Goal: Task Accomplishment & Management: Manage account settings

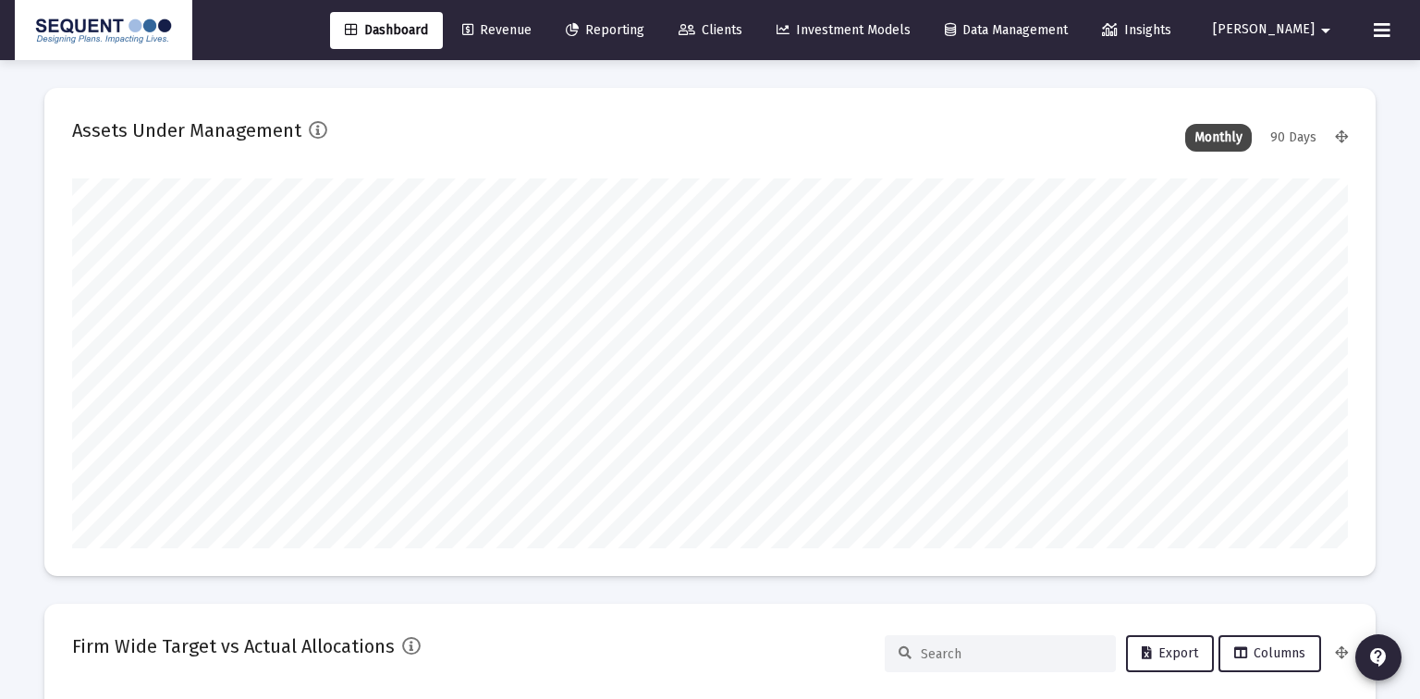
type input "[DATE]"
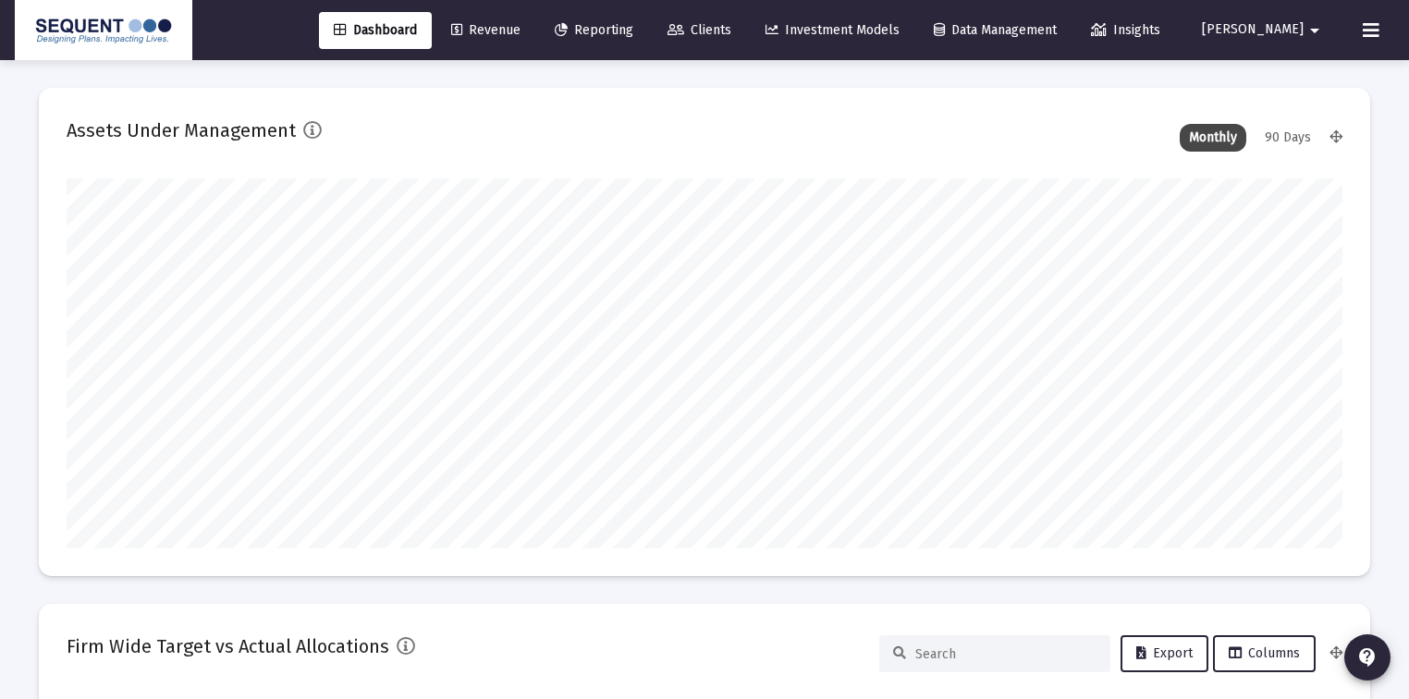
click at [731, 26] on span "Clients" at bounding box center [699, 30] width 64 height 16
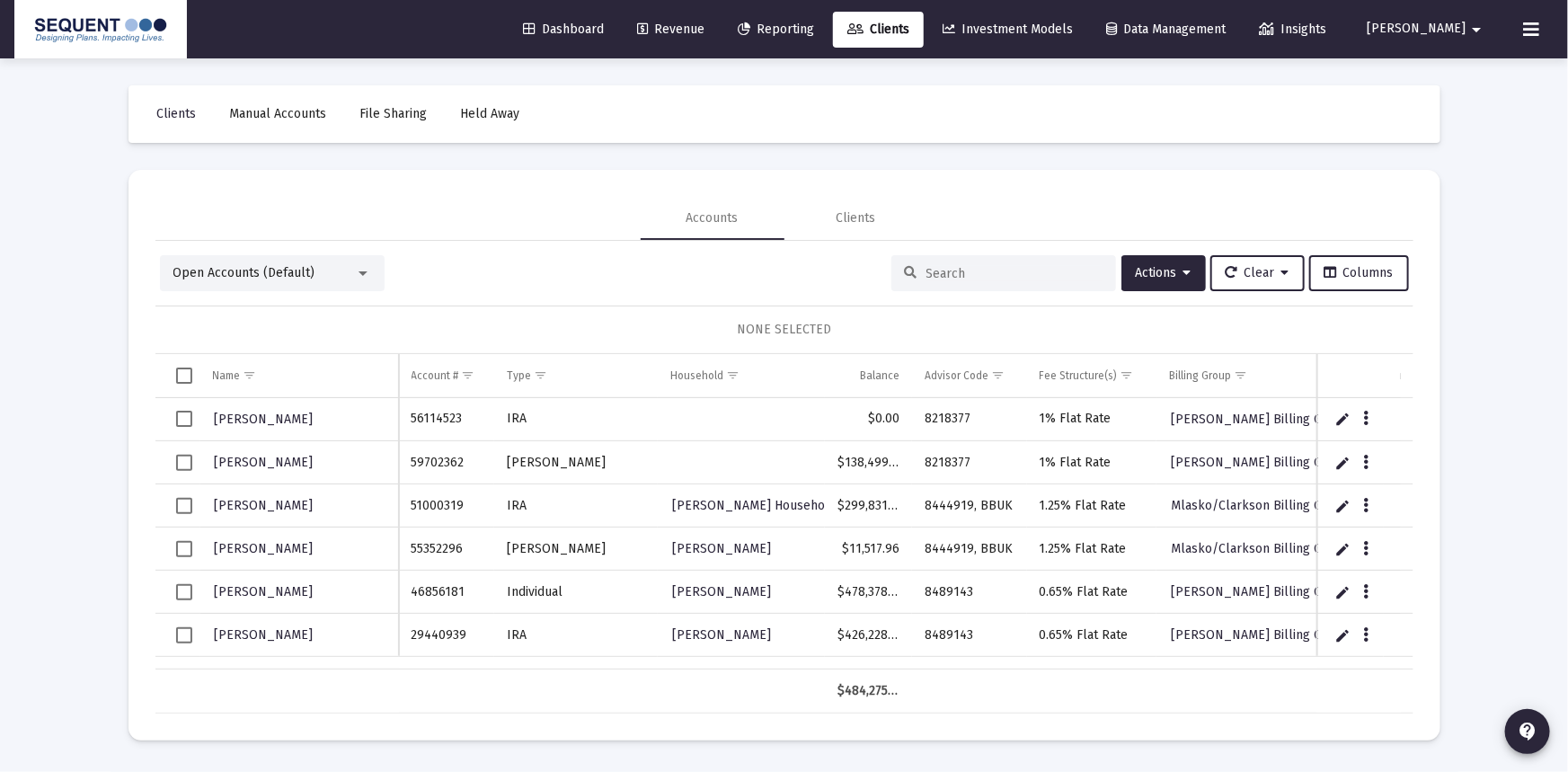
click at [1005, 263] on div at bounding box center [1003, 273] width 225 height 36
click at [1002, 269] on input at bounding box center [1014, 274] width 176 height 16
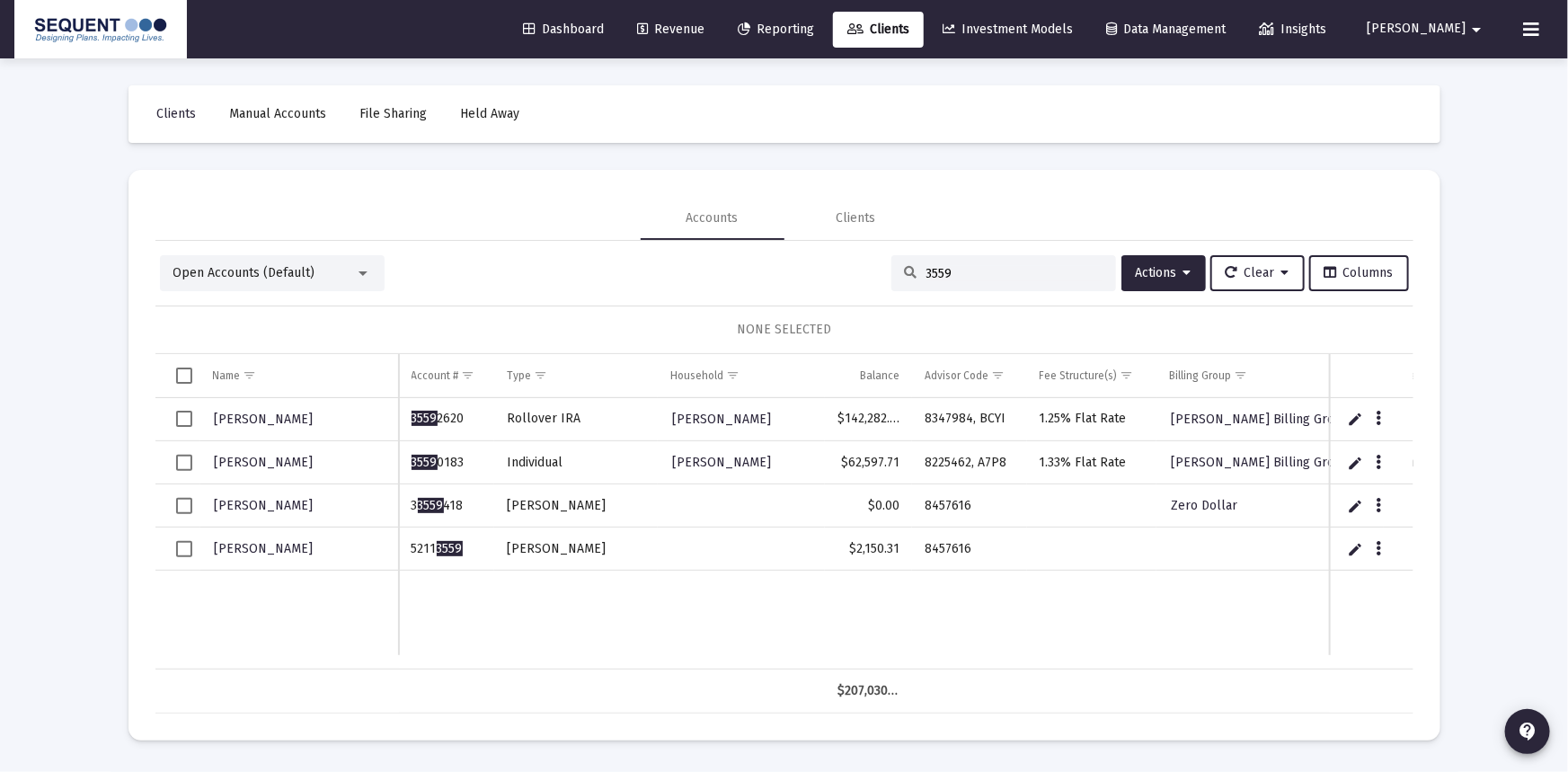
type input "3559"
click at [184, 547] on span "Select row" at bounding box center [184, 549] width 17 height 17
click at [1379, 542] on div "Data grid" at bounding box center [1379, 548] width 22 height 16
click at [1379, 548] on icon "Data grid" at bounding box center [1378, 549] width 6 height 21
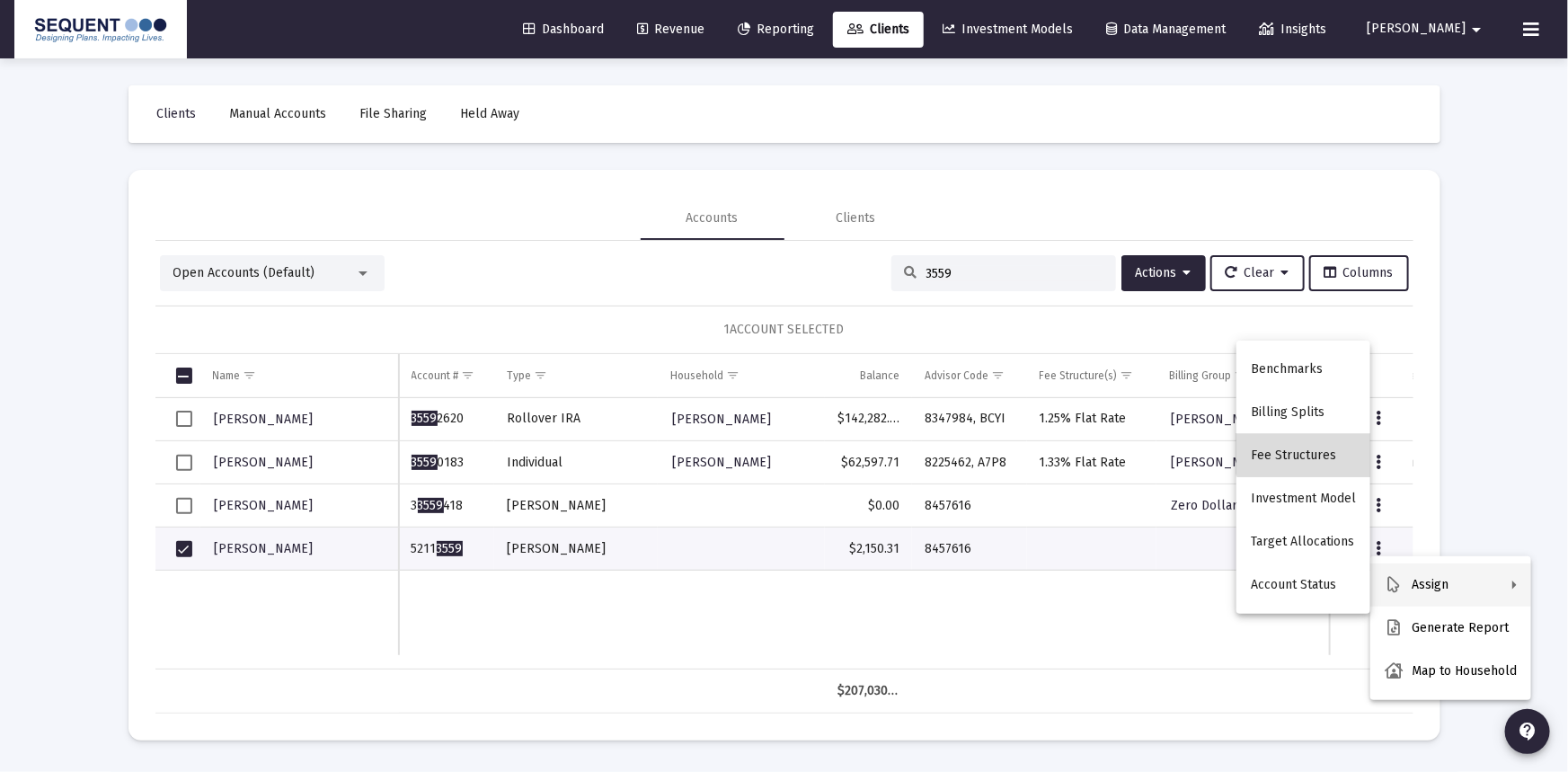
click at [1316, 439] on button "Fee Structures" at bounding box center [1304, 456] width 134 height 43
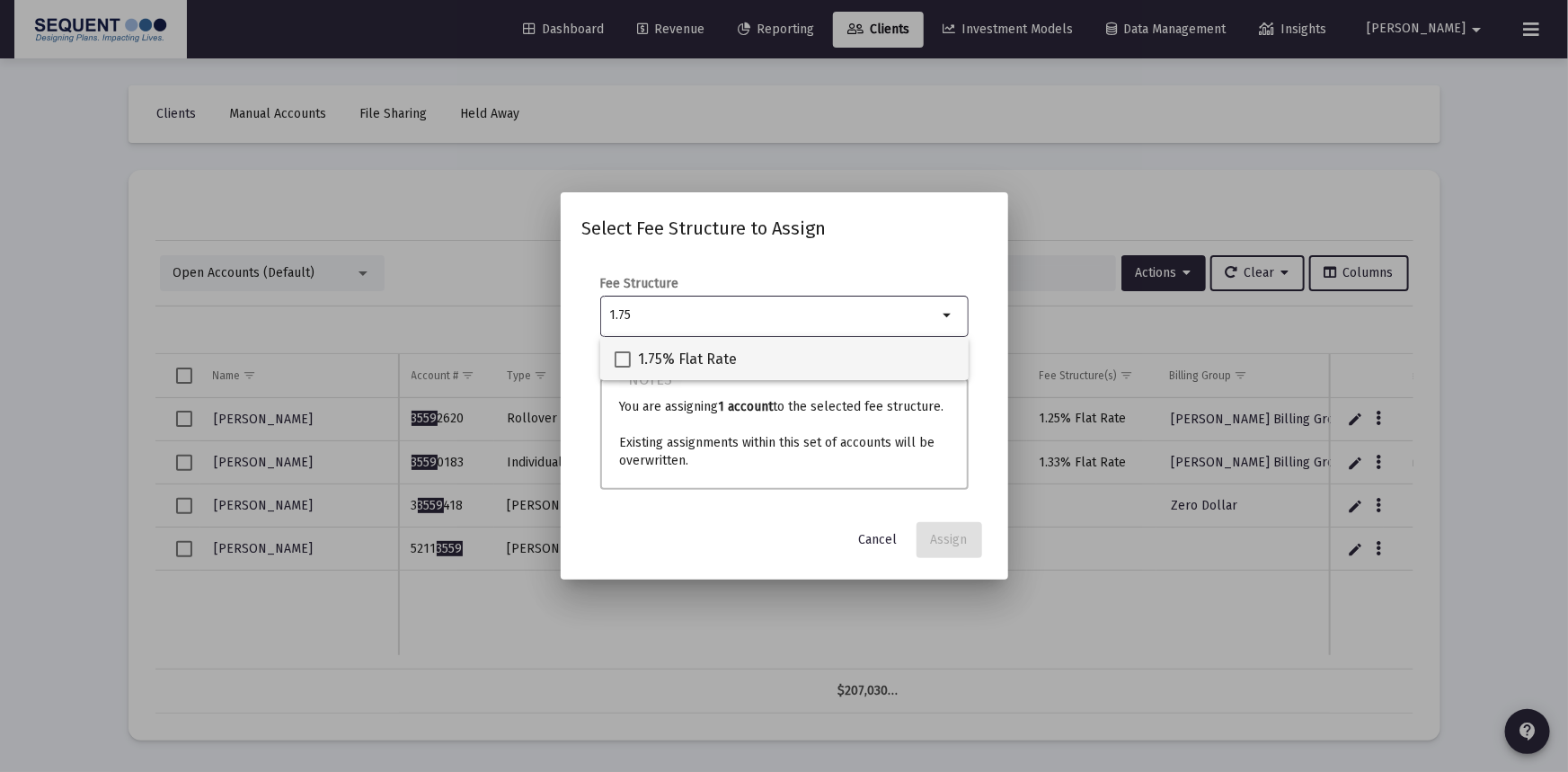
type input "1.75"
click at [684, 375] on mat-checkbox "1.75% Flat Rate" at bounding box center [676, 359] width 122 height 43
drag, startPoint x: 648, startPoint y: 362, endPoint x: 712, endPoint y: 375, distance: 65.3
click at [648, 361] on span "1.75% Flat Rate" at bounding box center [687, 360] width 99 height 21
click at [623, 368] on input "1.75% Flat Rate" at bounding box center [622, 368] width 1 height 1
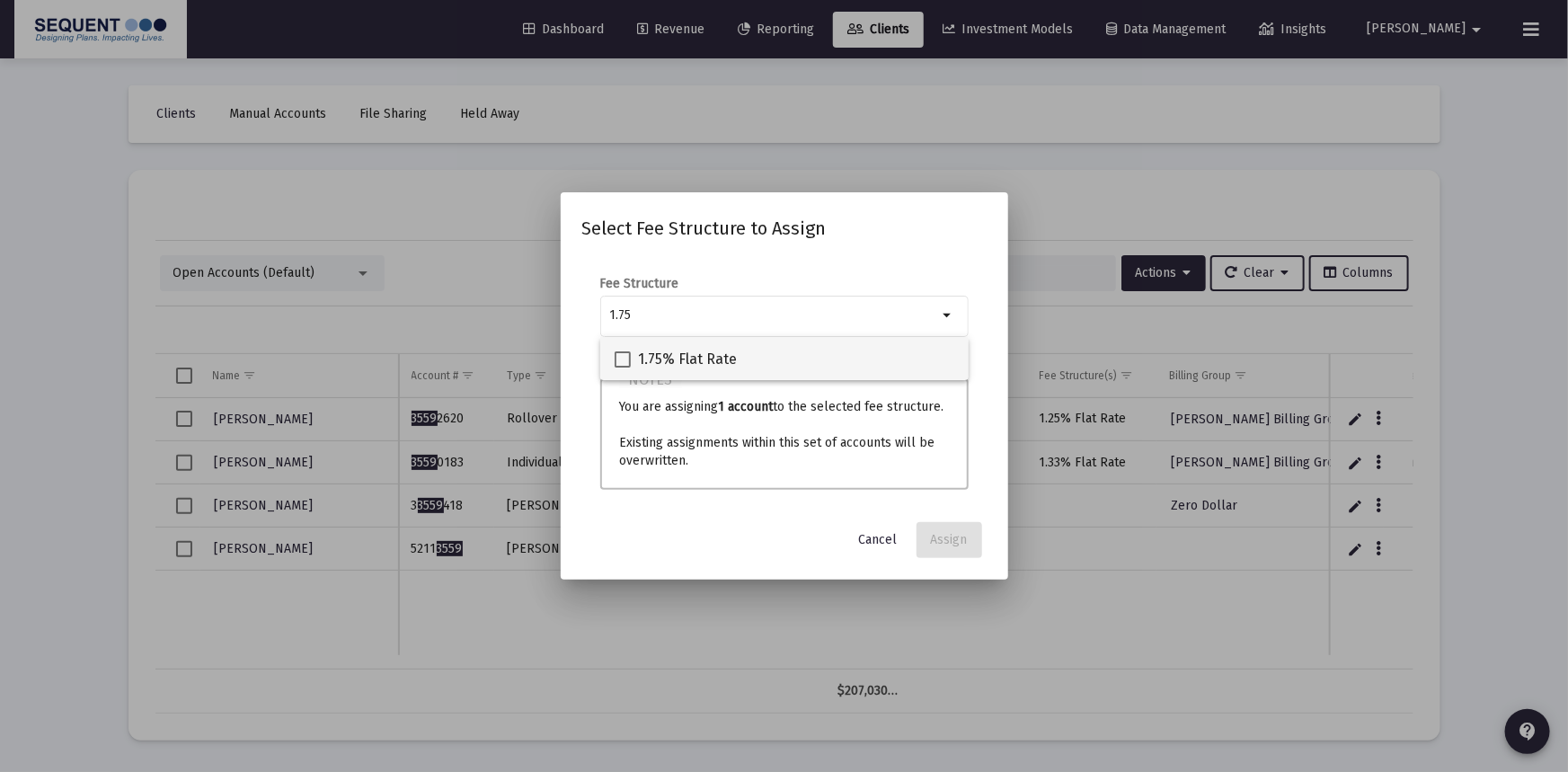
checkbox input "true"
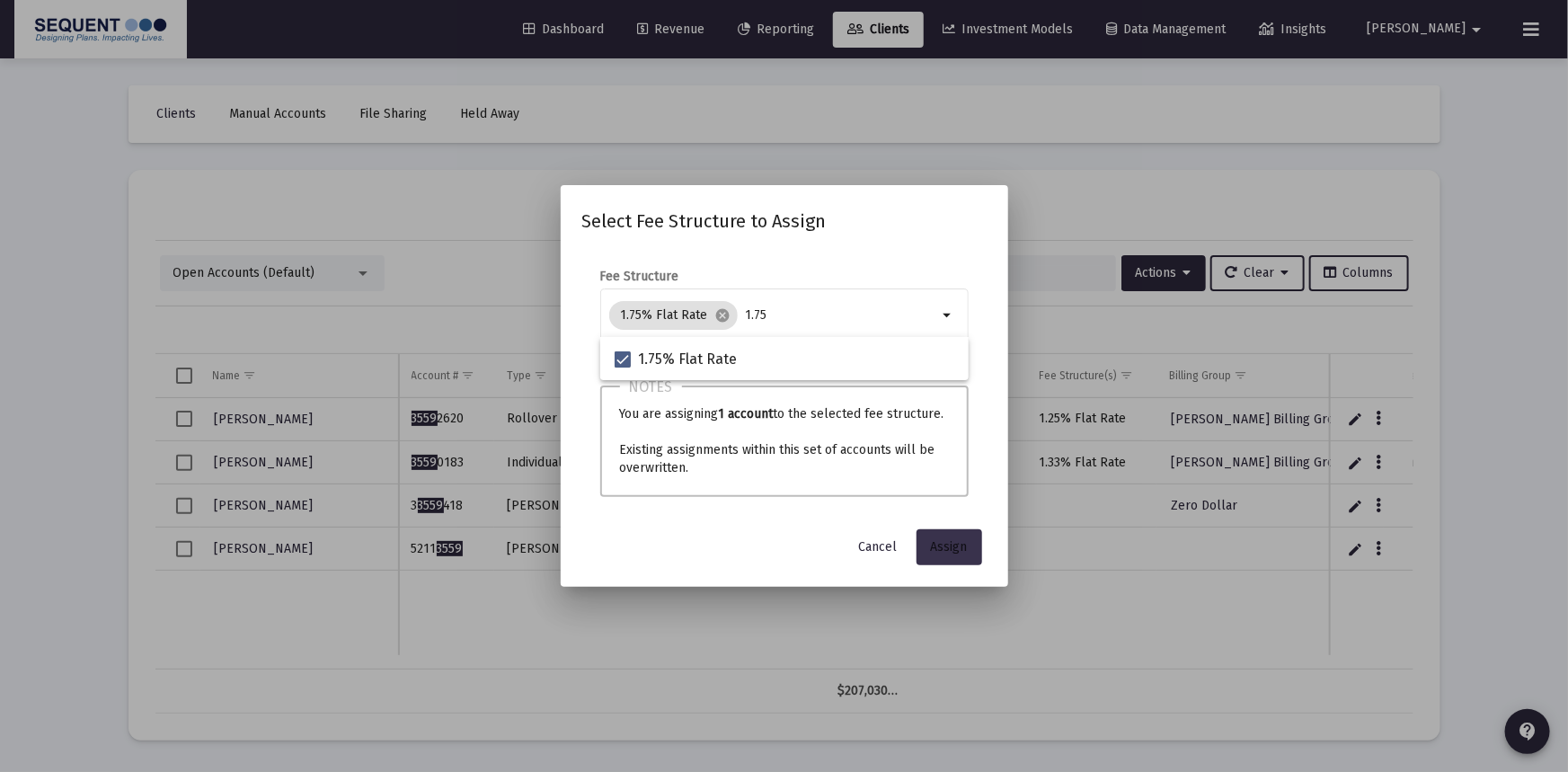
click at [958, 547] on span "Assign" at bounding box center [950, 547] width 37 height 16
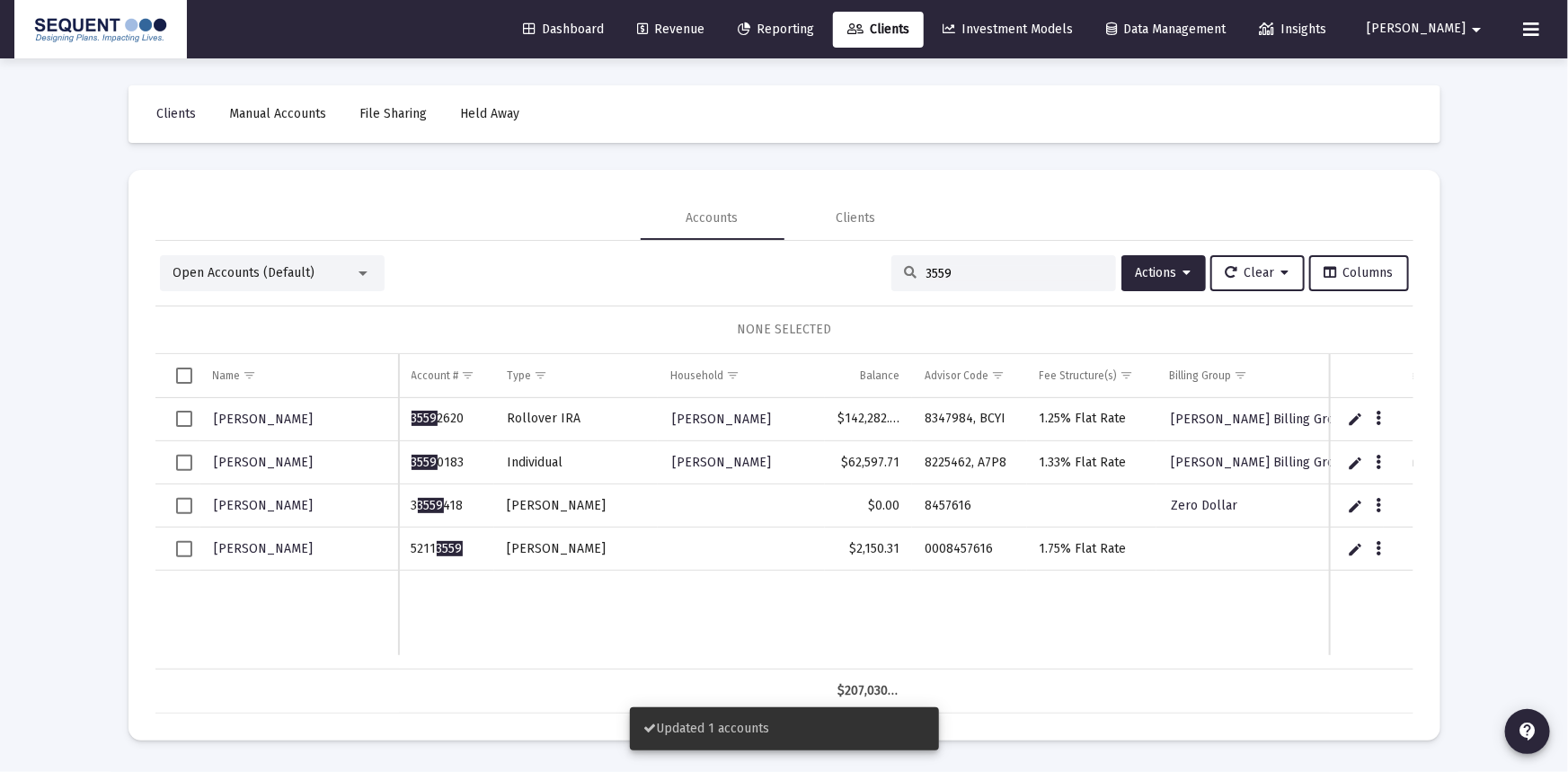
click at [184, 545] on span "Select row" at bounding box center [184, 549] width 17 height 17
click at [1174, 272] on span "Actions" at bounding box center [1164, 273] width 55 height 16
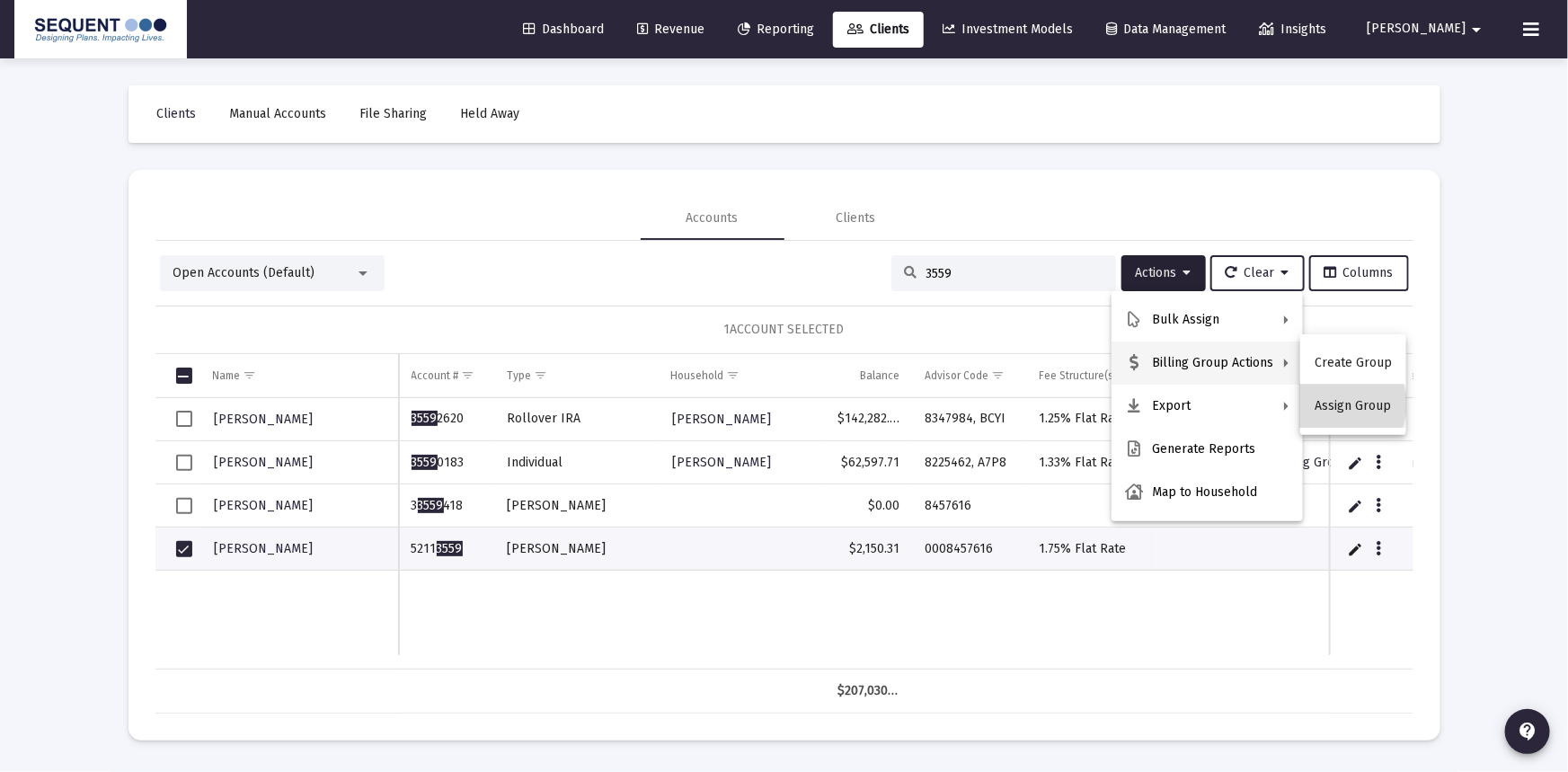
click at [1336, 404] on button "Assign Group" at bounding box center [1353, 406] width 106 height 43
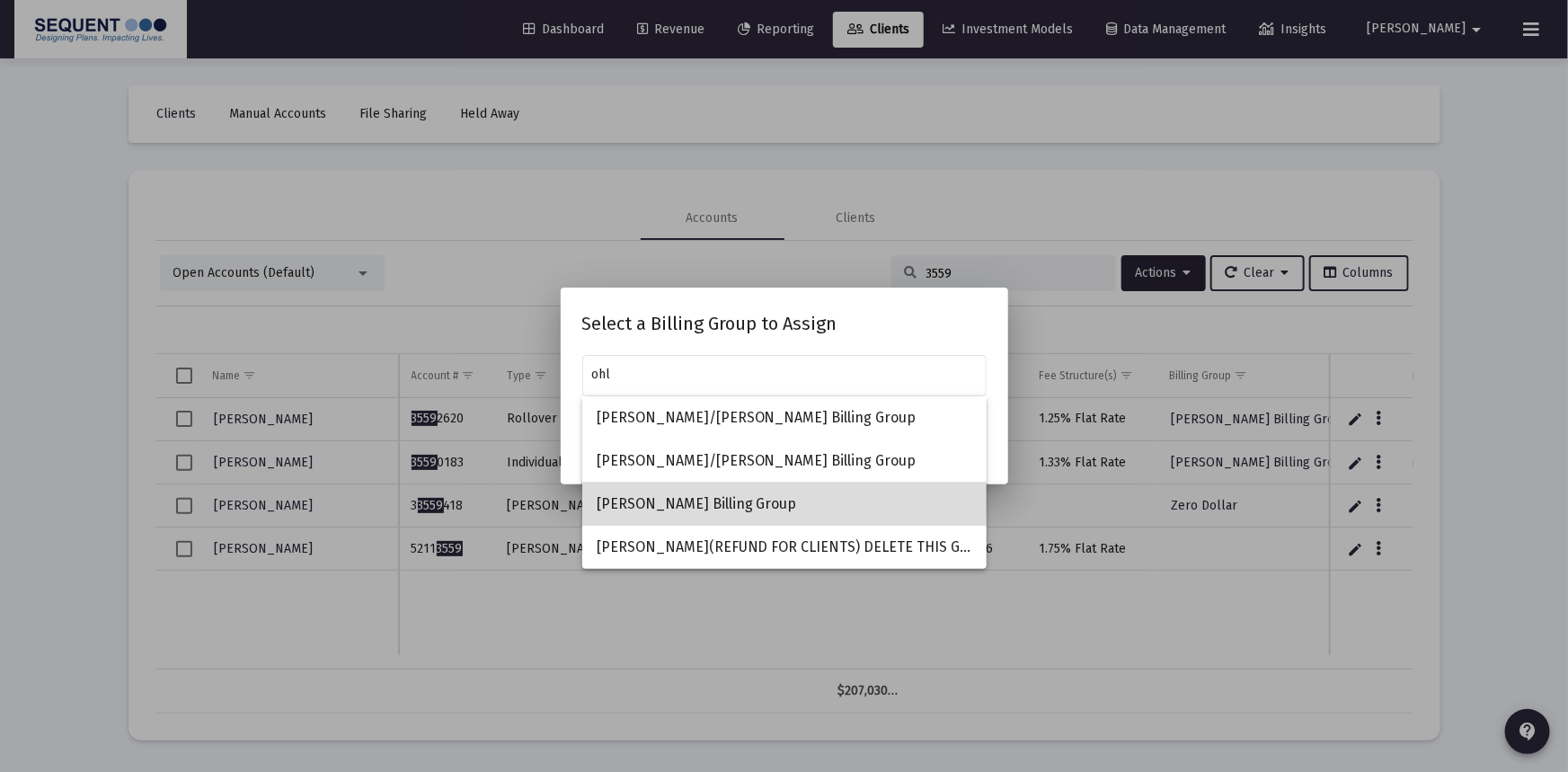
click at [745, 504] on span "[PERSON_NAME] Billing Group" at bounding box center [784, 504] width 375 height 43
type input "[PERSON_NAME] Billing Group"
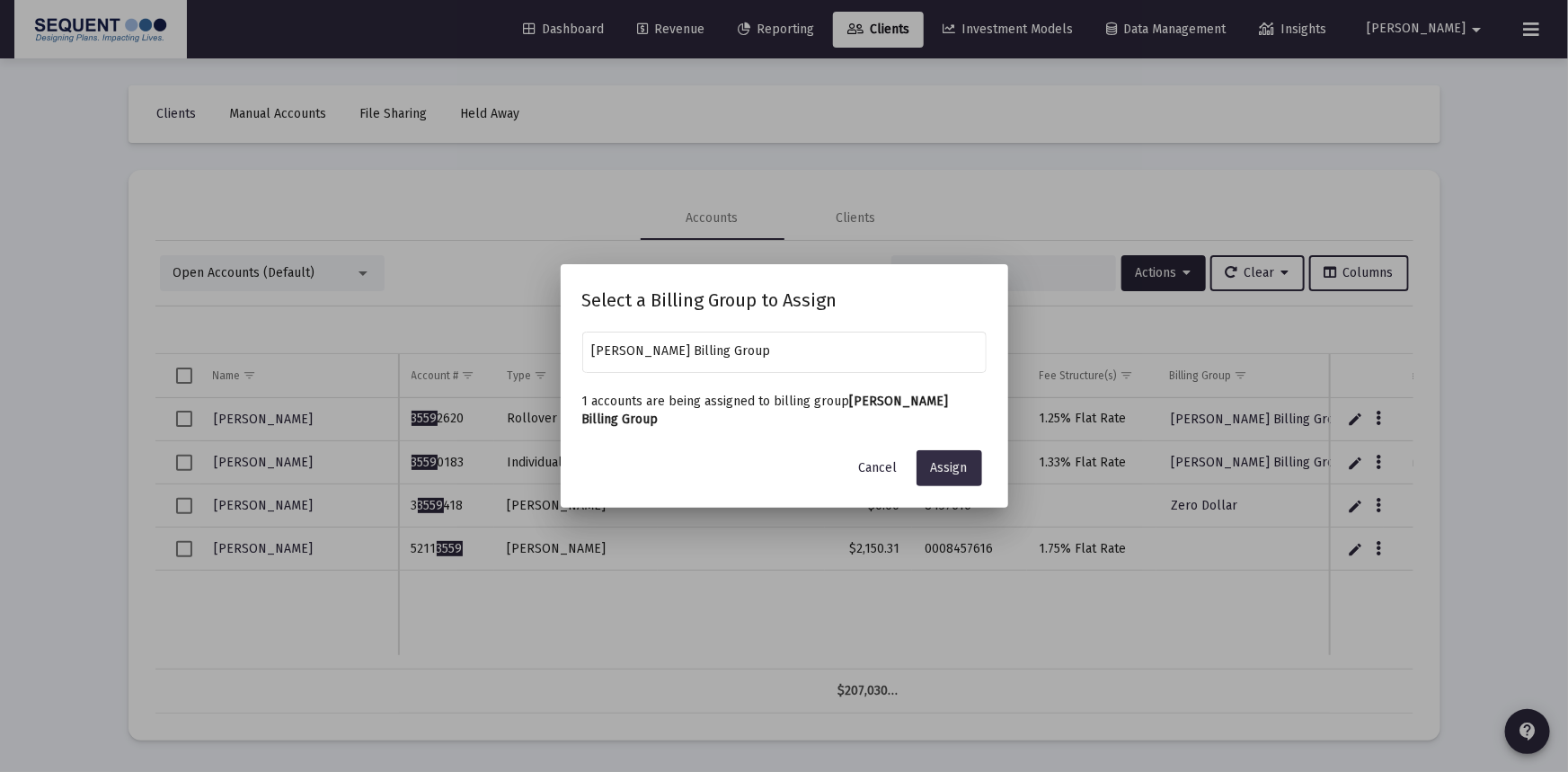
click at [952, 468] on span "Assign" at bounding box center [950, 468] width 37 height 16
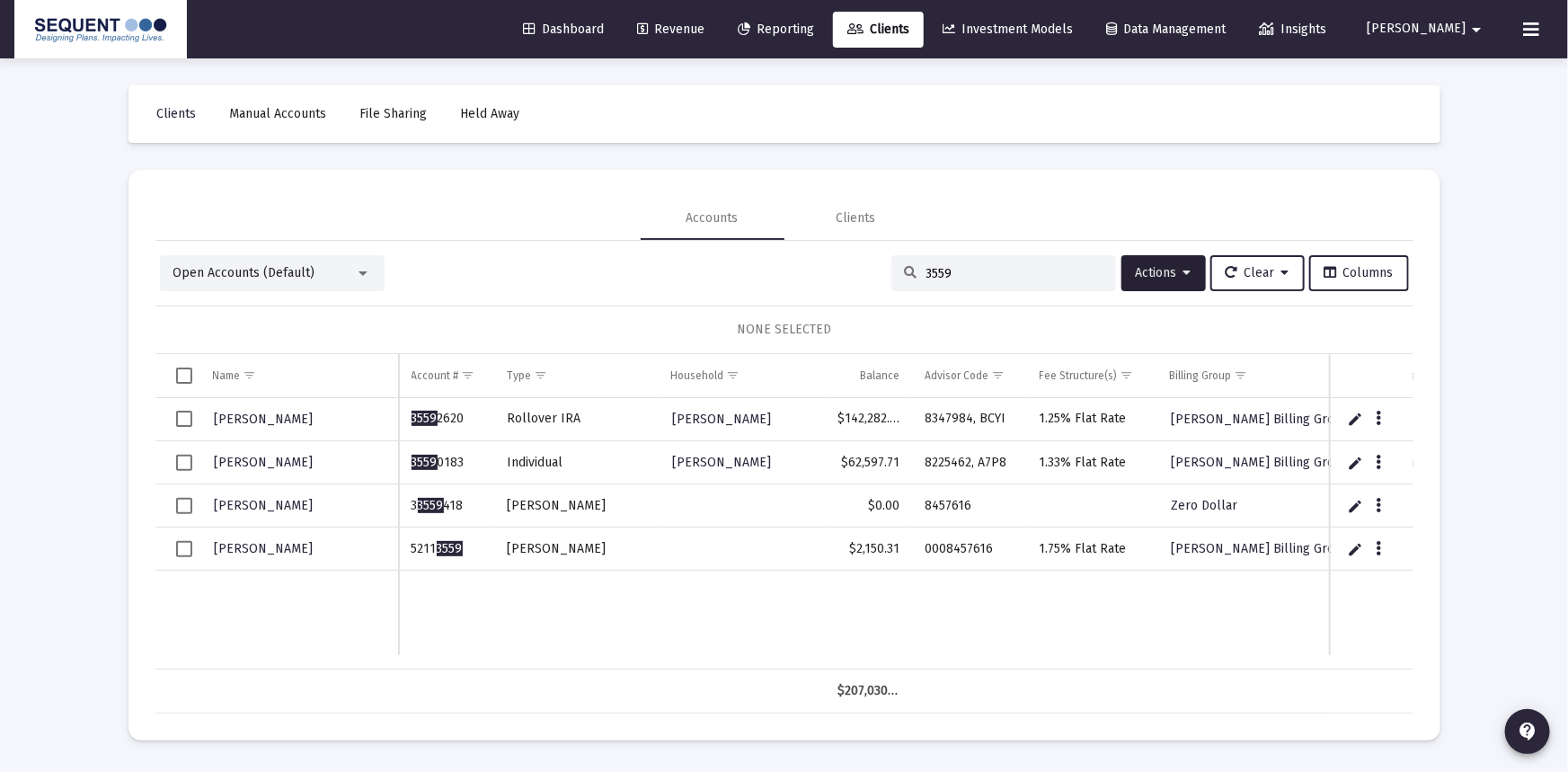
click at [973, 272] on input "3559" at bounding box center [1014, 274] width 176 height 16
drag, startPoint x: 934, startPoint y: 276, endPoint x: 828, endPoint y: 278, distance: 106.0
click at [828, 278] on div "Open Accounts (Default) 3559 Actions Clear Columns" at bounding box center [784, 273] width 1249 height 36
click at [940, 264] on div "3559" at bounding box center [1003, 273] width 225 height 36
drag, startPoint x: 957, startPoint y: 271, endPoint x: 892, endPoint y: 270, distance: 65.0
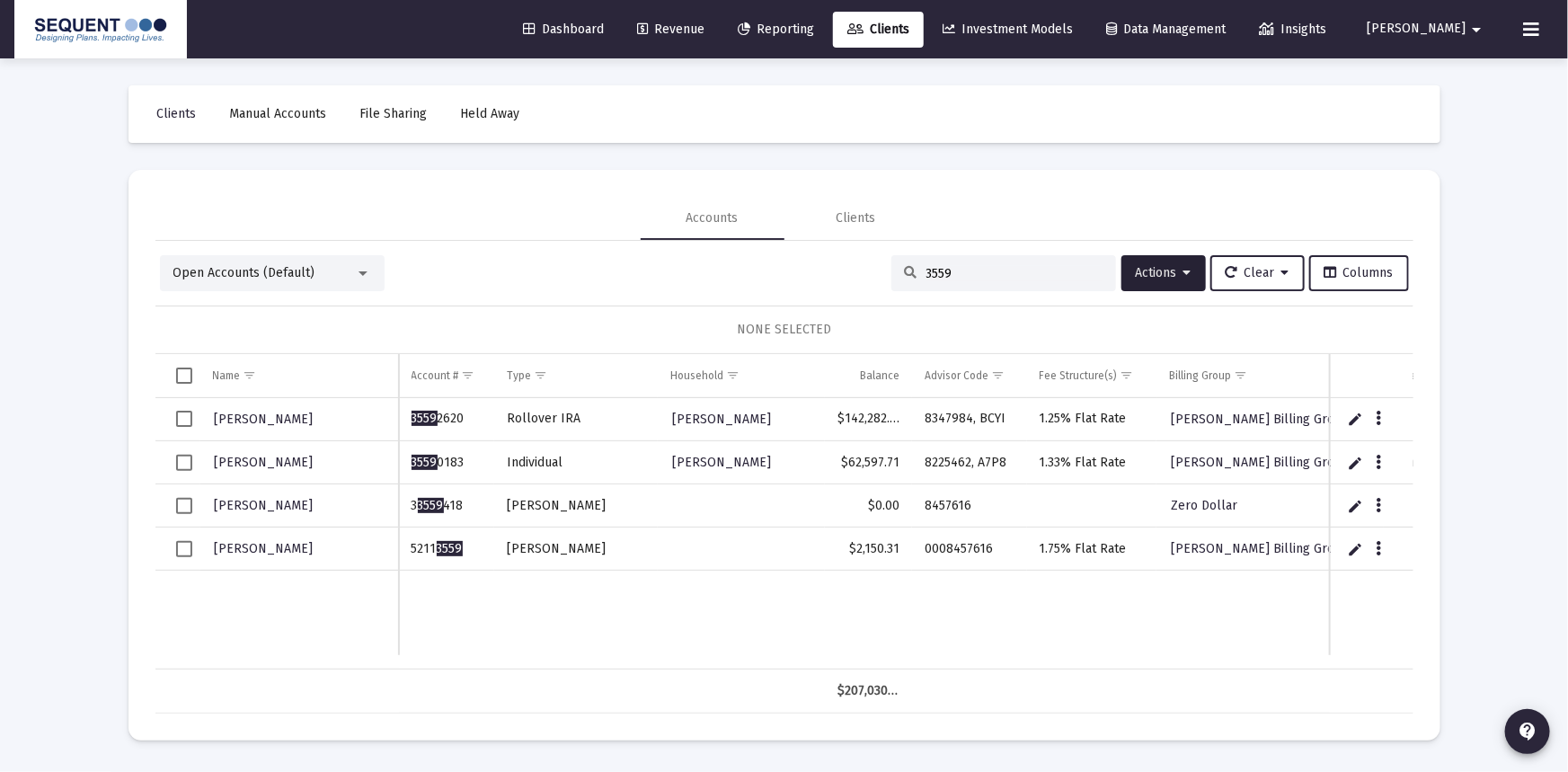
click at [892, 270] on div "3559" at bounding box center [1003, 273] width 225 height 36
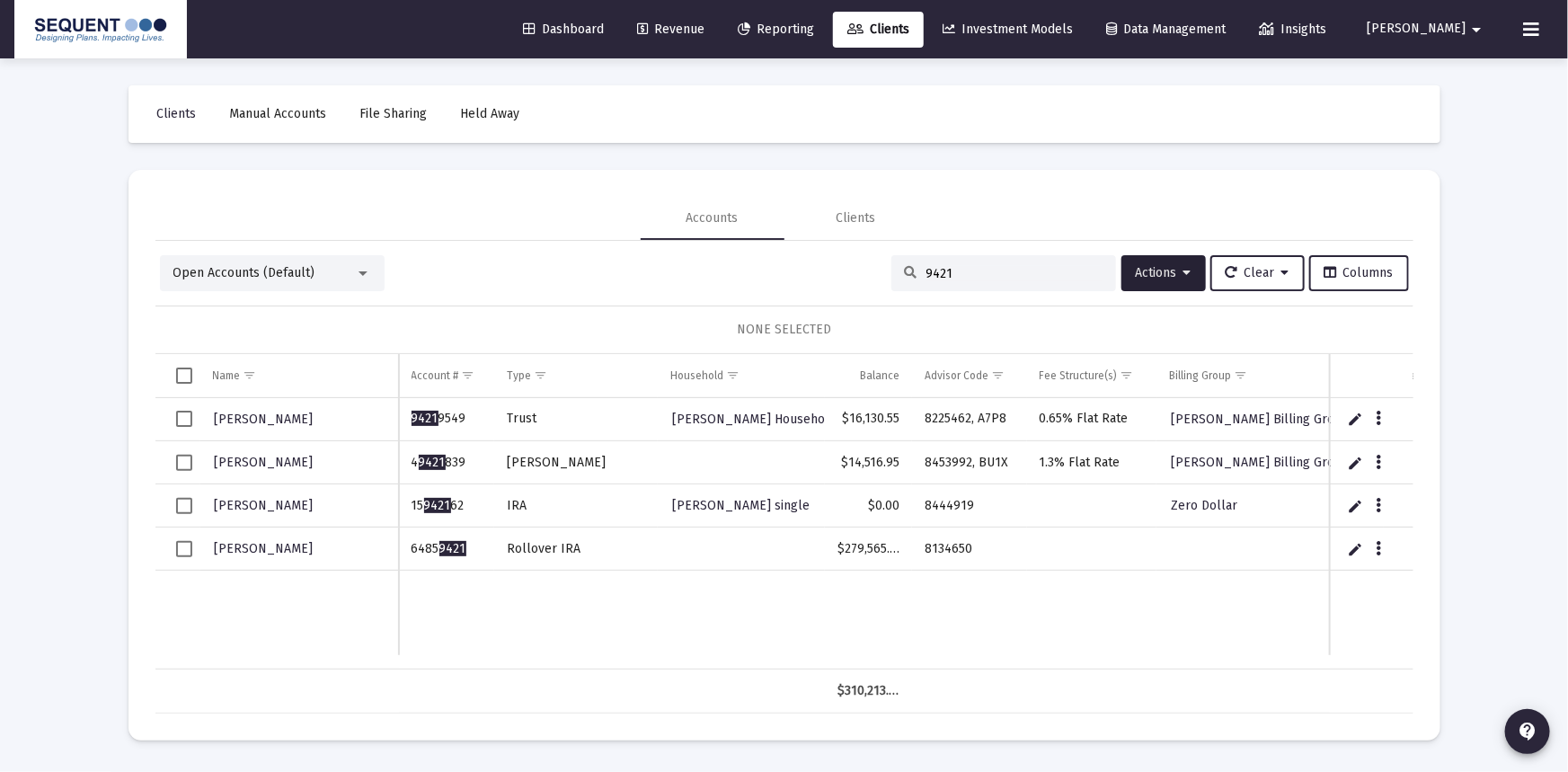
type input "9421"
drag, startPoint x: 464, startPoint y: 545, endPoint x: 404, endPoint y: 545, distance: 60.0
click at [404, 545] on td "6485 9421" at bounding box center [446, 549] width 95 height 43
copy td "6485 9421"
drag, startPoint x: 932, startPoint y: 551, endPoint x: 922, endPoint y: 550, distance: 10.0
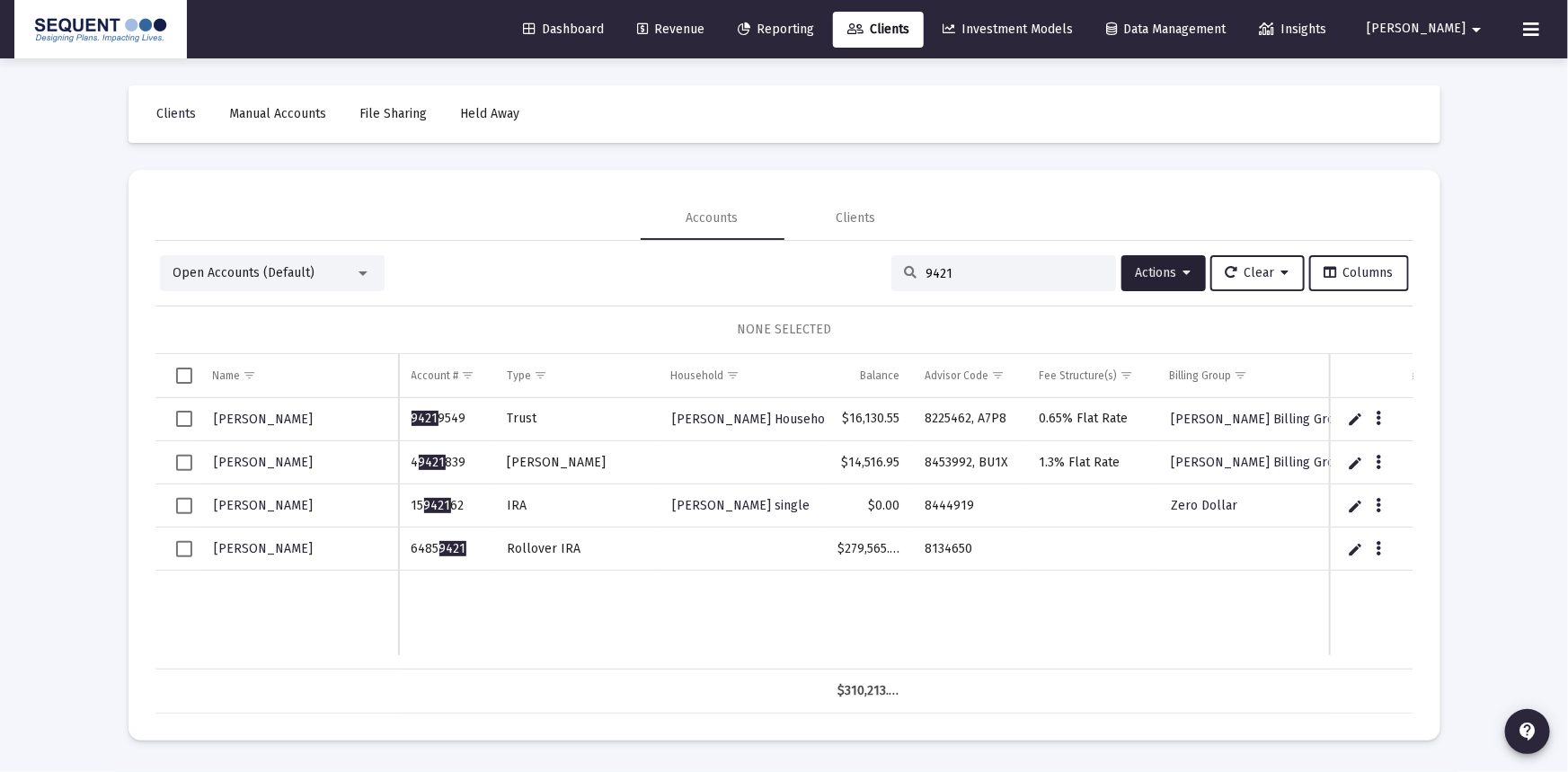
click at [922, 550] on td "8134650" at bounding box center [969, 549] width 115 height 43
copy td "8134650"
drag, startPoint x: 188, startPoint y: 542, endPoint x: 232, endPoint y: 546, distance: 44.2
click at [188, 542] on span "Select row" at bounding box center [184, 549] width 17 height 17
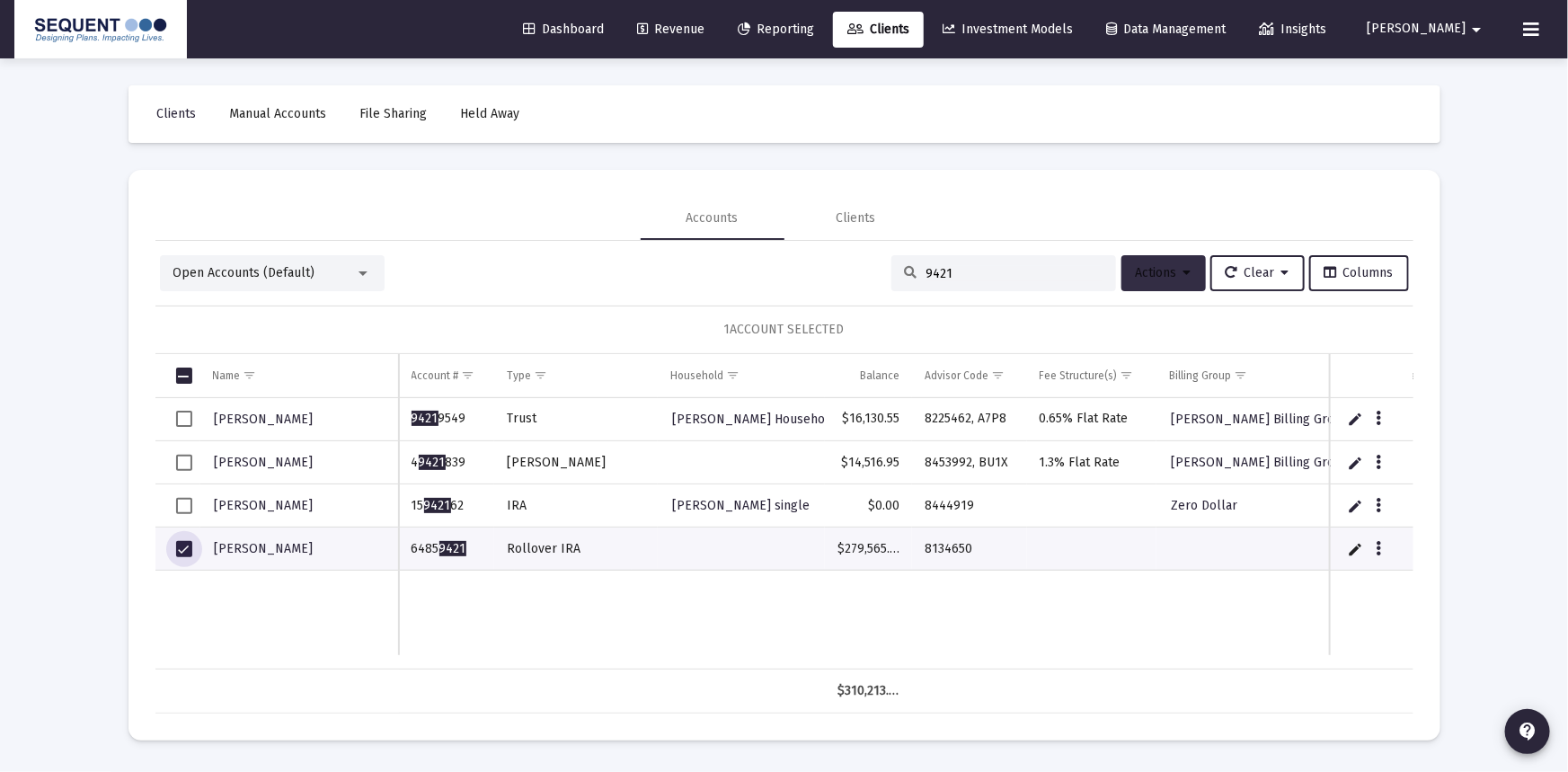
click at [1160, 269] on span "Actions" at bounding box center [1164, 273] width 55 height 16
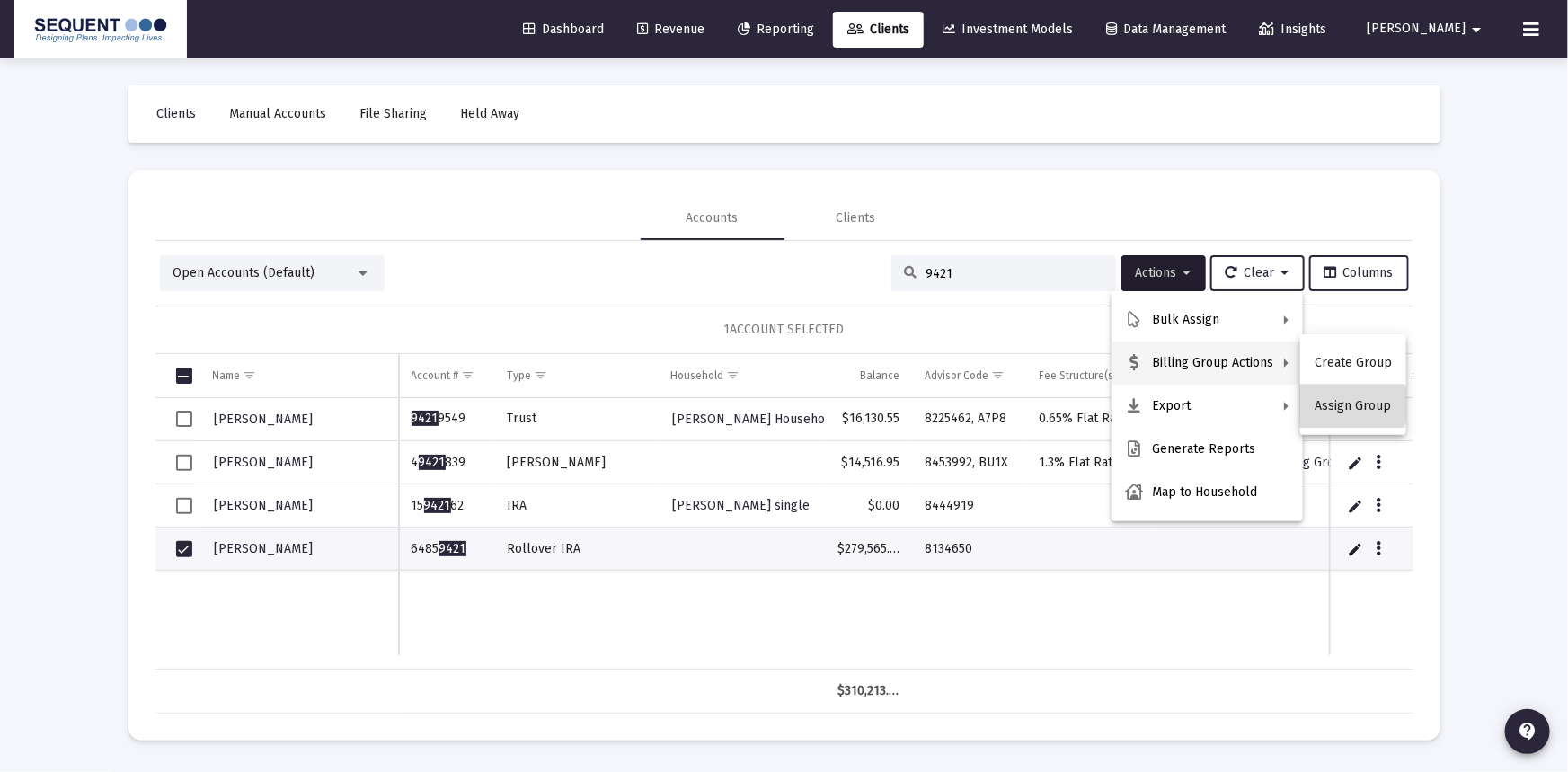
click at [1352, 405] on button "Assign Group" at bounding box center [1353, 406] width 106 height 43
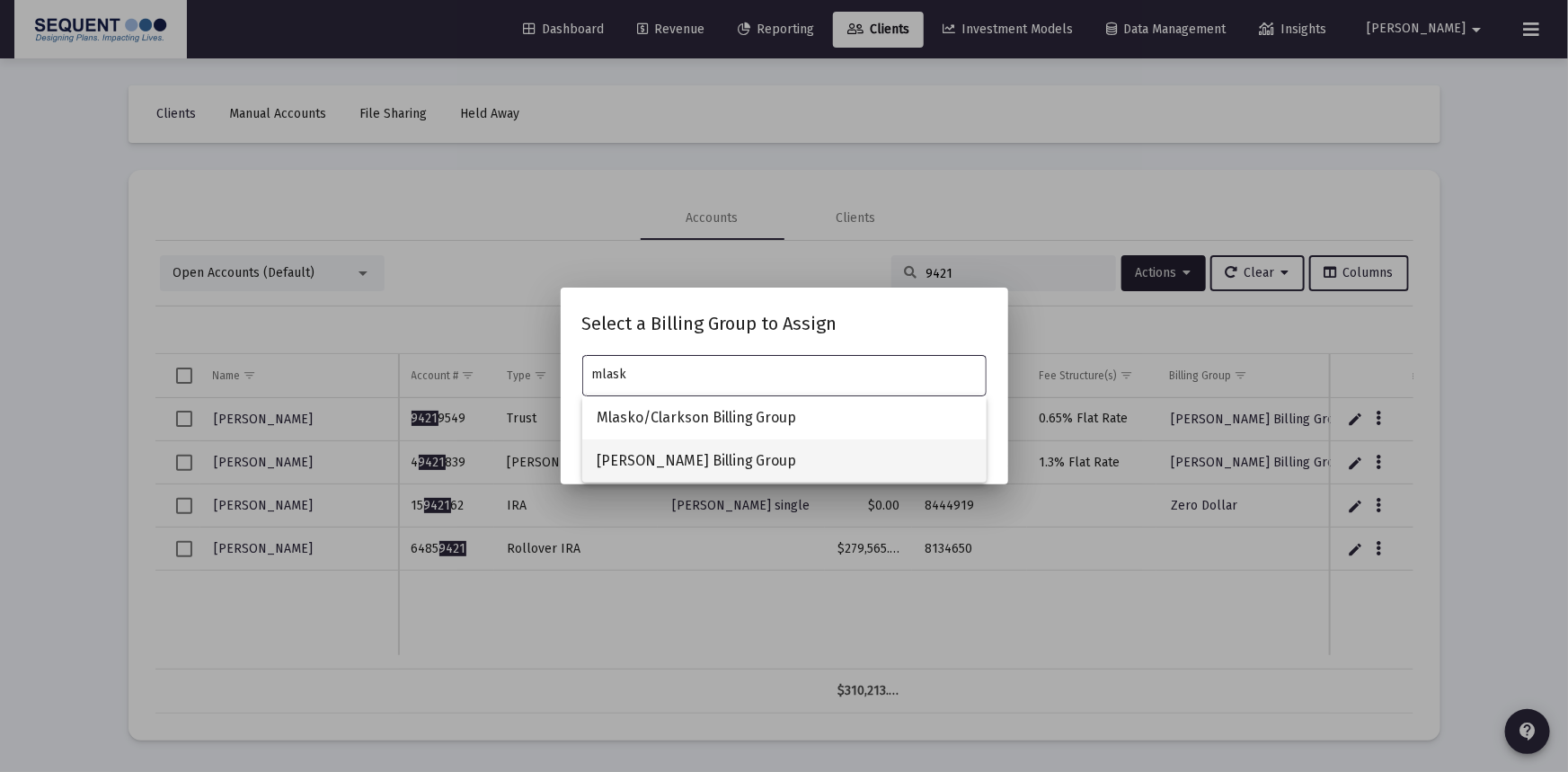
click at [751, 458] on span "[PERSON_NAME] Billing Group" at bounding box center [784, 461] width 375 height 43
type input "[PERSON_NAME] Billing Group"
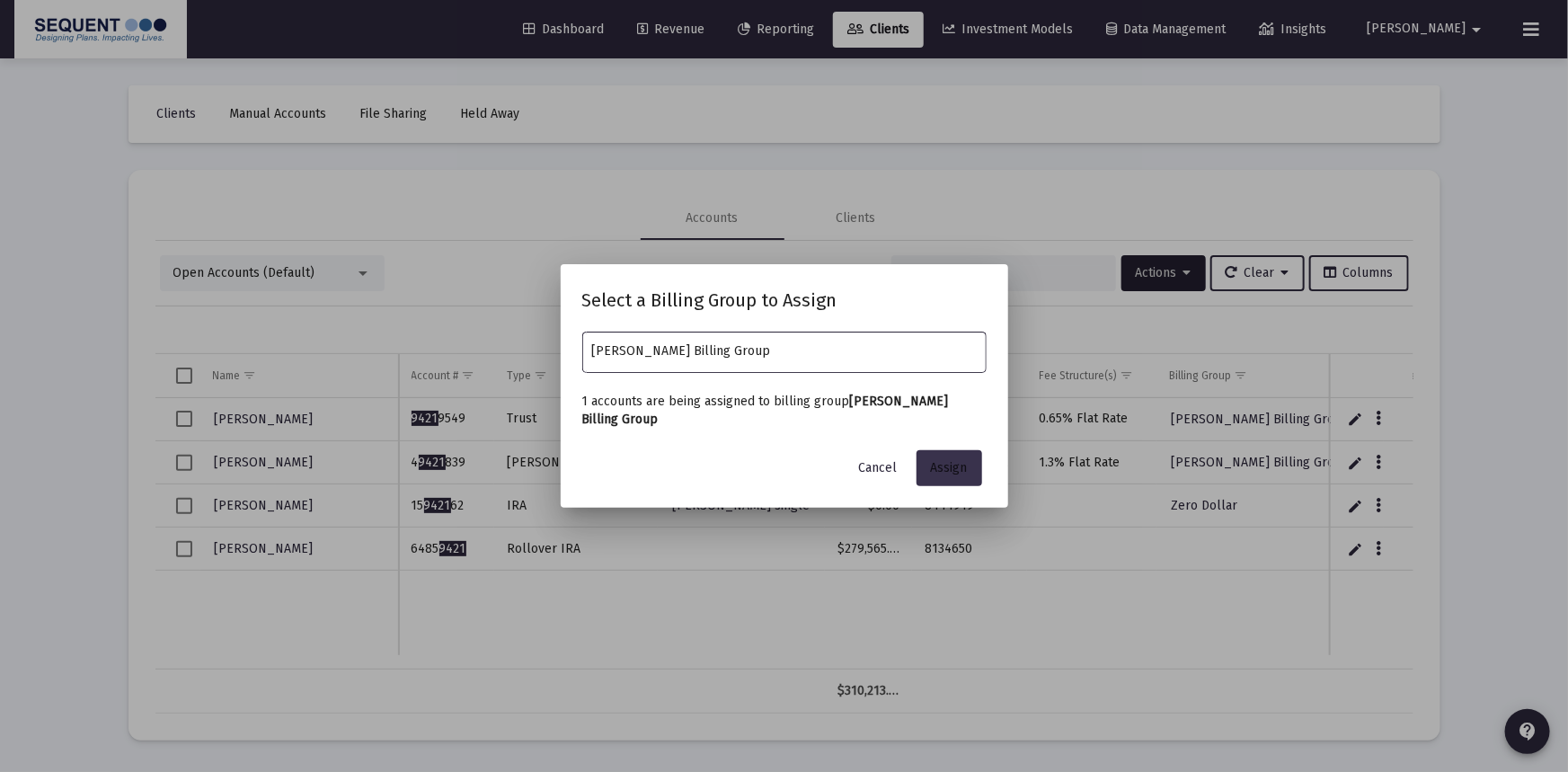
click at [936, 471] on span "Assign" at bounding box center [950, 468] width 37 height 16
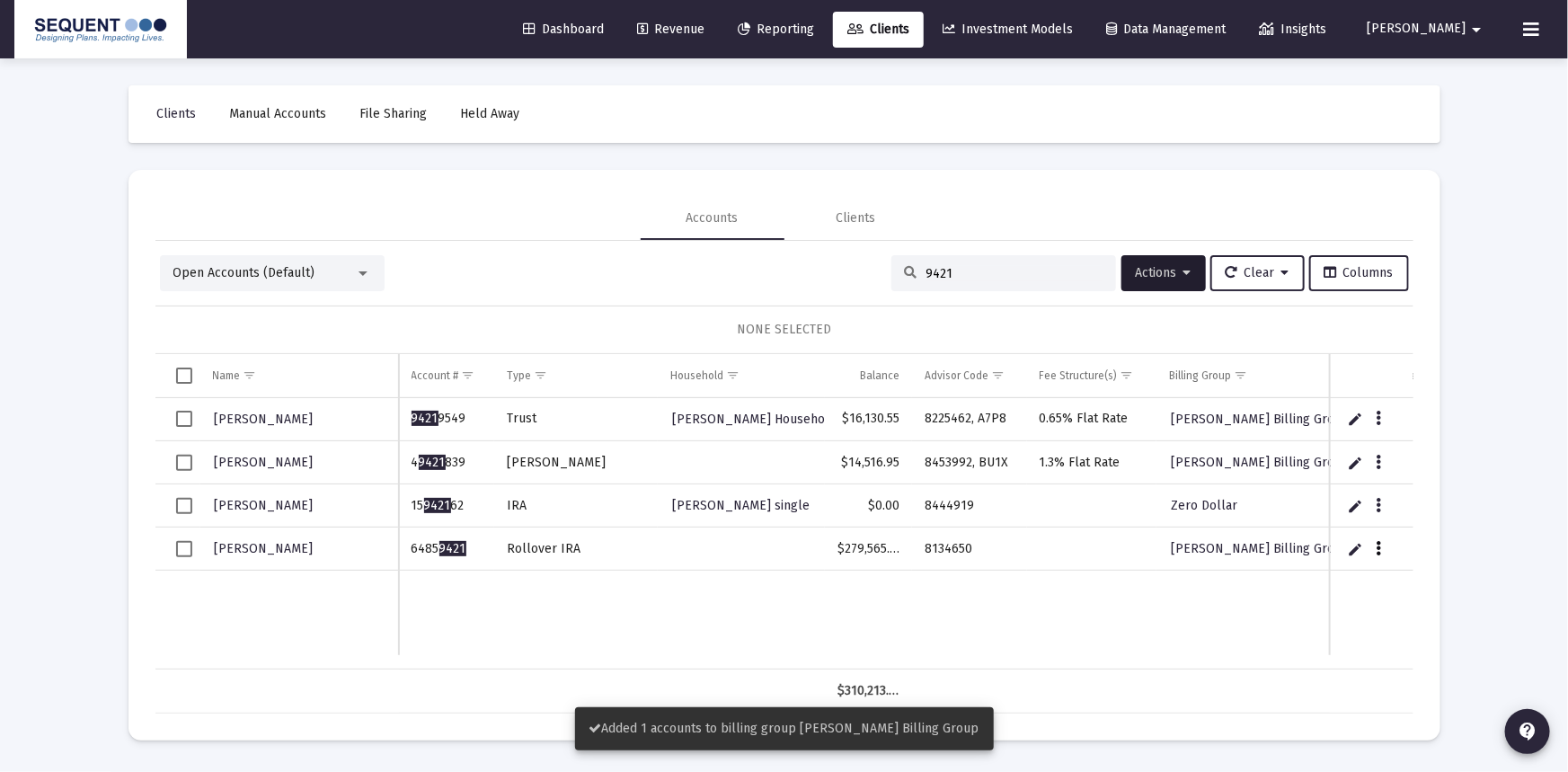
click at [1374, 544] on button "Data grid" at bounding box center [1378, 548] width 17 height 17
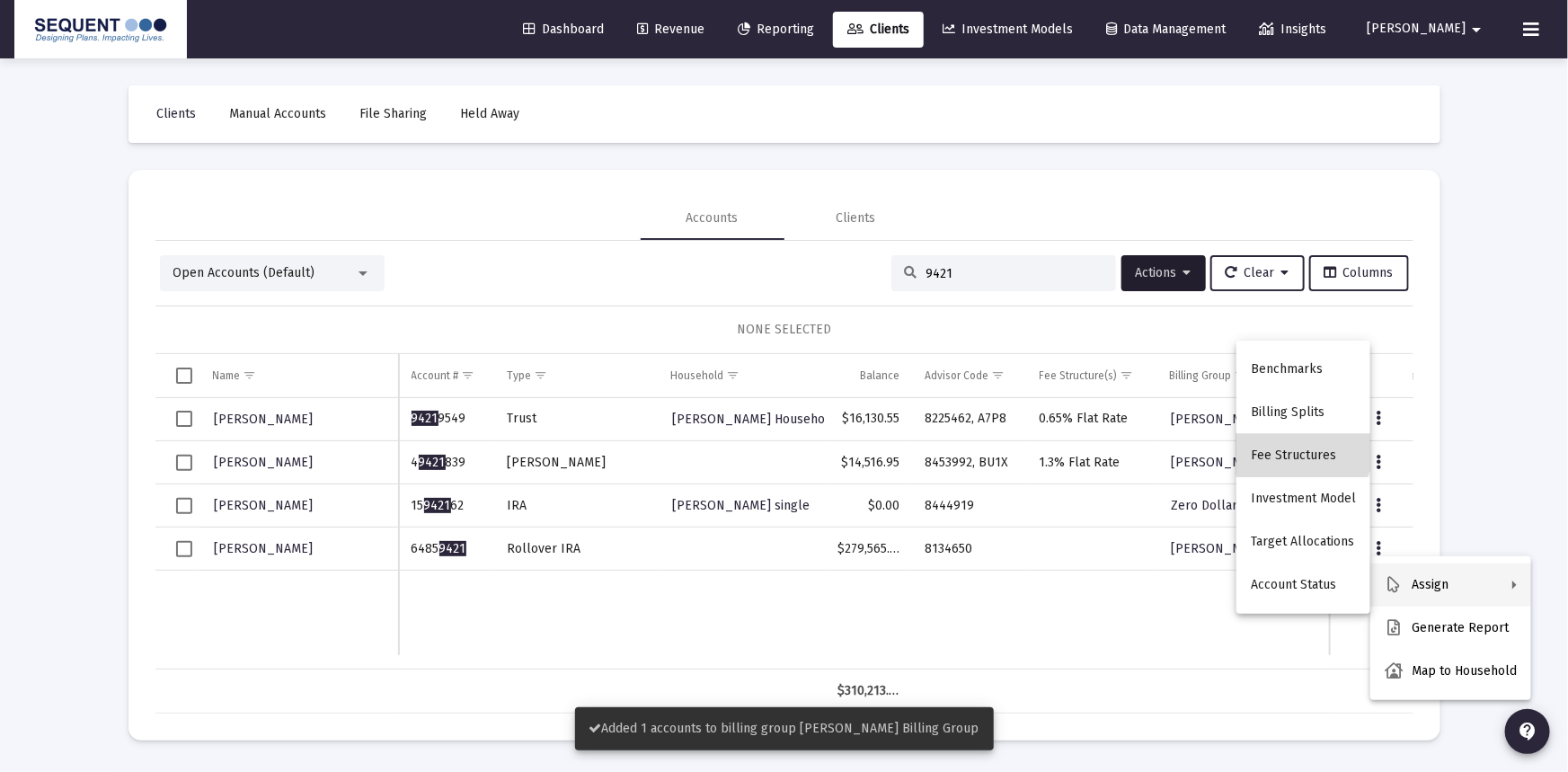
click at [1306, 452] on button "Fee Structures" at bounding box center [1304, 456] width 134 height 43
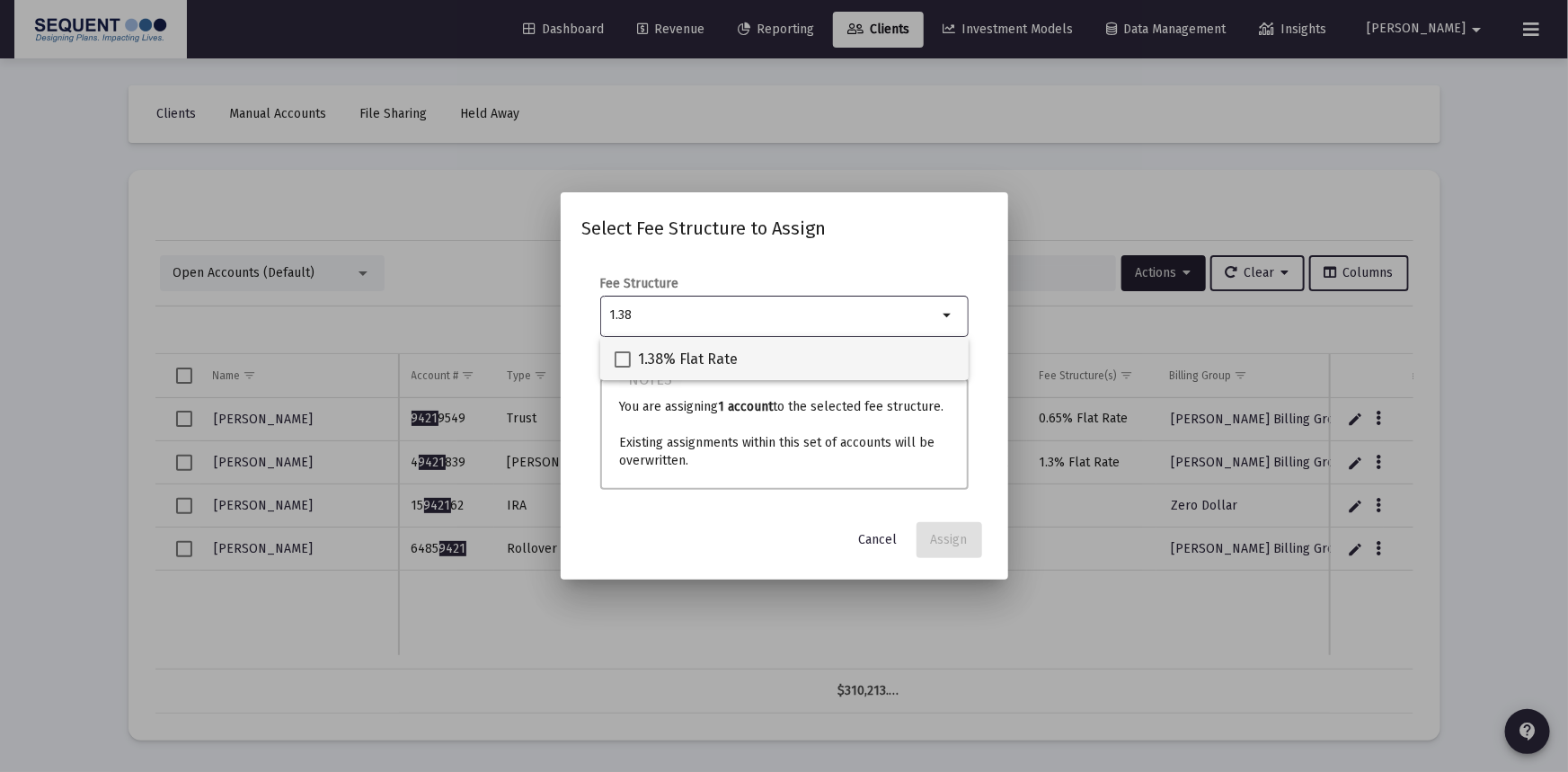
type input "1.38"
click at [751, 361] on div "1.38% Flat Rate" at bounding box center [784, 359] width 339 height 43
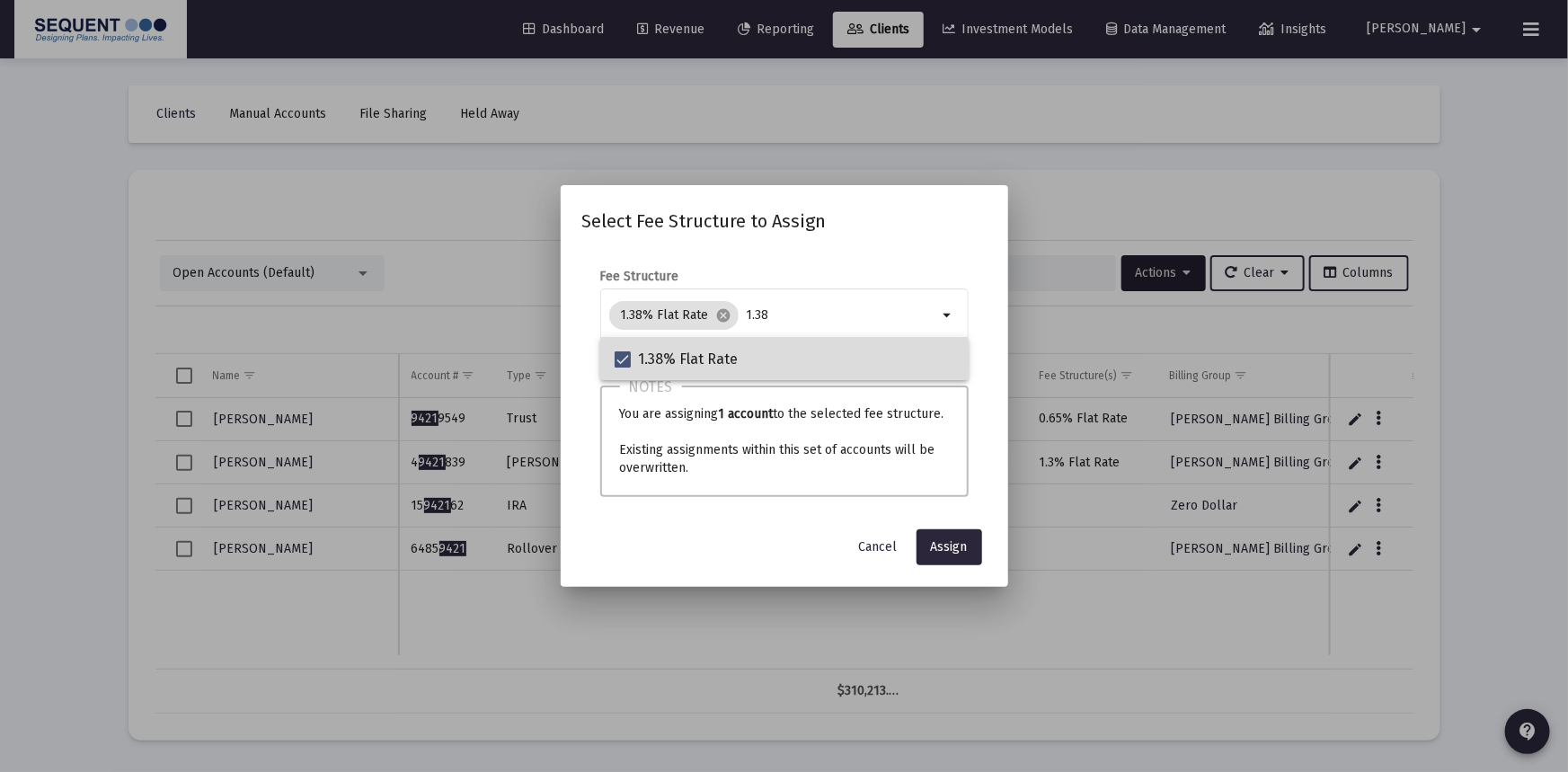
checkbox input "true"
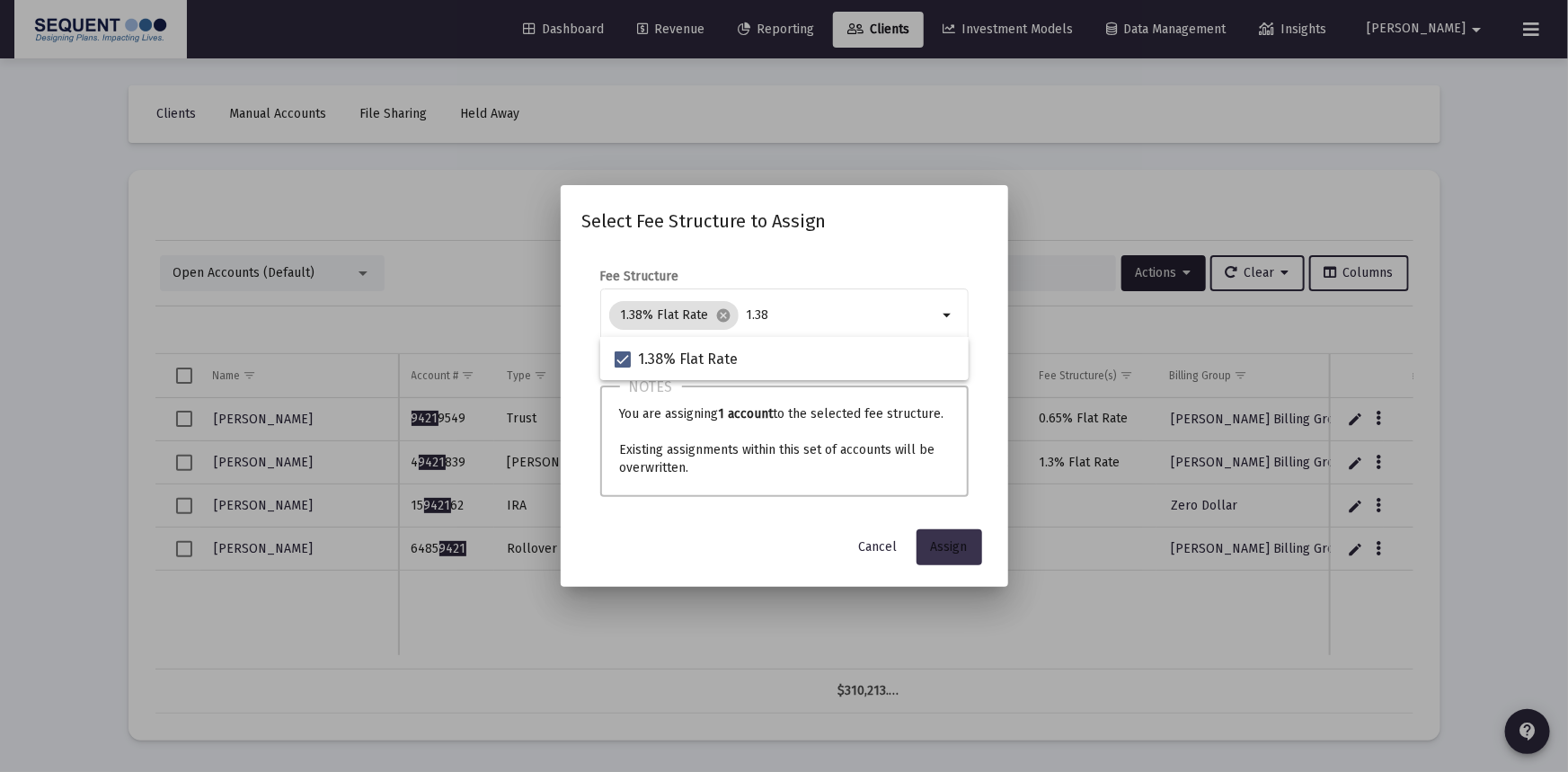
click at [957, 544] on span "Assign" at bounding box center [950, 547] width 37 height 16
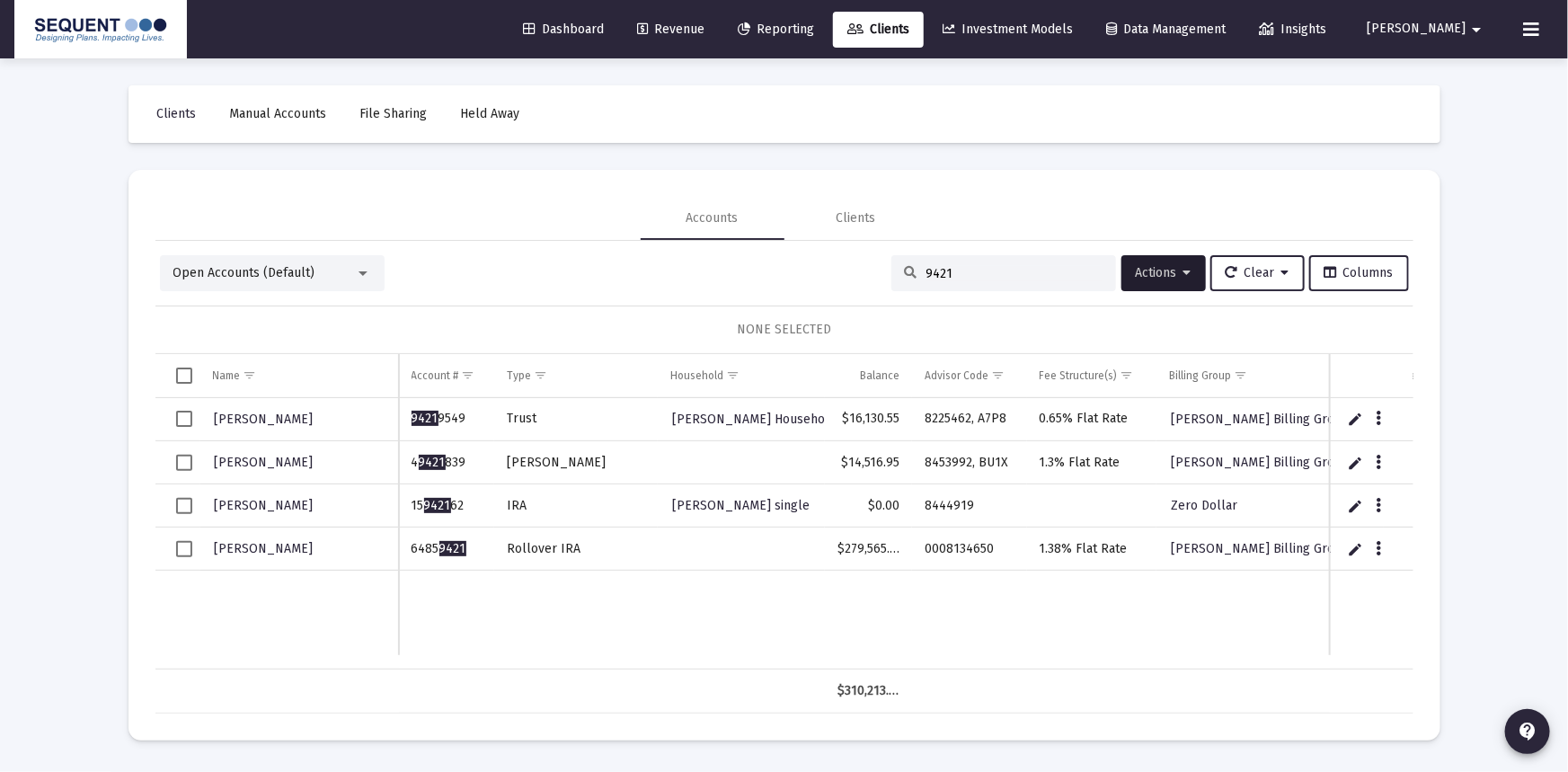
click at [973, 288] on div "9421" at bounding box center [1003, 273] width 225 height 36
drag, startPoint x: 970, startPoint y: 274, endPoint x: 864, endPoint y: 274, distance: 106.0
click at [864, 274] on div "Open Accounts (Default) 9421 Actions Clear Columns" at bounding box center [784, 273] width 1249 height 36
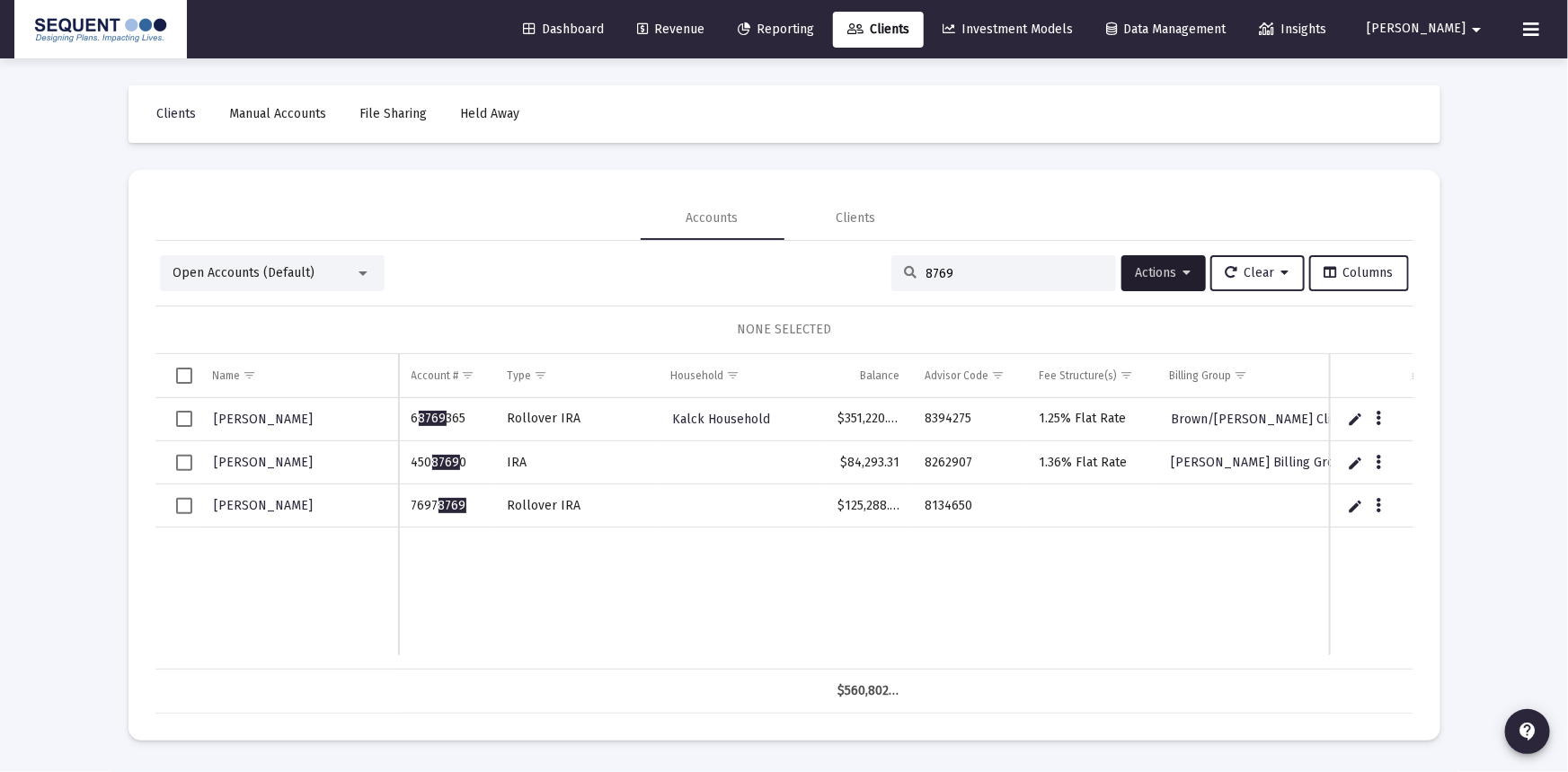
type input "8769"
drag, startPoint x: 469, startPoint y: 503, endPoint x: 410, endPoint y: 506, distance: 59.1
click at [410, 506] on td "7697 8769" at bounding box center [446, 506] width 95 height 43
copy td "7697 8769"
click at [982, 508] on td "8134650" at bounding box center [969, 506] width 115 height 43
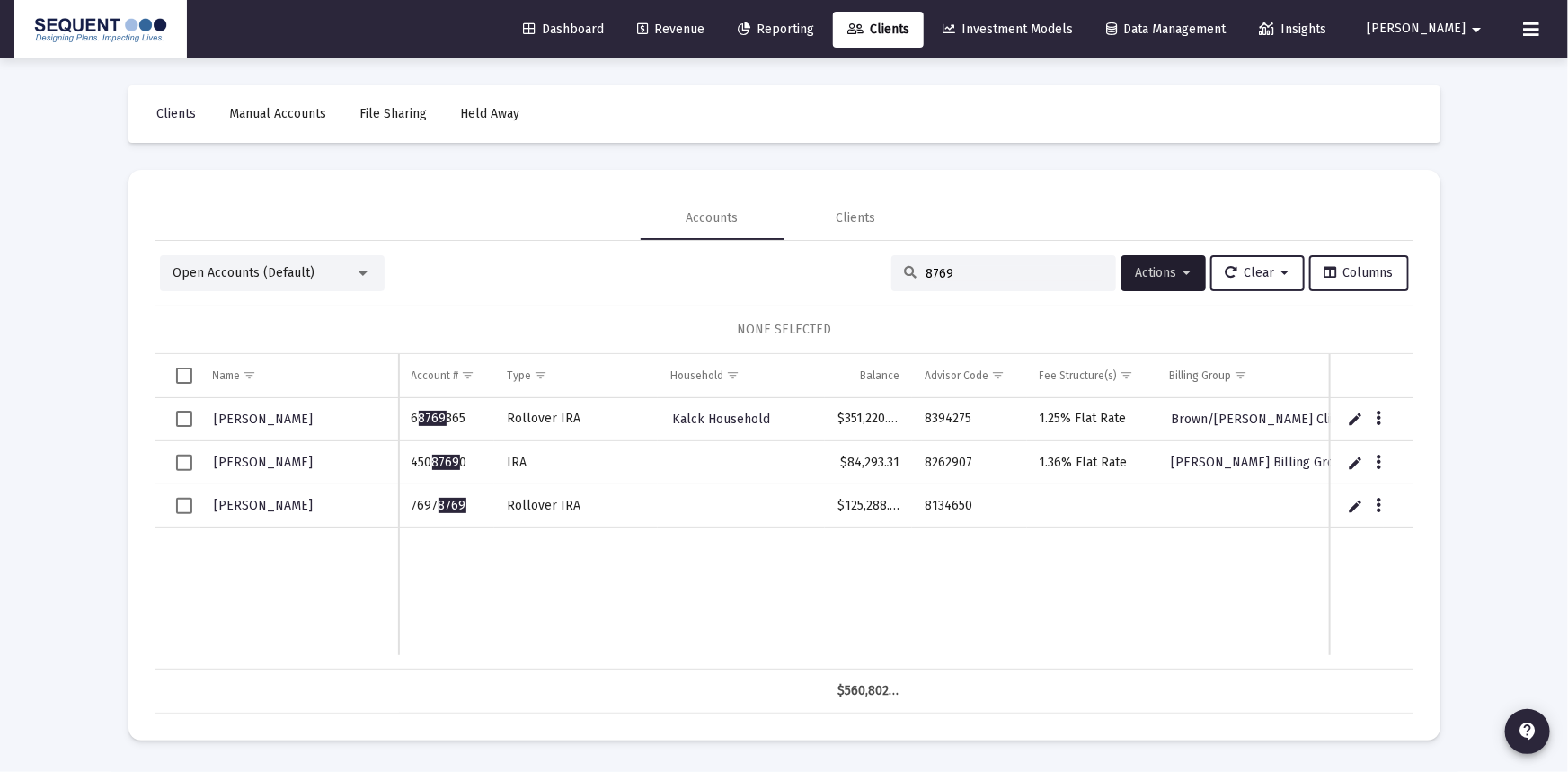
drag, startPoint x: 967, startPoint y: 502, endPoint x: 923, endPoint y: 504, distance: 44.0
click at [923, 504] on td "8134650" at bounding box center [969, 506] width 115 height 43
copy td "8134650"
click at [180, 502] on span "Select row" at bounding box center [184, 506] width 17 height 17
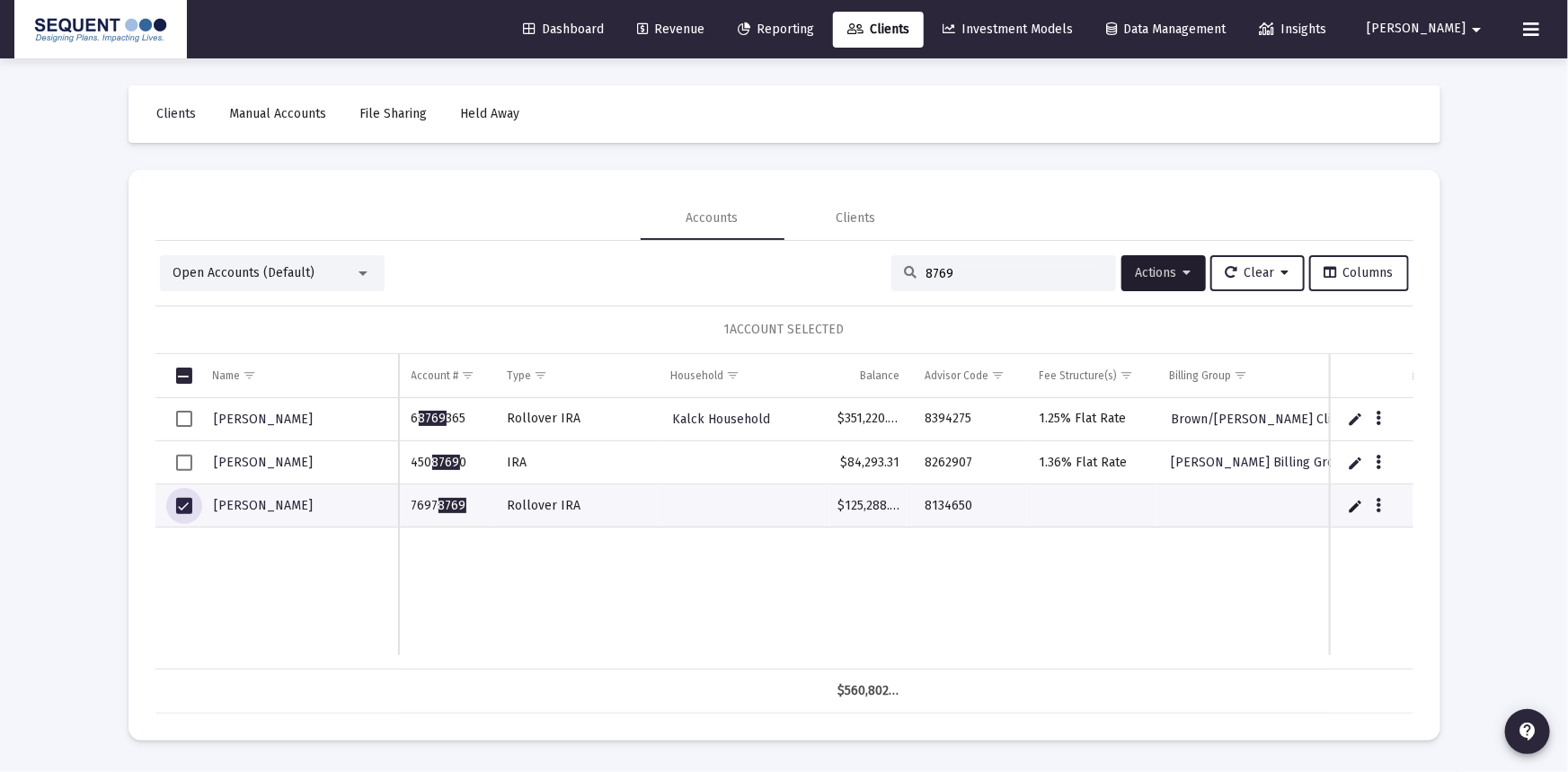
drag, startPoint x: 1366, startPoint y: 505, endPoint x: 1380, endPoint y: 506, distance: 14.0
click at [1367, 505] on td "Data grid" at bounding box center [1372, 506] width 84 height 43
click at [1375, 507] on button "Data grid" at bounding box center [1378, 505] width 17 height 17
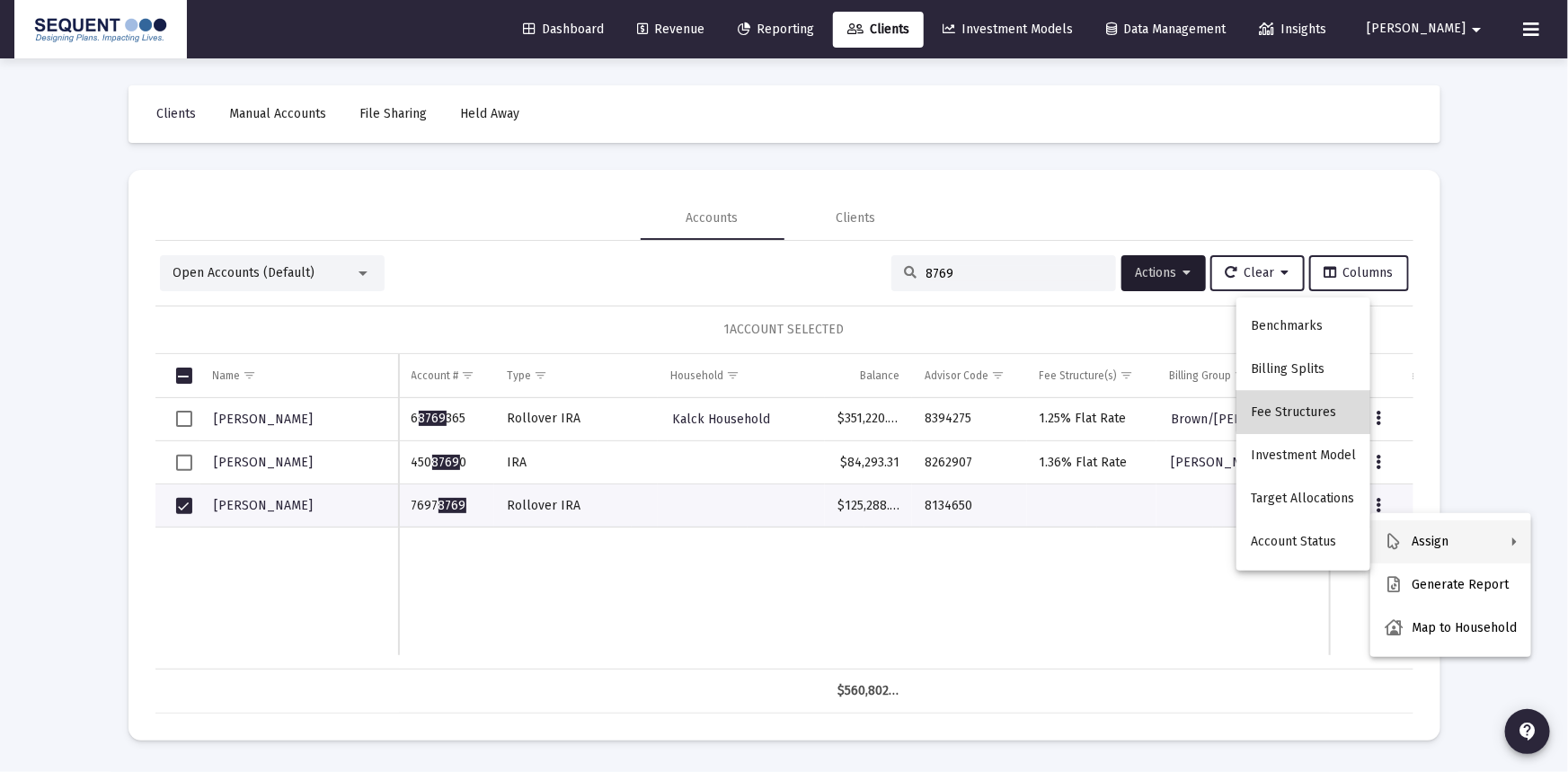
click at [1319, 410] on button "Fee Structures" at bounding box center [1304, 412] width 134 height 43
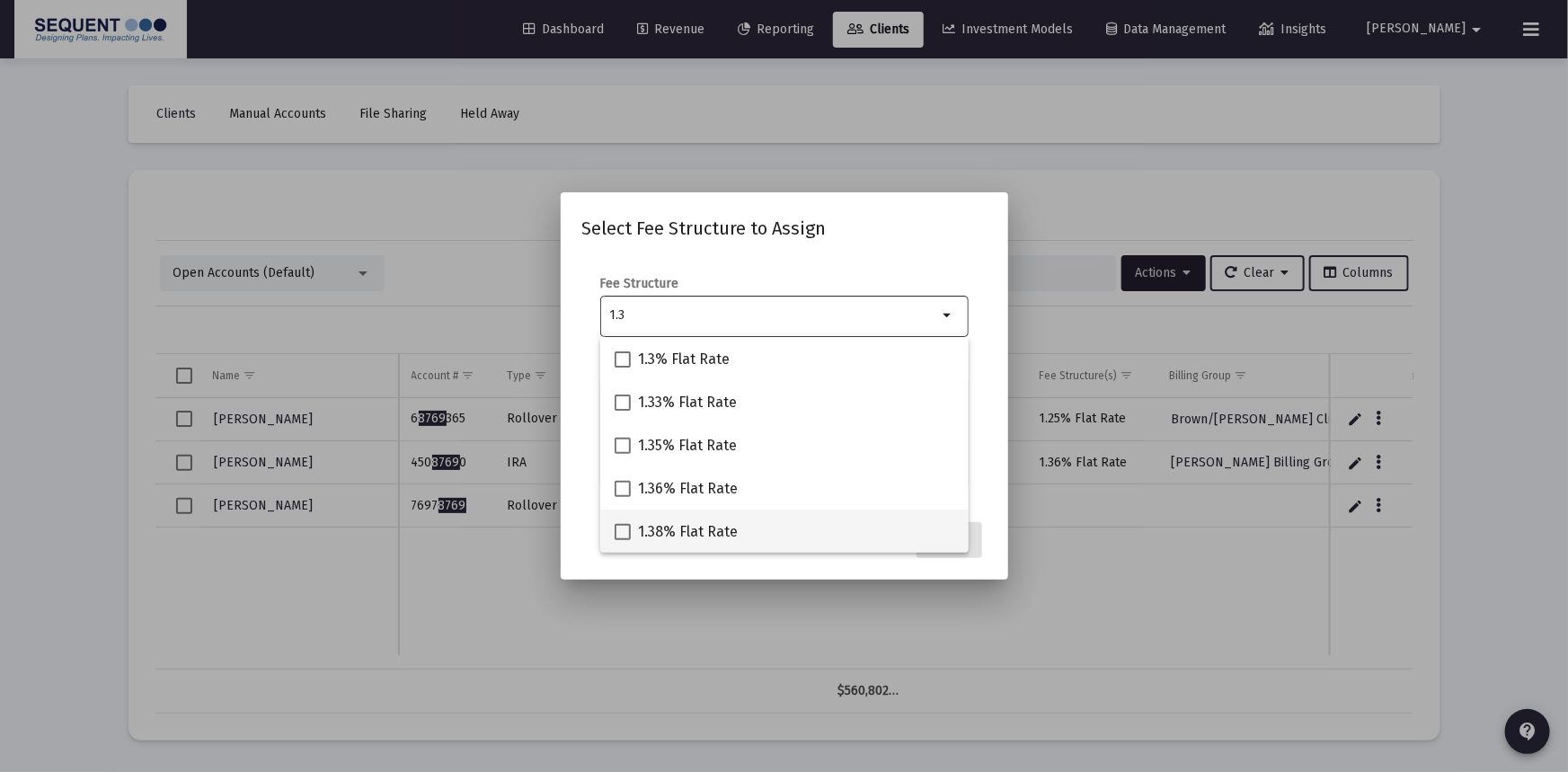
type input "1.3"
click at [692, 523] on span "1.38% Flat Rate" at bounding box center [687, 532] width 100 height 21
click at [623, 541] on input "1.38% Flat Rate" at bounding box center [622, 541] width 1 height 1
checkbox input "true"
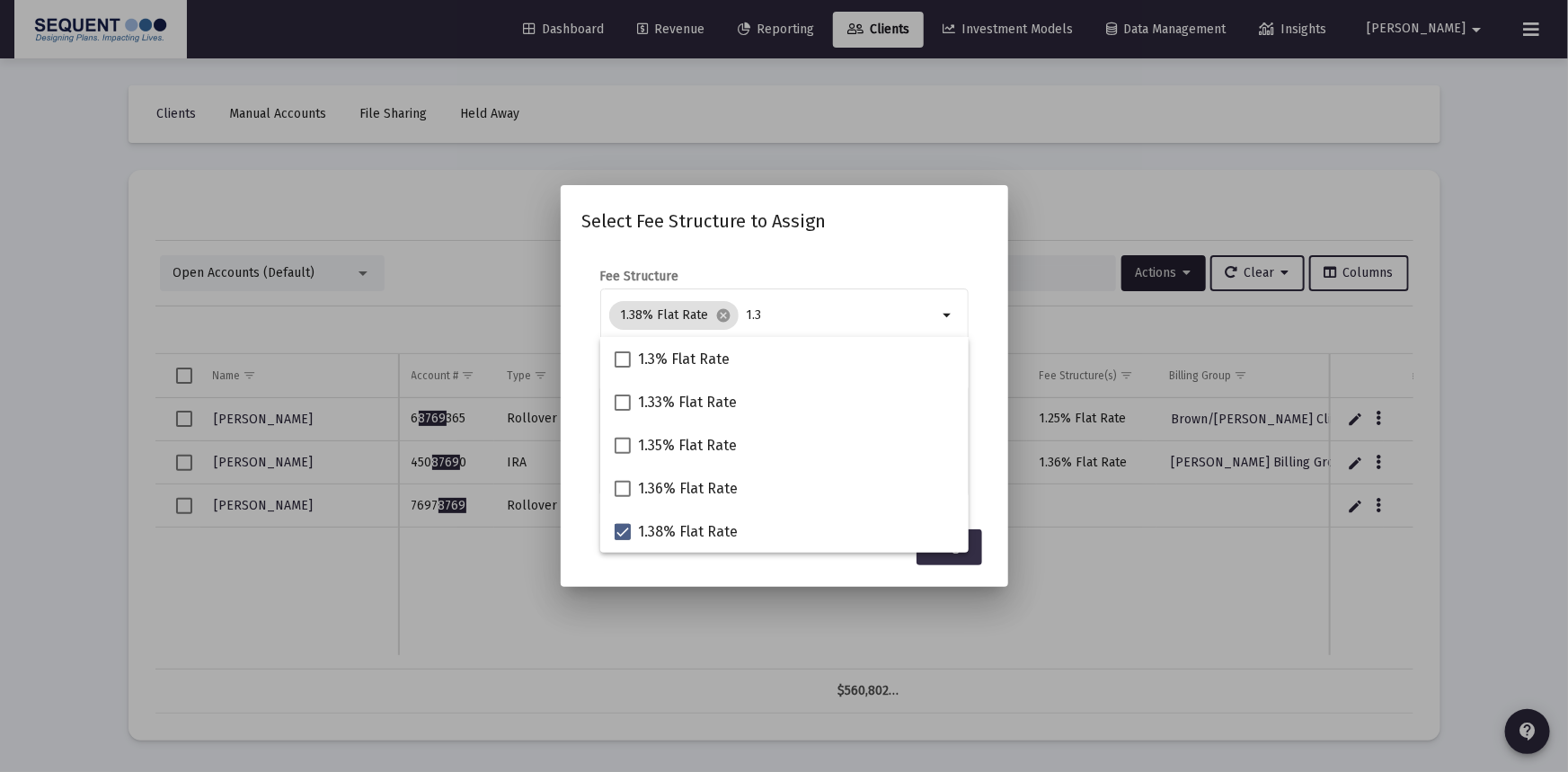
click at [961, 553] on span "Assign" at bounding box center [950, 547] width 37 height 16
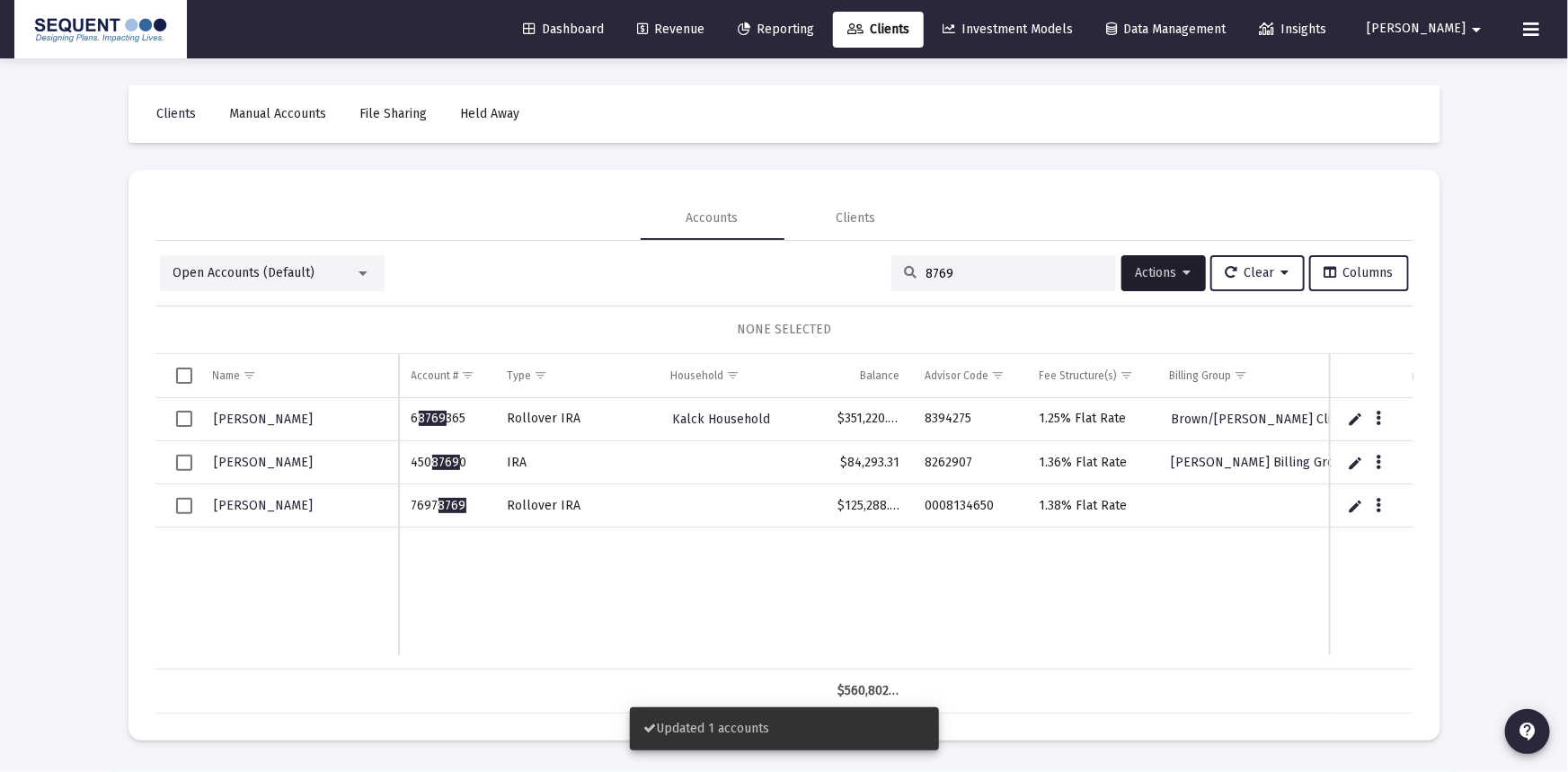
click at [176, 503] on span "Select row" at bounding box center [184, 506] width 17 height 17
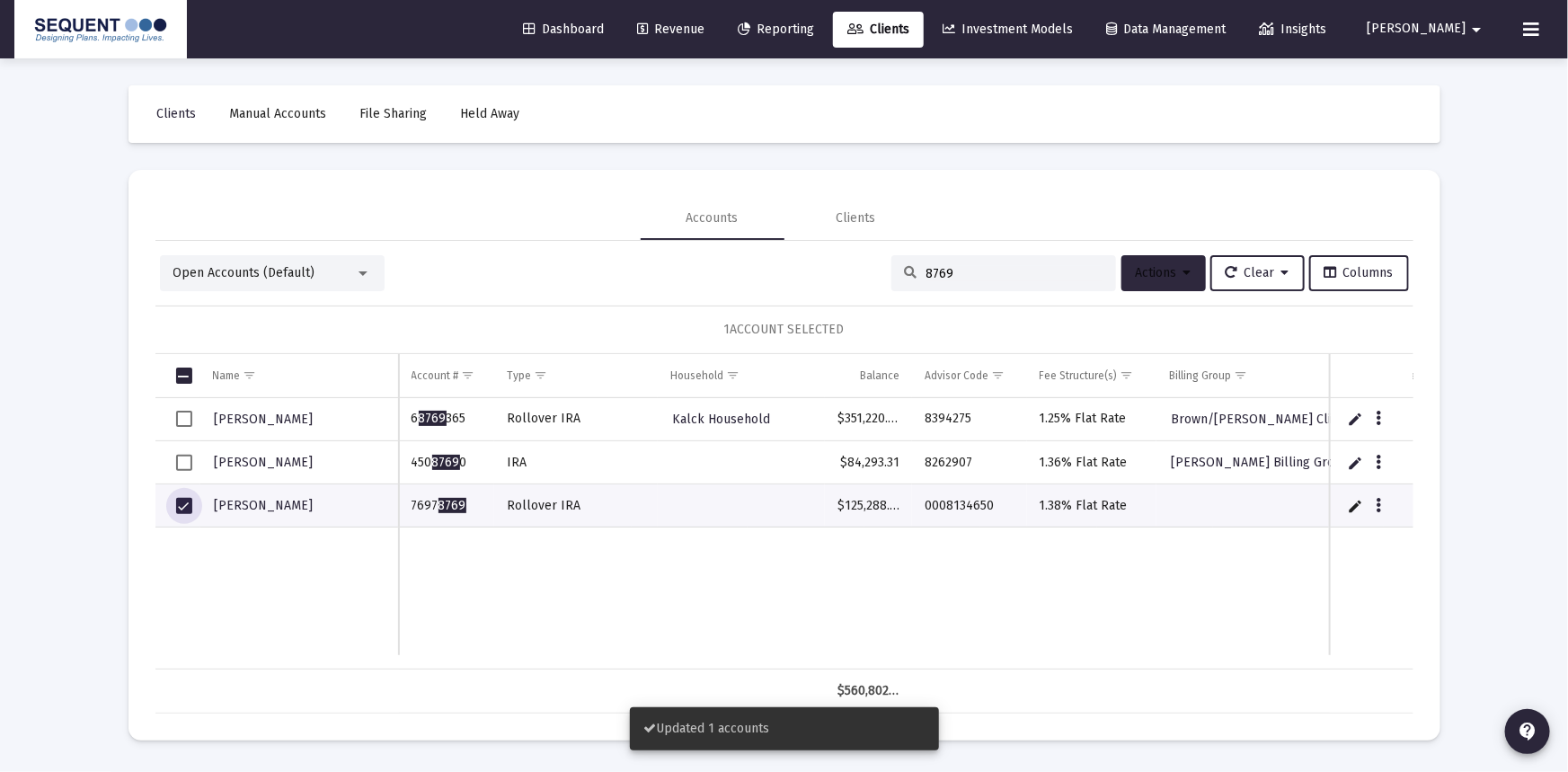
click at [1168, 272] on span "Actions" at bounding box center [1164, 273] width 55 height 16
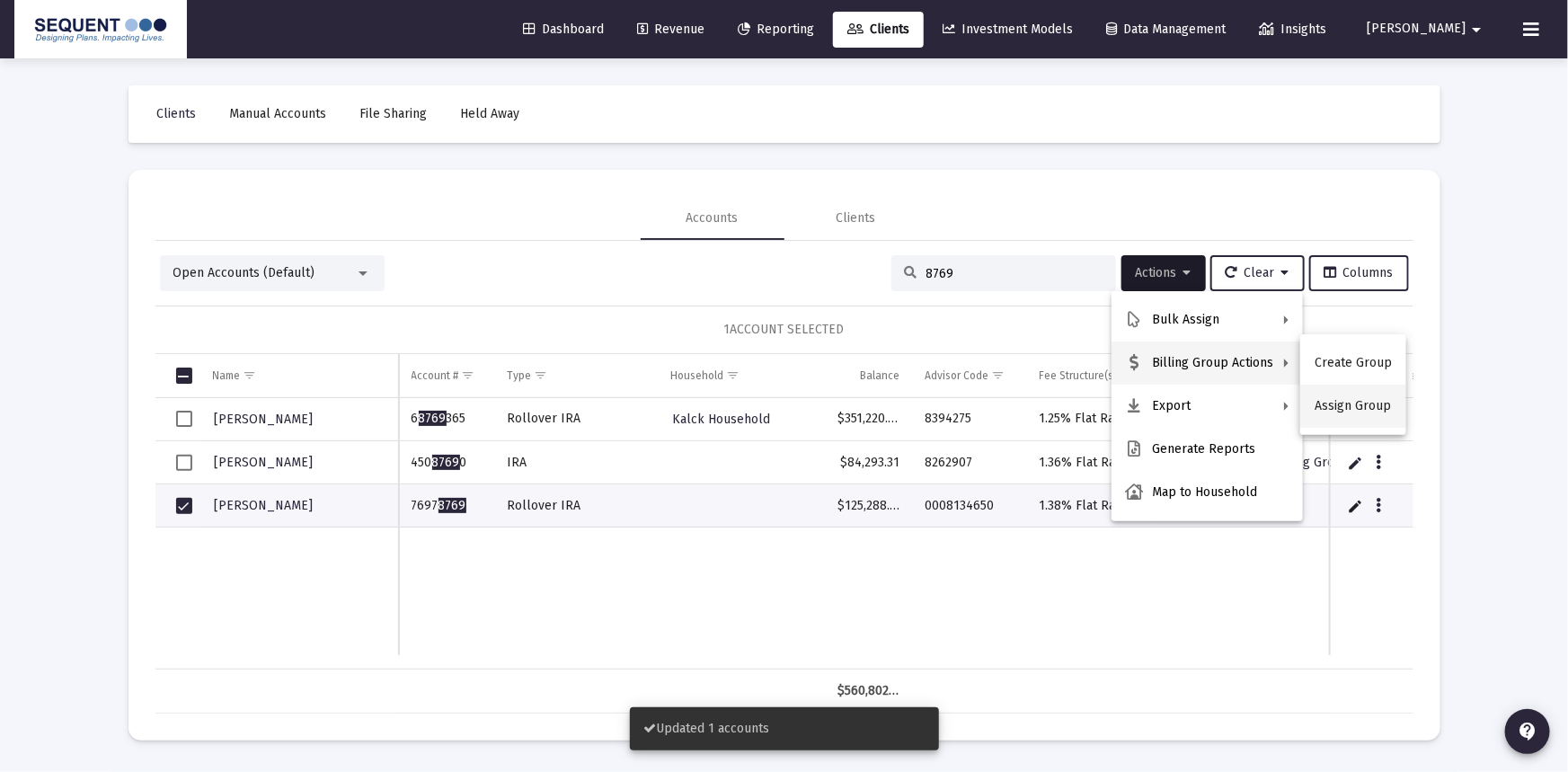
click at [1348, 400] on button "Assign Group" at bounding box center [1353, 406] width 106 height 43
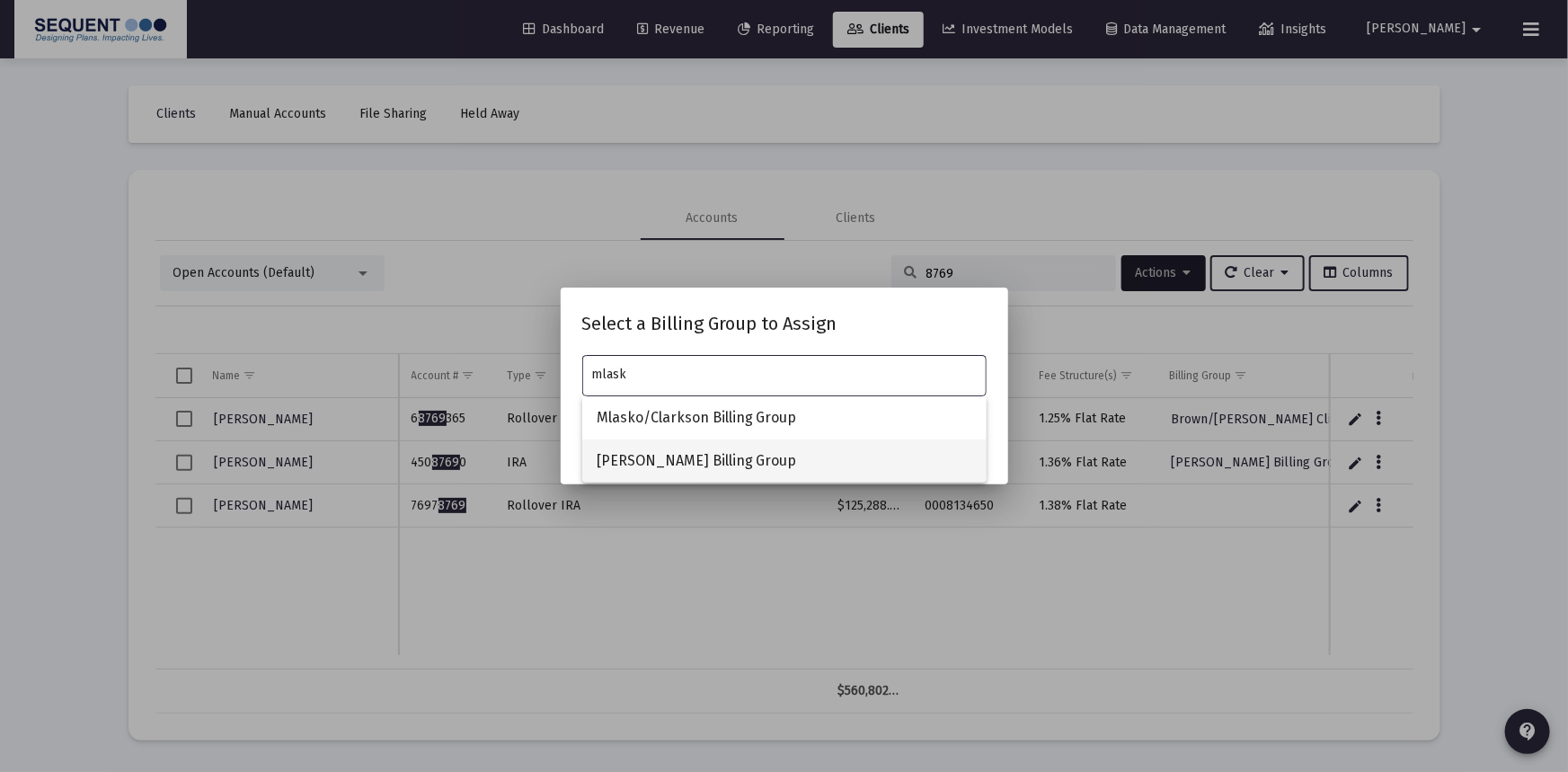
click at [683, 458] on span "[PERSON_NAME] Billing Group" at bounding box center [784, 461] width 375 height 43
type input "[PERSON_NAME] Billing Group"
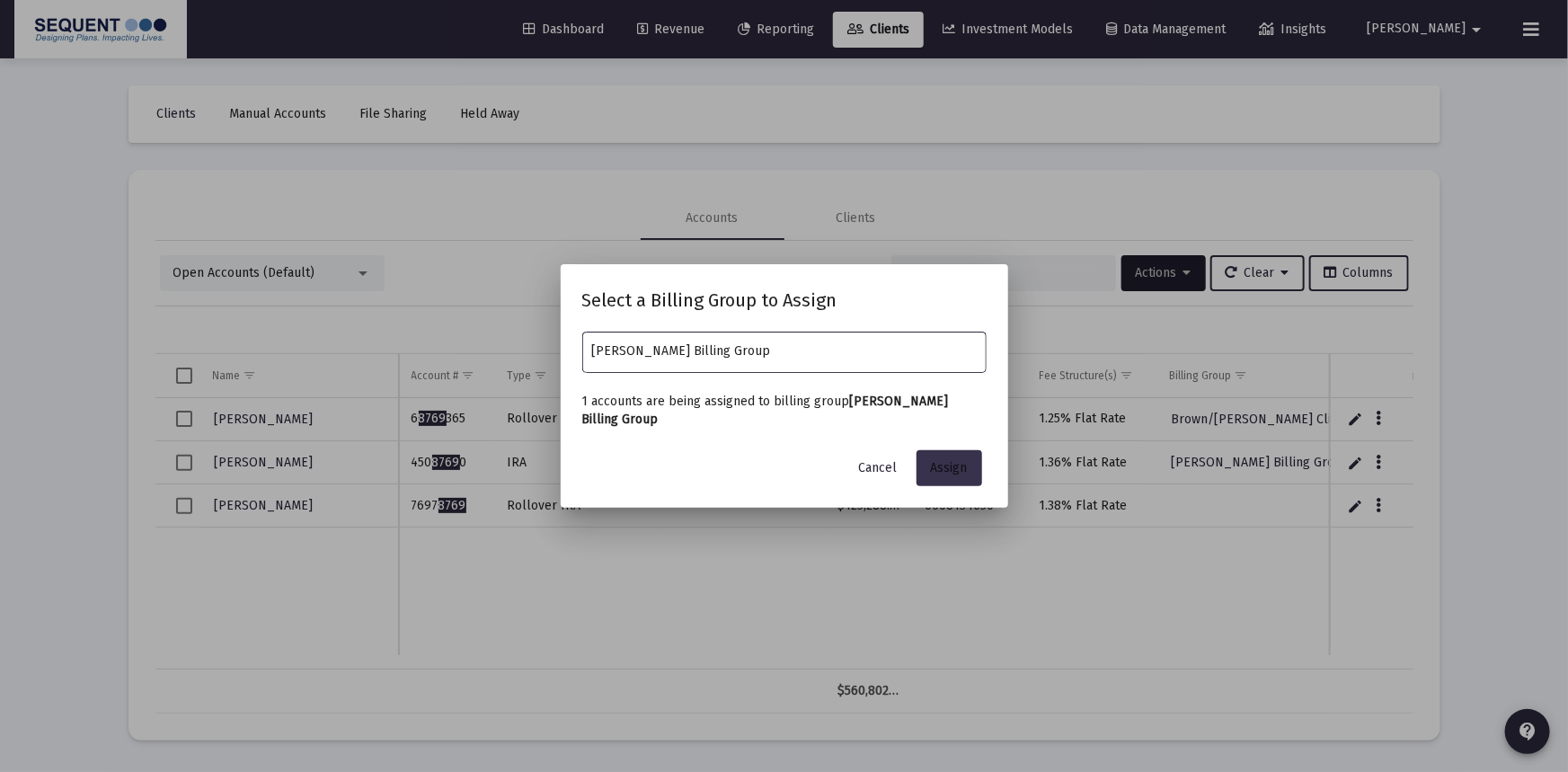
click at [957, 470] on span "Assign" at bounding box center [950, 468] width 37 height 16
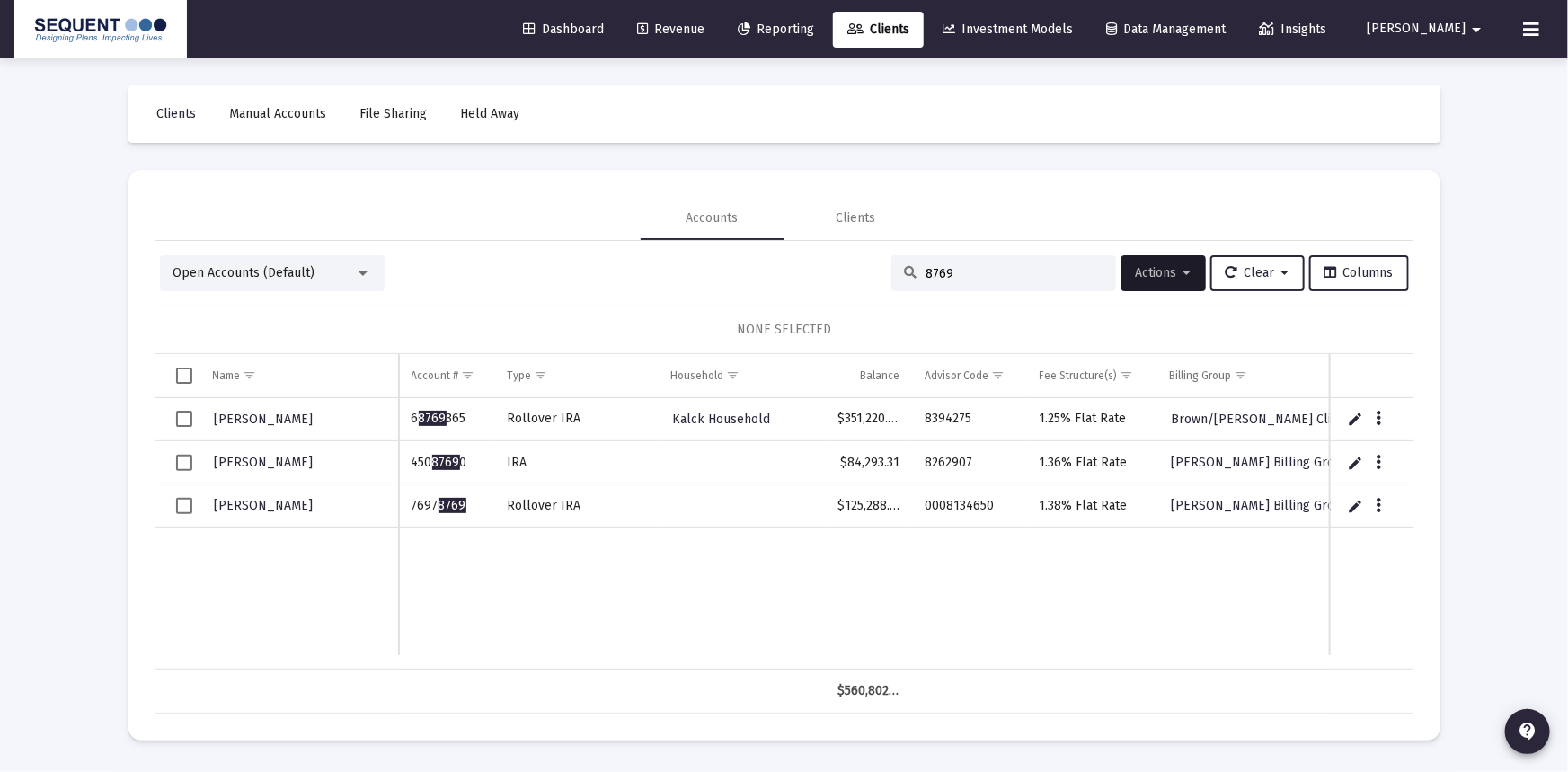
drag, startPoint x: 972, startPoint y: 273, endPoint x: 875, endPoint y: 271, distance: 97.0
click at [875, 271] on div "Open Accounts (Default) 8769 Actions Clear Columns" at bounding box center [784, 273] width 1249 height 36
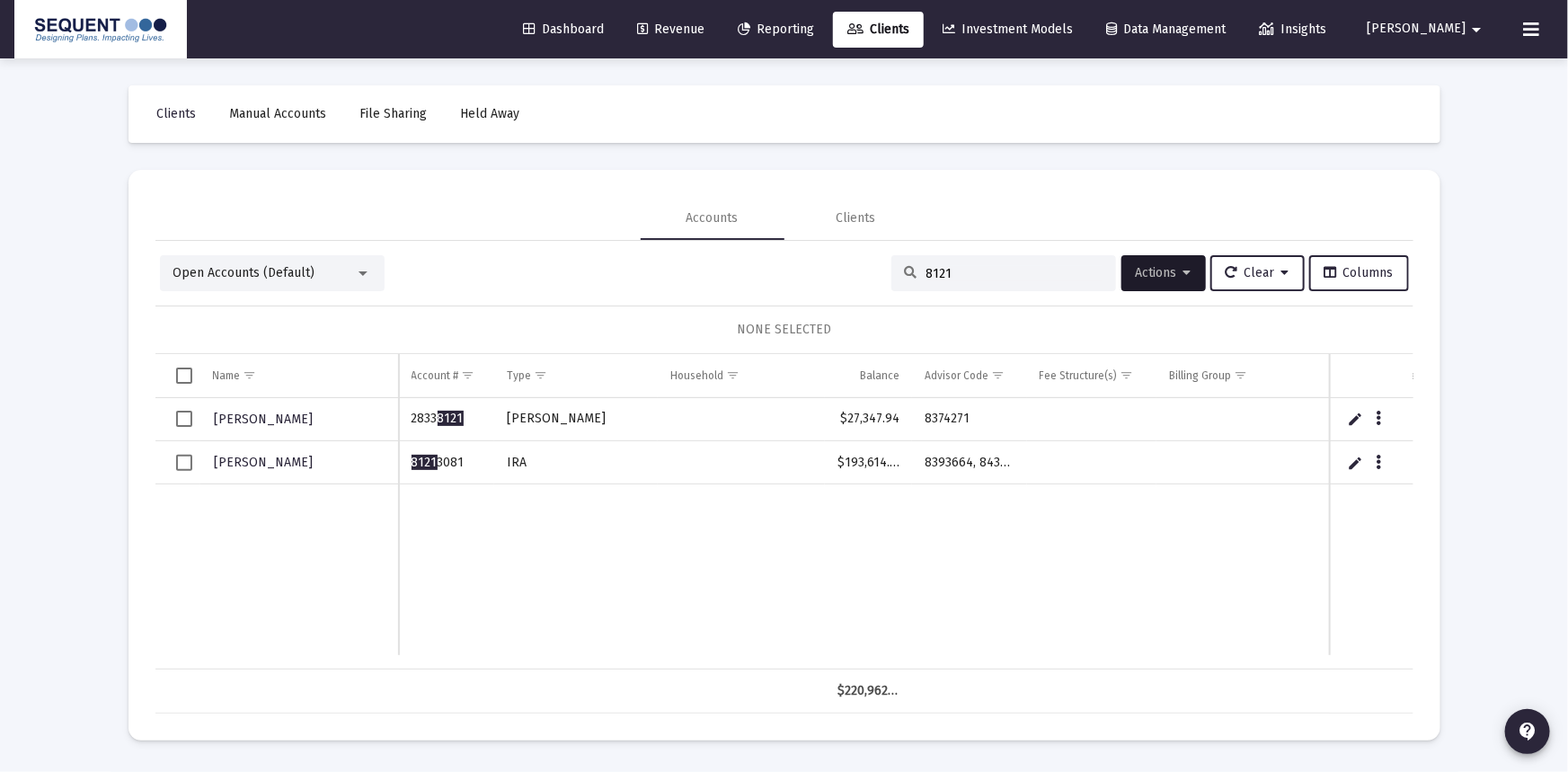
type input "8121"
drag, startPoint x: 436, startPoint y: 414, endPoint x: 407, endPoint y: 417, distance: 29.2
click at [407, 417] on td "2833 8121" at bounding box center [446, 420] width 95 height 43
copy td "2833 8121"
drag, startPoint x: 940, startPoint y: 411, endPoint x: 909, endPoint y: 412, distance: 31.0
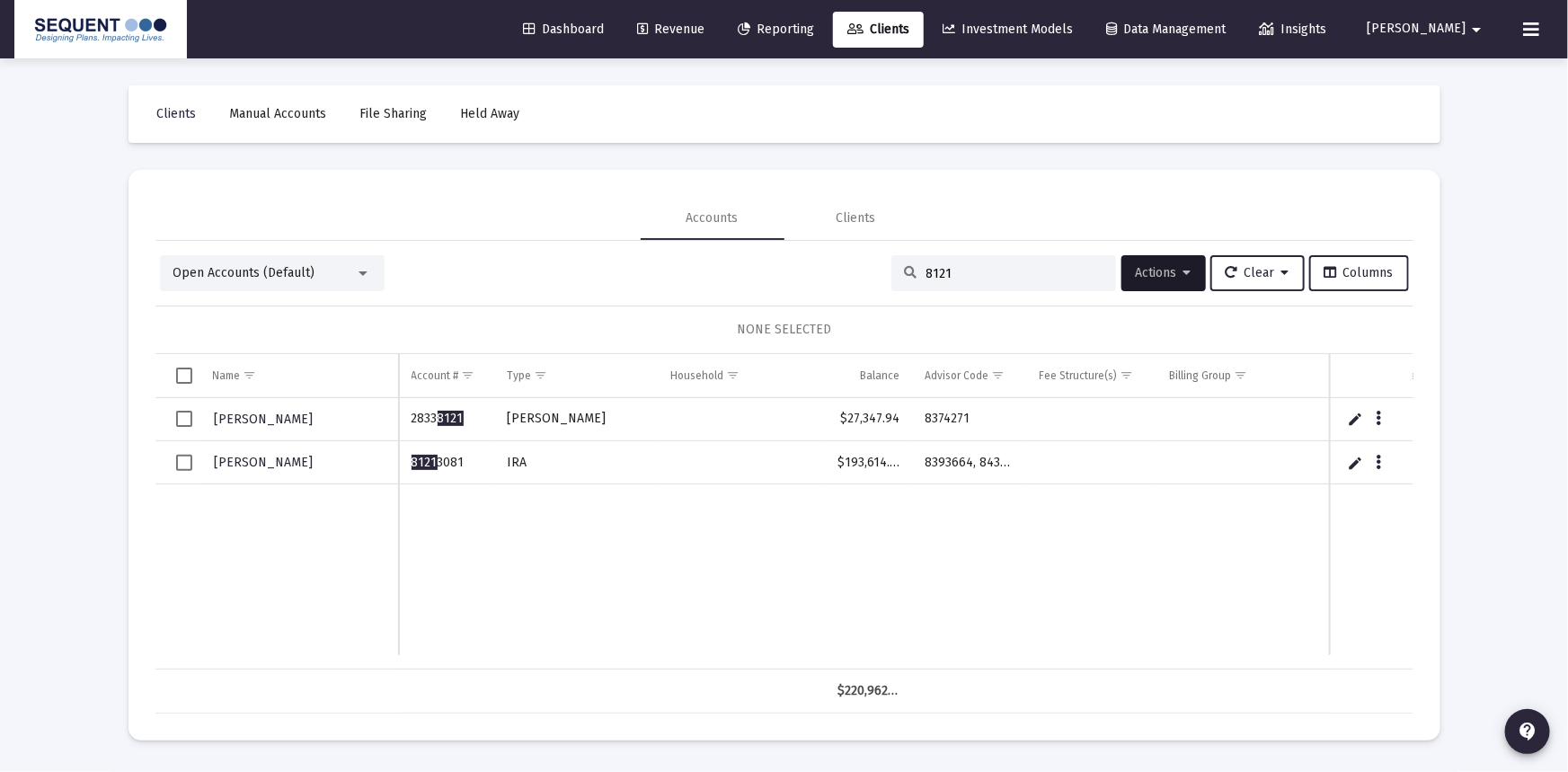
click at [909, 412] on tr "[PERSON_NAME] 2833 8121 [PERSON_NAME] $27,347.94 8374271" at bounding box center [994, 420] width 1678 height 43
copy tr "8374271"
click at [1379, 413] on button "Data grid" at bounding box center [1378, 418] width 17 height 17
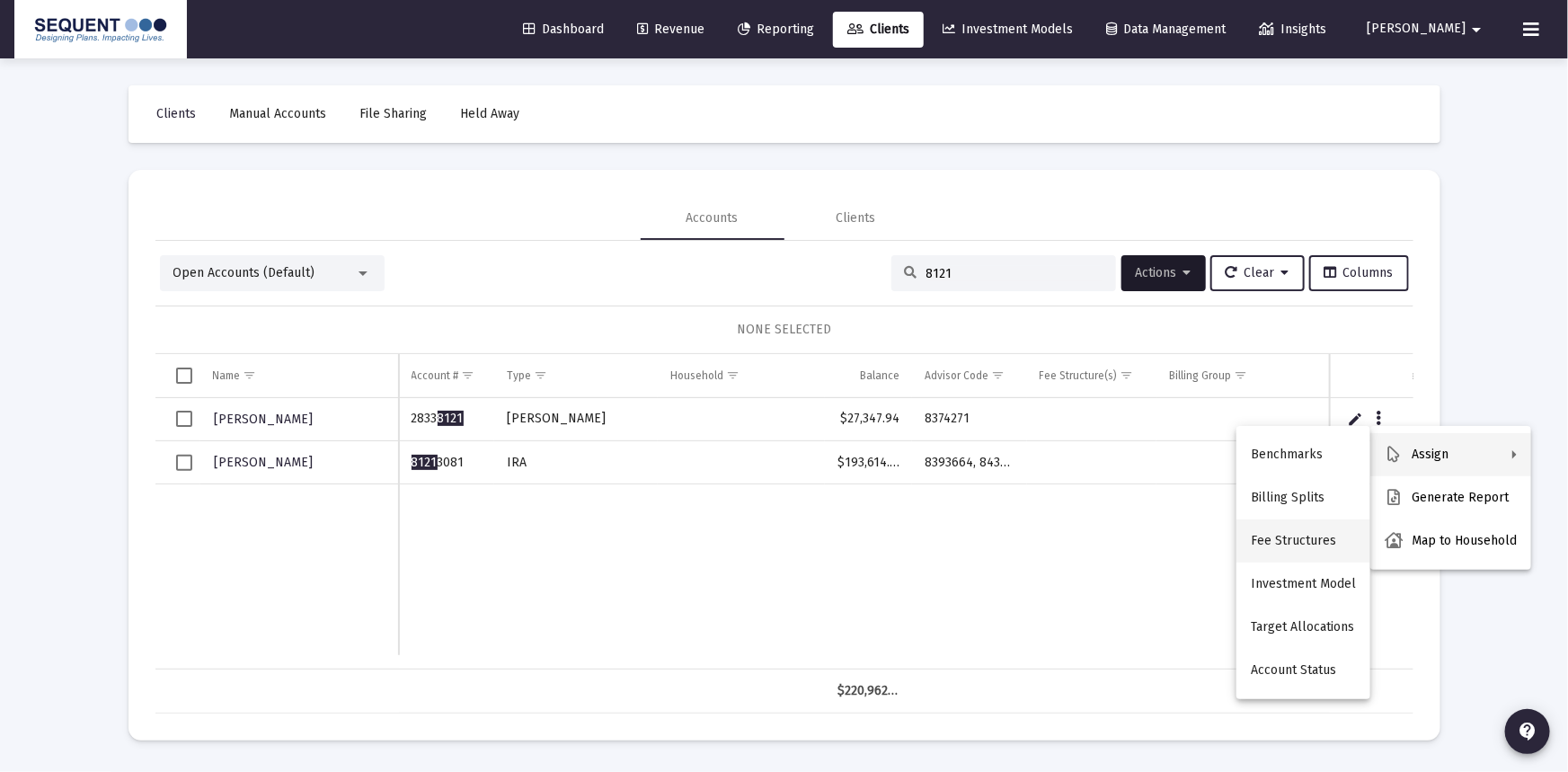
click at [1316, 533] on button "Fee Structures" at bounding box center [1304, 541] width 134 height 43
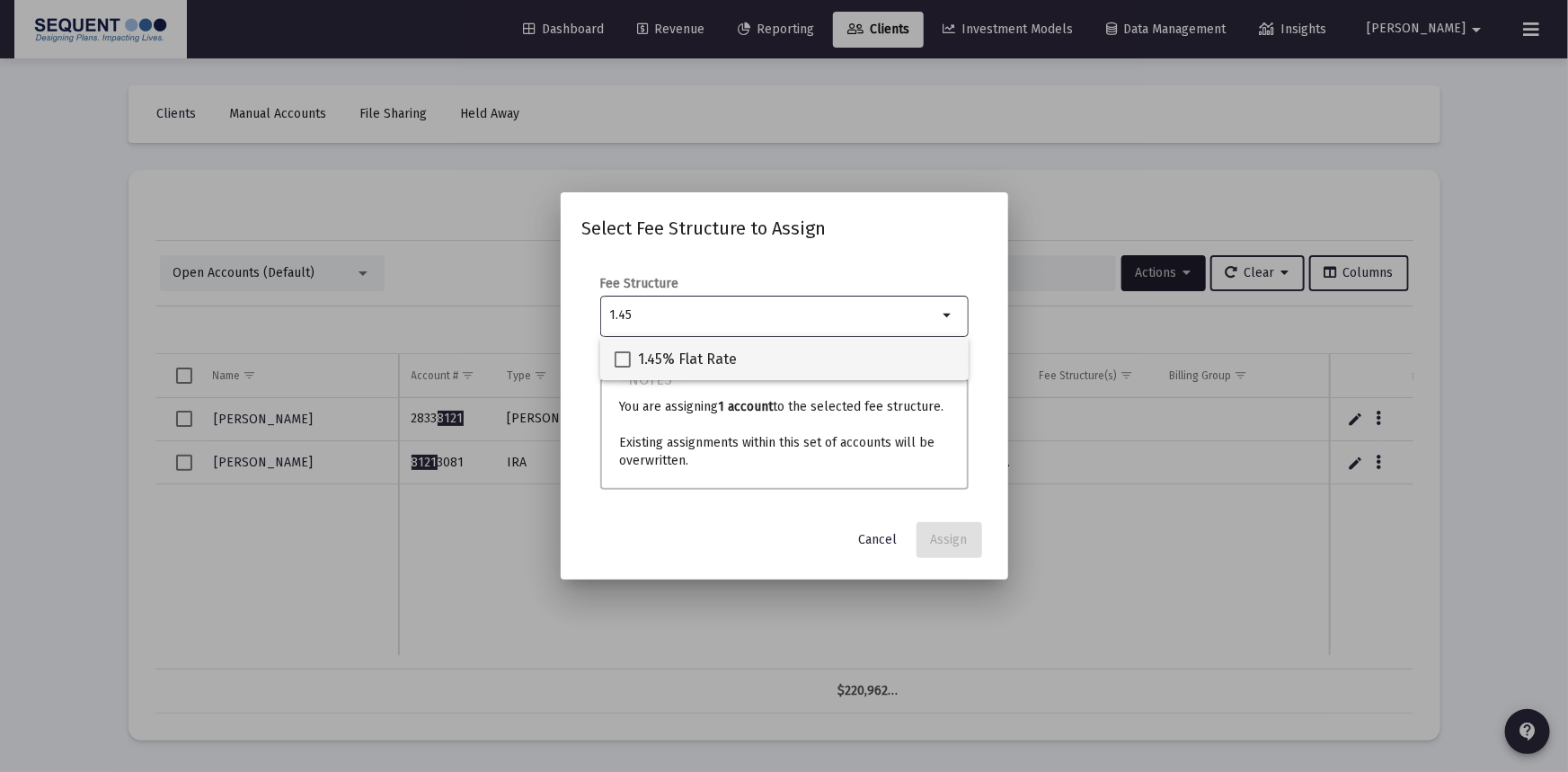
type input "1.45"
click at [687, 353] on span "1.45% Flat Rate" at bounding box center [687, 360] width 99 height 21
click at [623, 368] on input "1.45% Flat Rate" at bounding box center [622, 368] width 1 height 1
checkbox input "true"
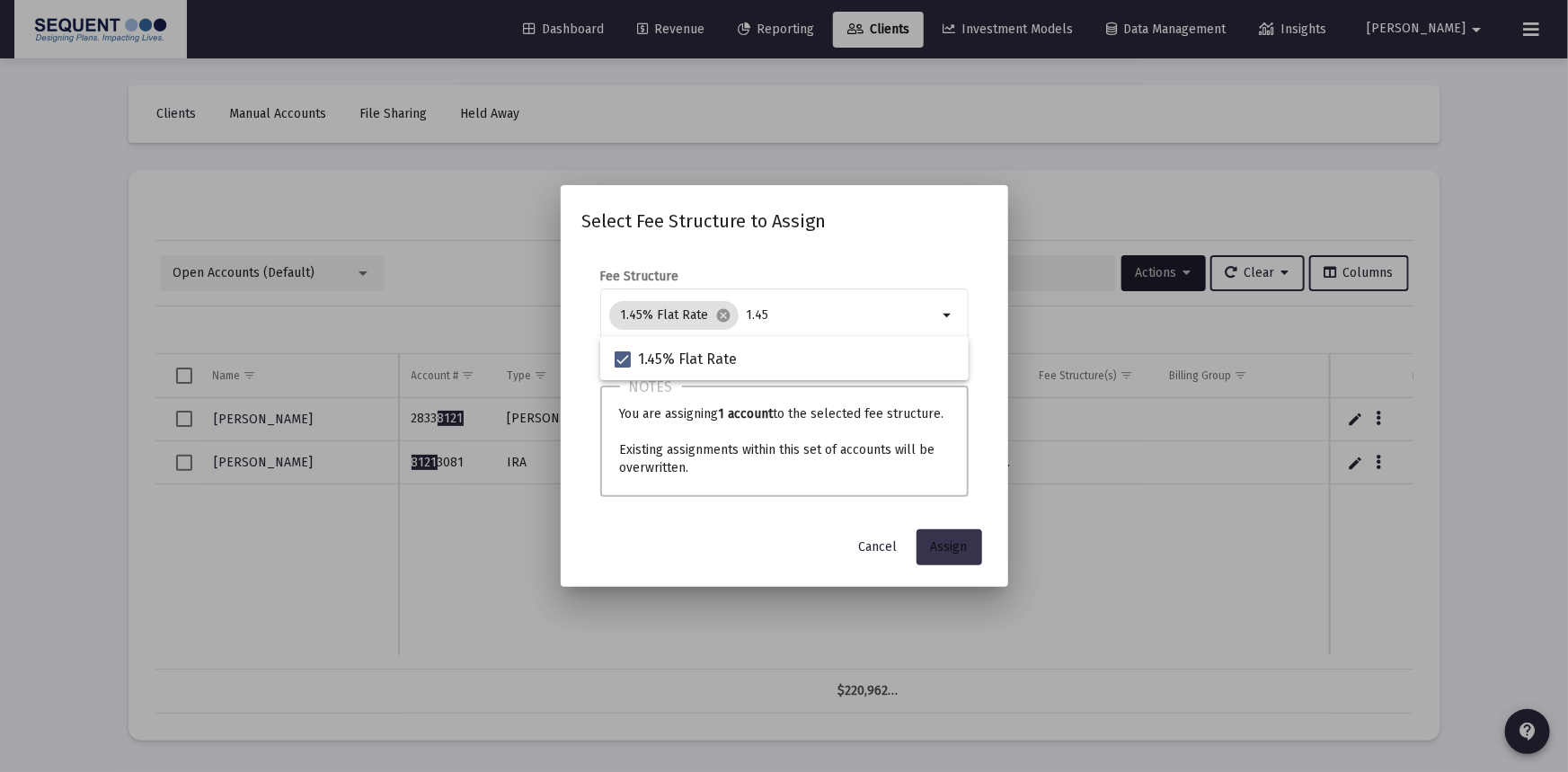
click at [943, 548] on span "Assign" at bounding box center [950, 547] width 37 height 16
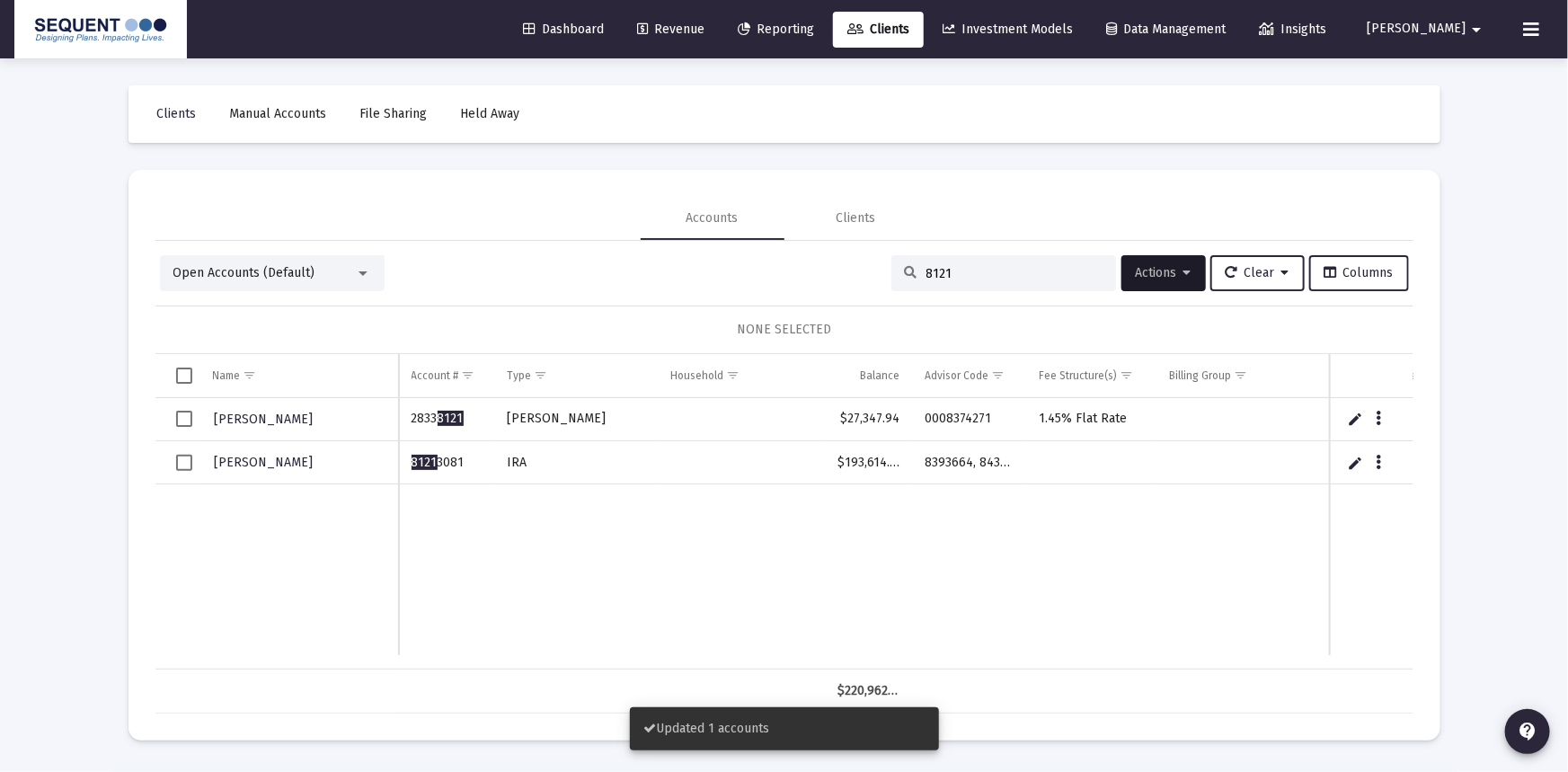
click at [179, 419] on span "Select row" at bounding box center [184, 418] width 17 height 17
click at [1186, 275] on button "Actions" at bounding box center [1164, 273] width 85 height 36
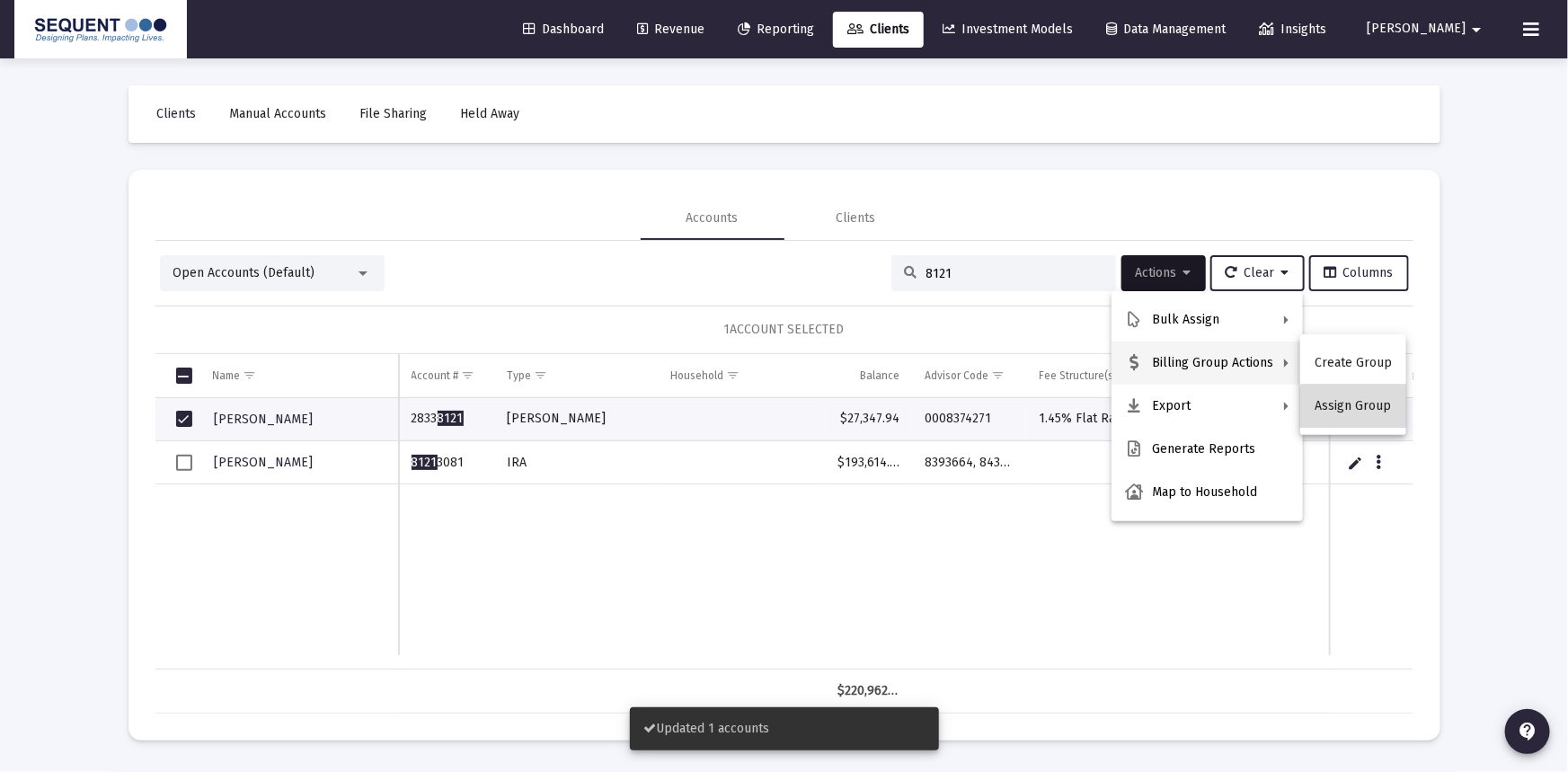
click at [1377, 415] on button "Assign Group" at bounding box center [1353, 406] width 106 height 43
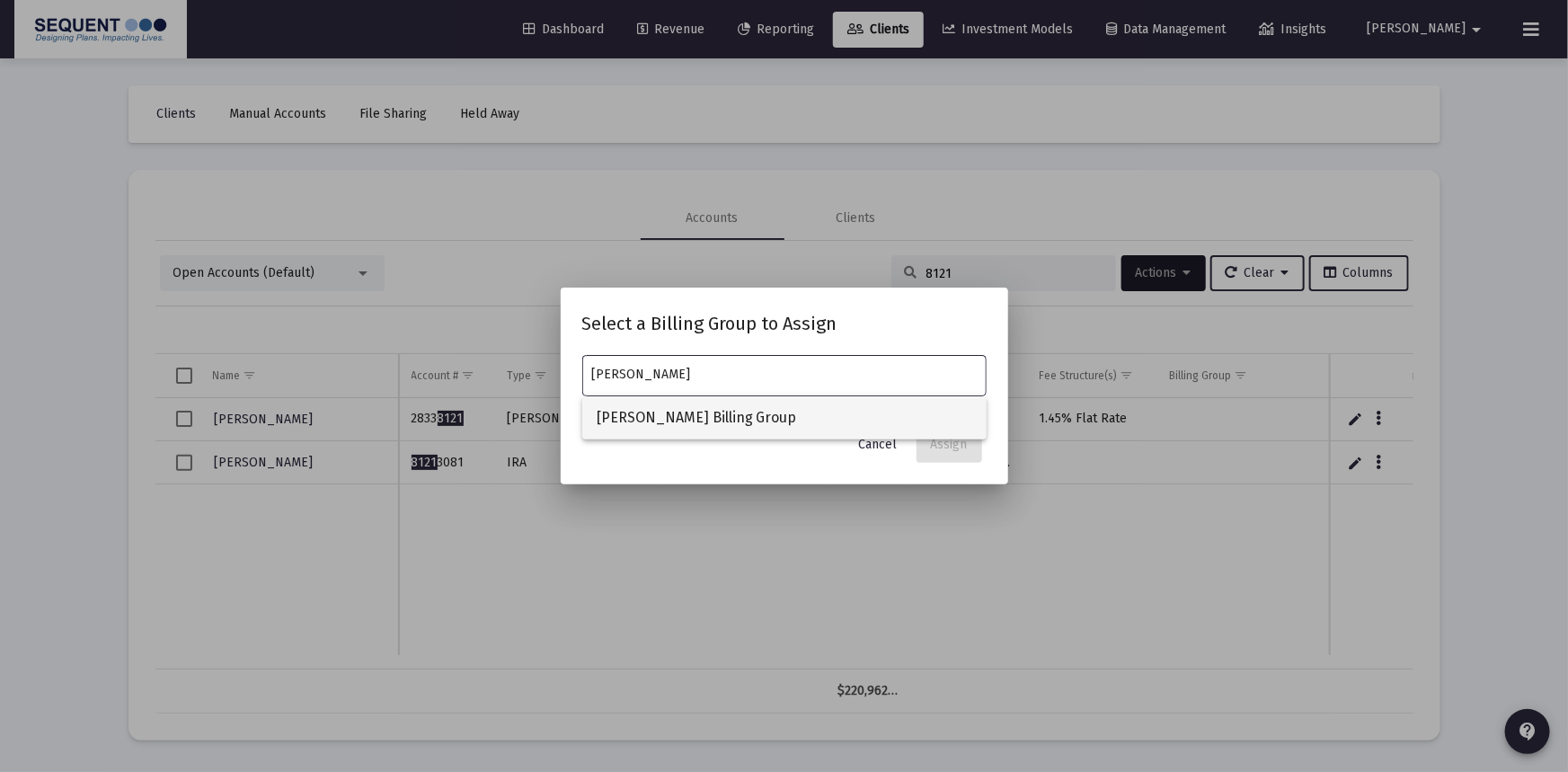
click at [704, 411] on span "[PERSON_NAME] Billing Group" at bounding box center [784, 418] width 375 height 43
type input "[PERSON_NAME] Billing Group"
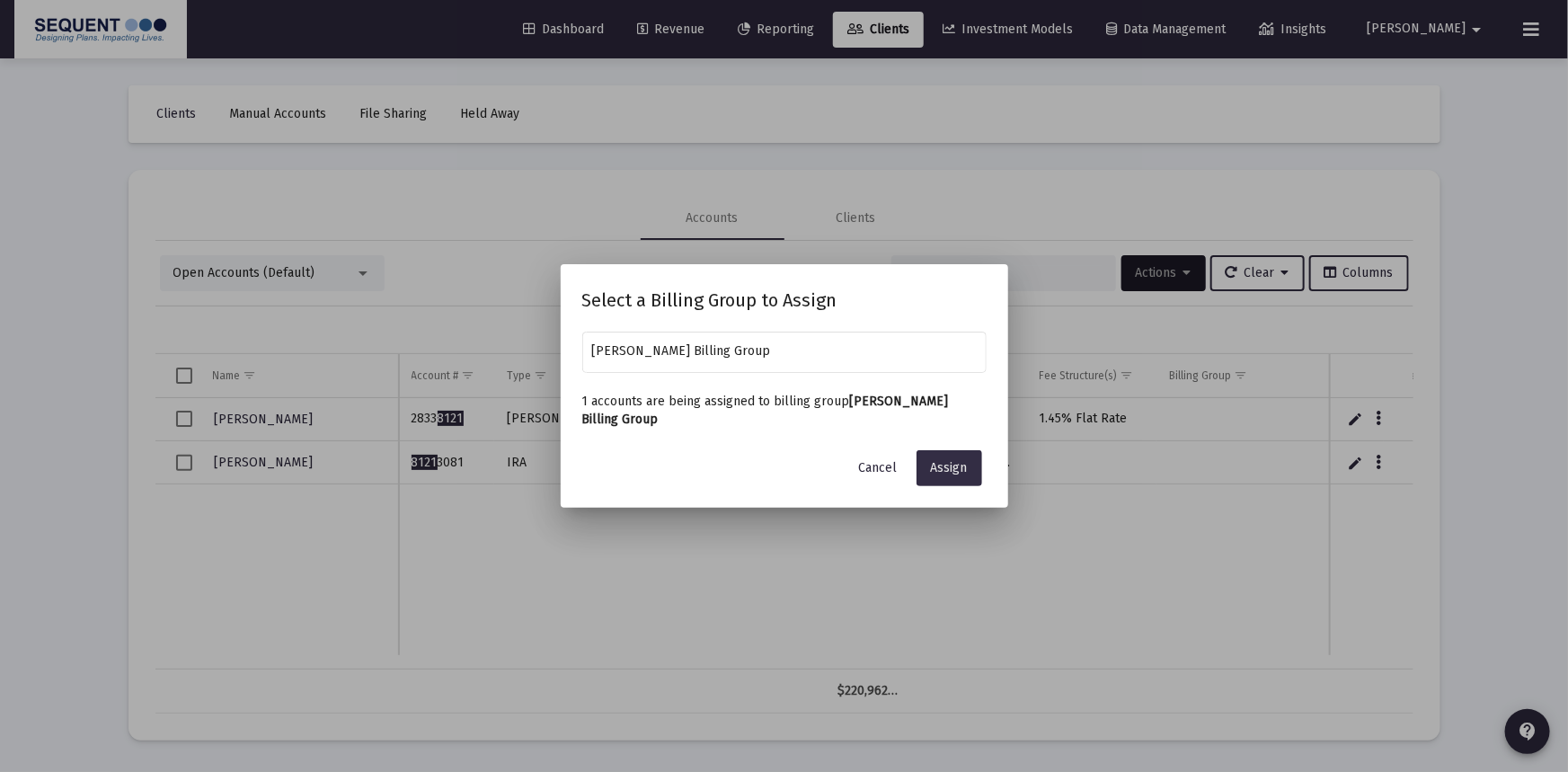
click at [970, 471] on button "Assign" at bounding box center [949, 468] width 65 height 36
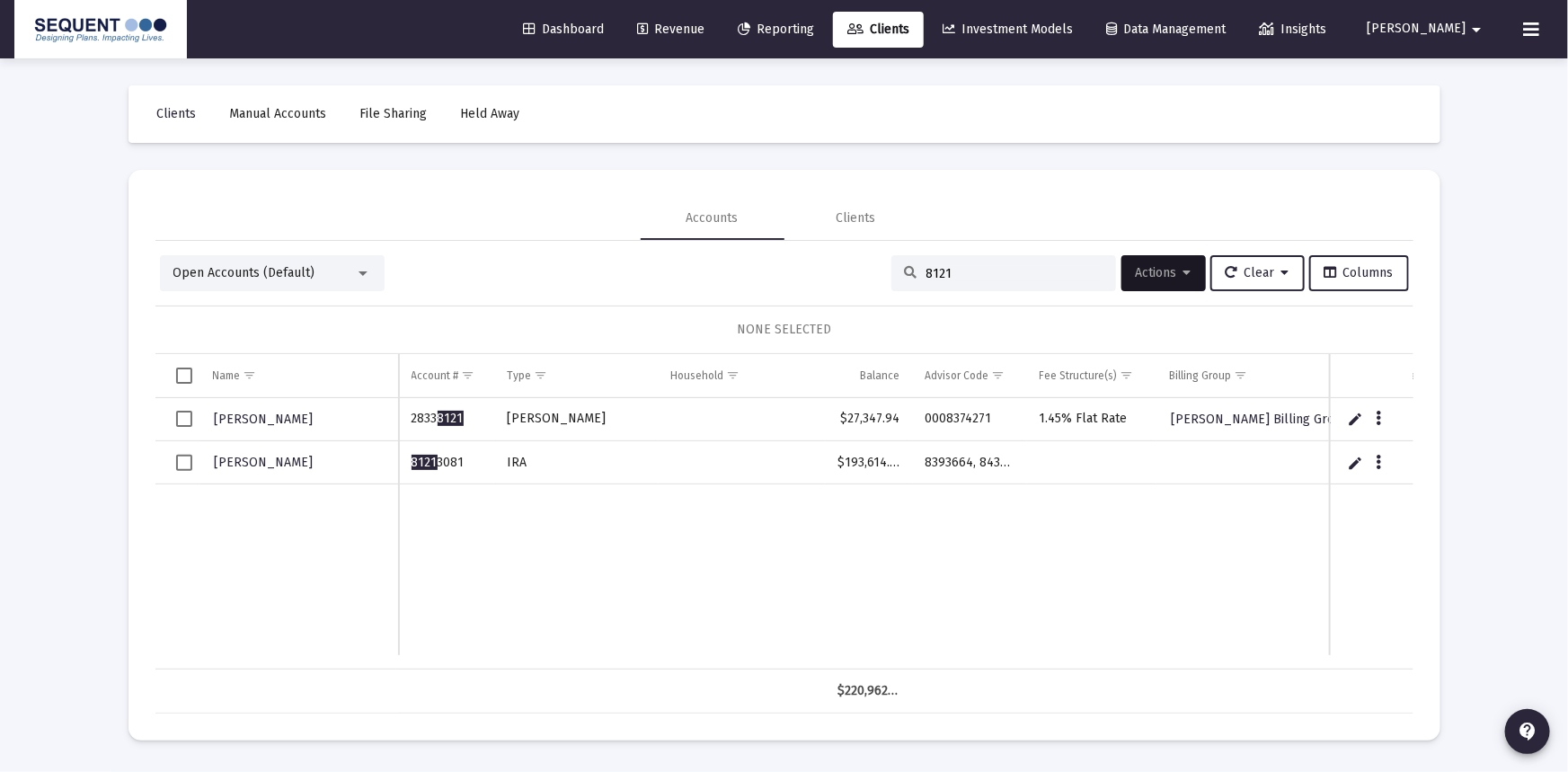
drag, startPoint x: 970, startPoint y: 273, endPoint x: 903, endPoint y: 273, distance: 67.0
click at [903, 273] on div "8121" at bounding box center [1003, 273] width 225 height 36
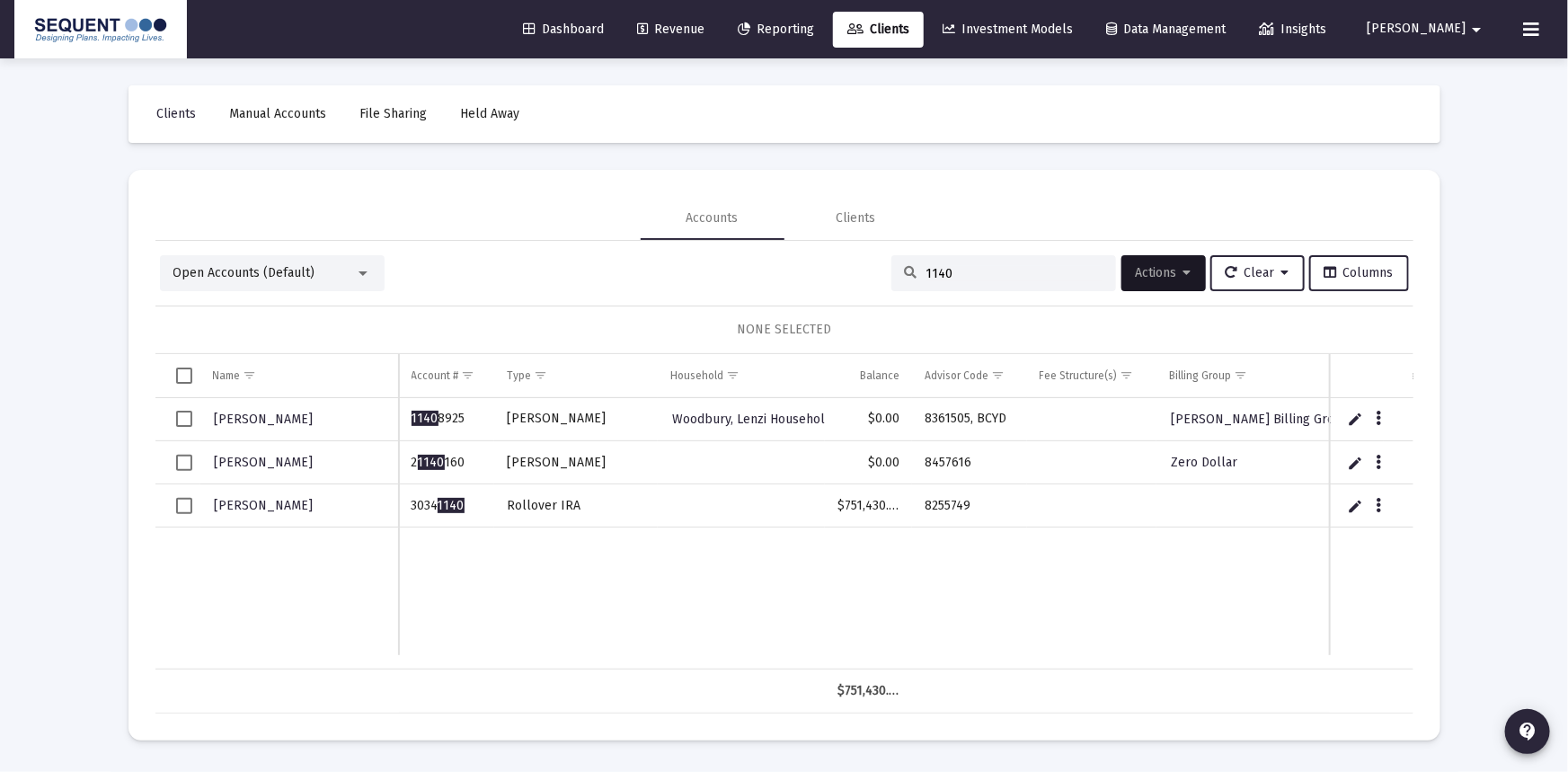
type input "1140"
drag, startPoint x: 469, startPoint y: 504, endPoint x: 404, endPoint y: 504, distance: 65.0
click at [404, 504] on td "3034 1140" at bounding box center [446, 506] width 95 height 43
copy td "3034 1140"
click at [976, 506] on td "8255749" at bounding box center [969, 506] width 115 height 43
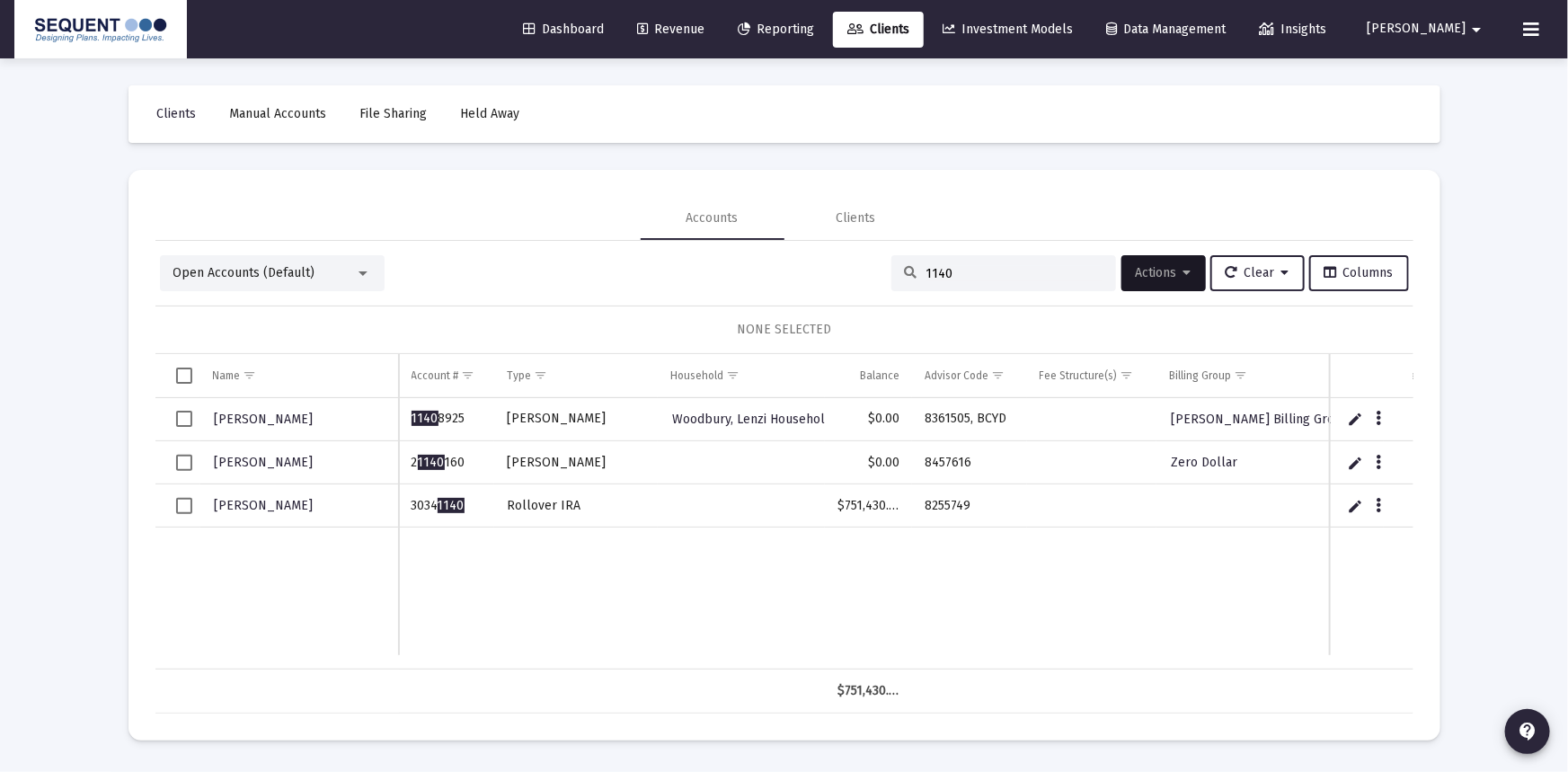
drag, startPoint x: 980, startPoint y: 504, endPoint x: 925, endPoint y: 504, distance: 55.0
click at [925, 504] on td "8255749" at bounding box center [969, 506] width 115 height 43
copy td "8255749"
drag, startPoint x: 174, startPoint y: 504, endPoint x: 271, endPoint y: 512, distance: 97.3
click at [176, 504] on span "Select row" at bounding box center [184, 506] width 17 height 17
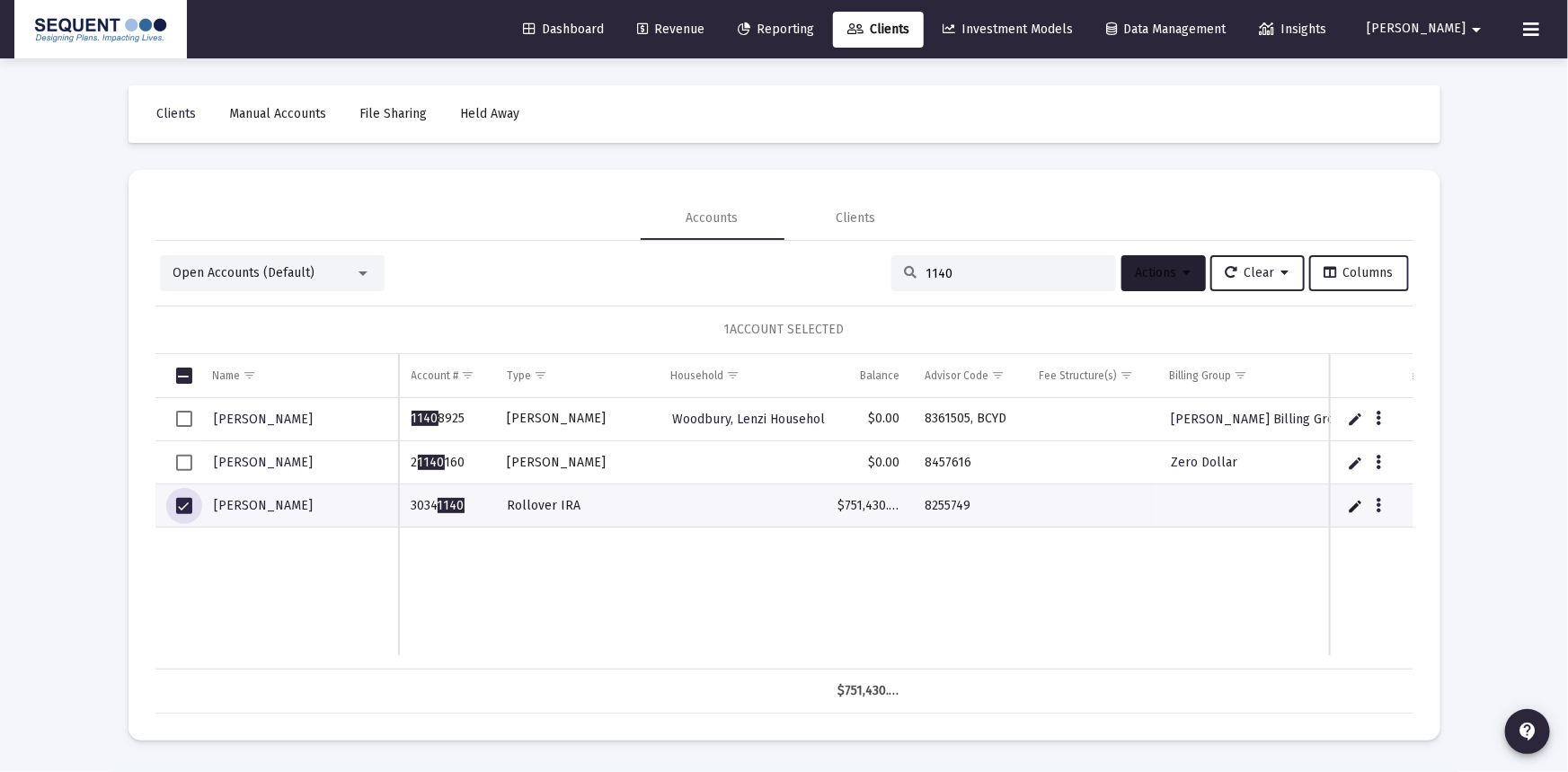
click at [1160, 275] on span "Actions" at bounding box center [1164, 273] width 55 height 16
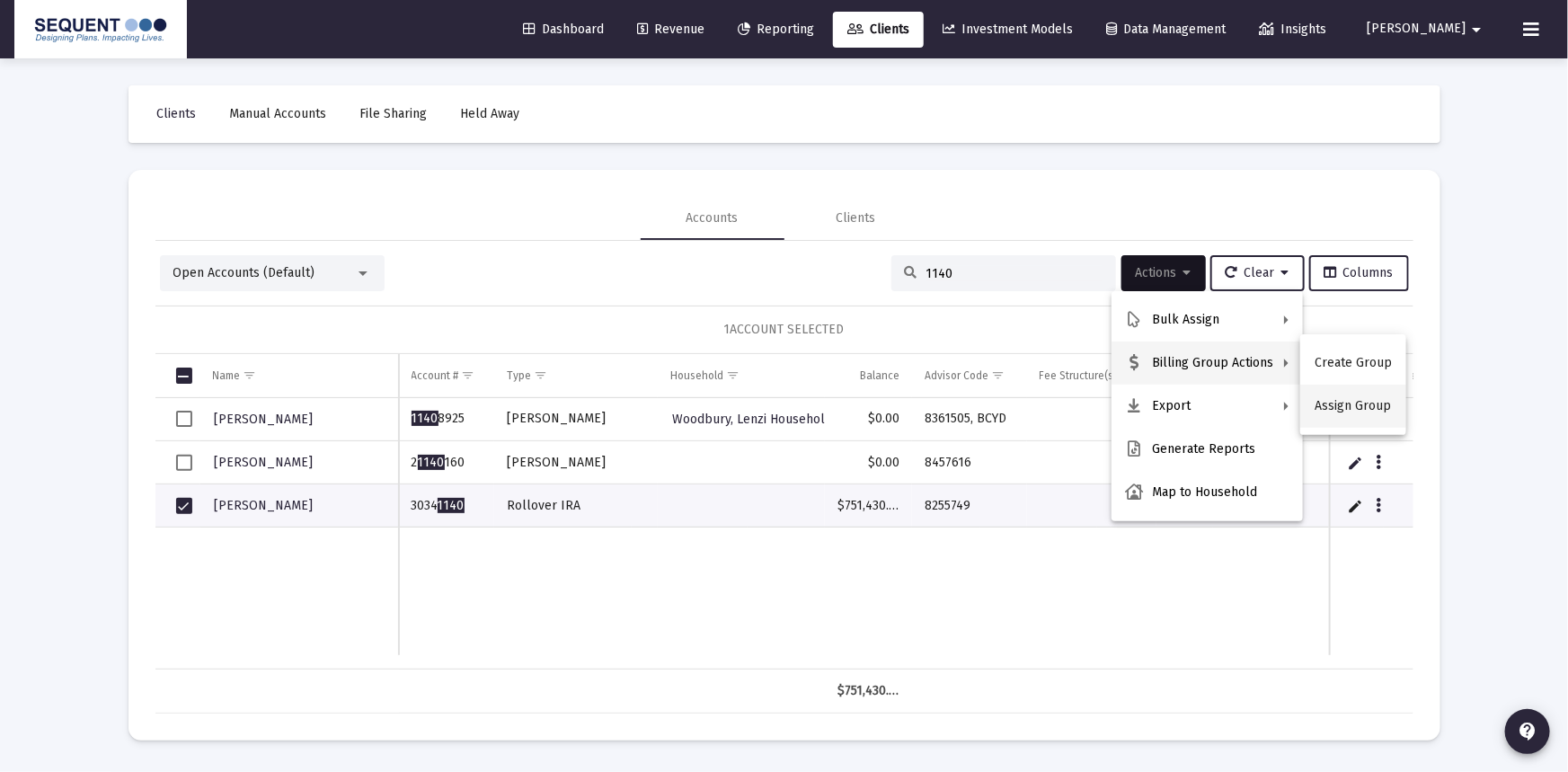
click at [1344, 404] on button "Assign Group" at bounding box center [1353, 406] width 106 height 43
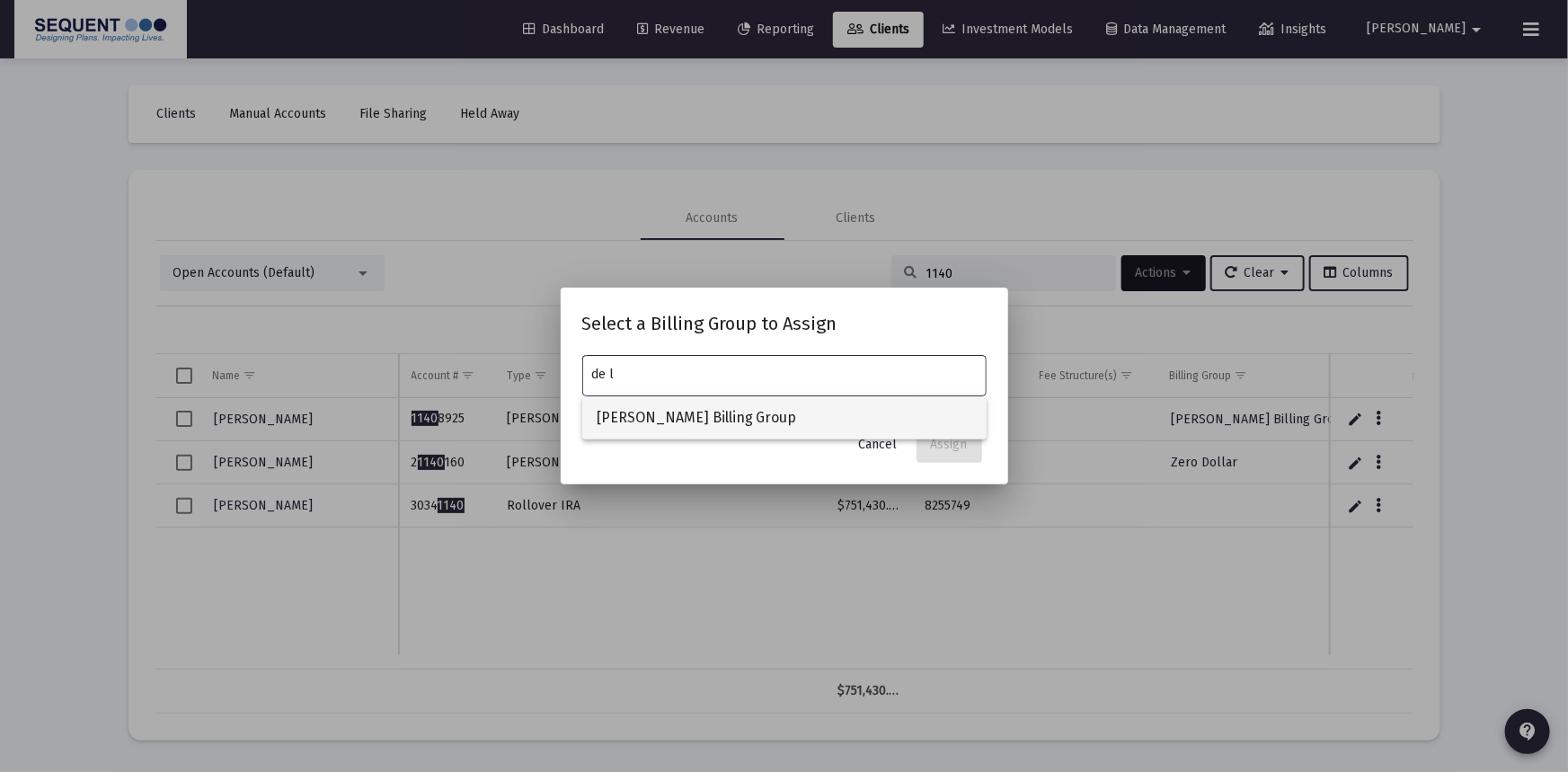
click at [707, 420] on span "[PERSON_NAME] Billing Group" at bounding box center [784, 418] width 375 height 43
type input "[PERSON_NAME] Billing Group"
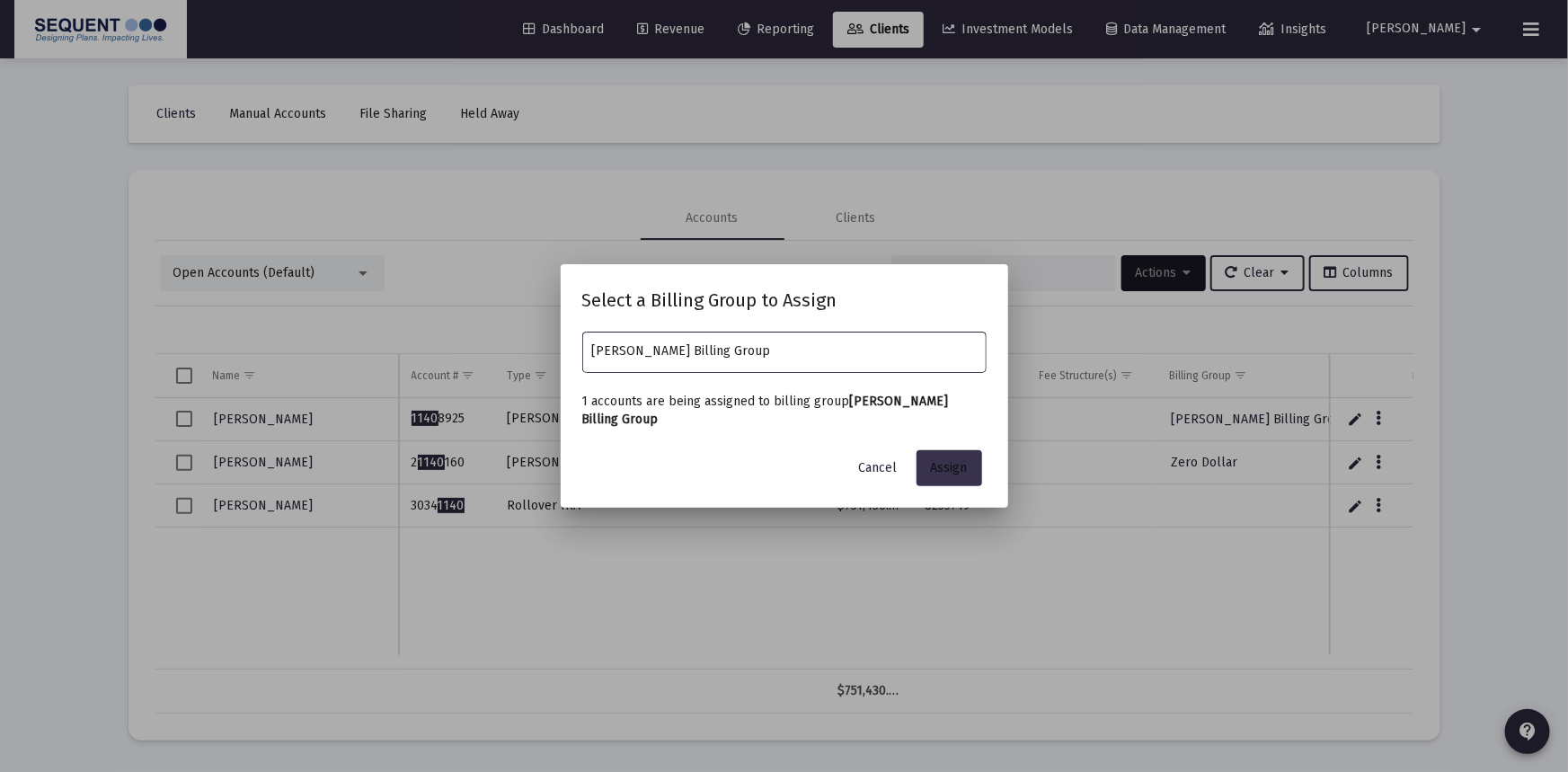
click at [966, 460] on span "Assign" at bounding box center [950, 468] width 37 height 16
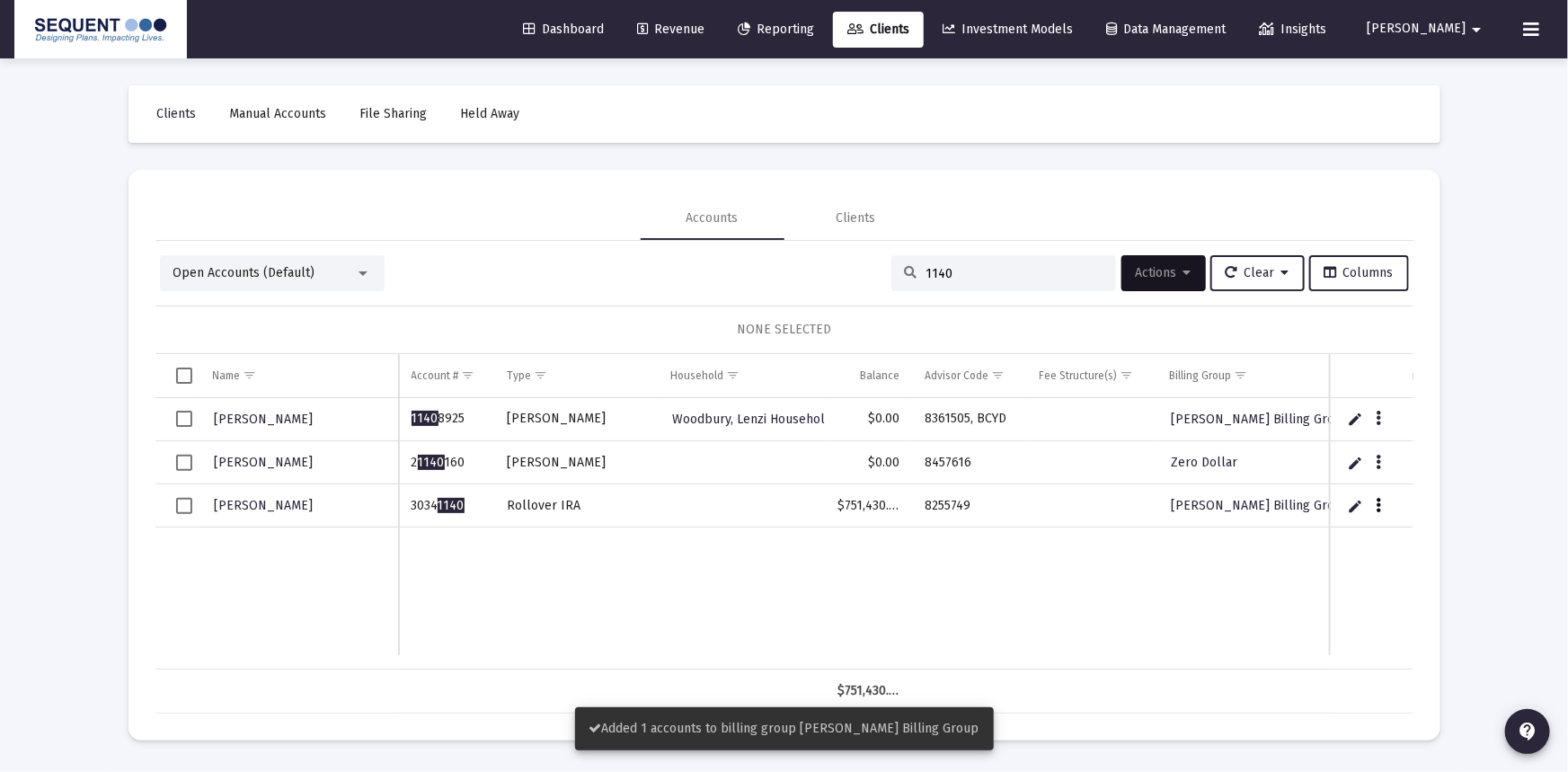
click at [1376, 504] on icon "Data grid" at bounding box center [1378, 506] width 6 height 21
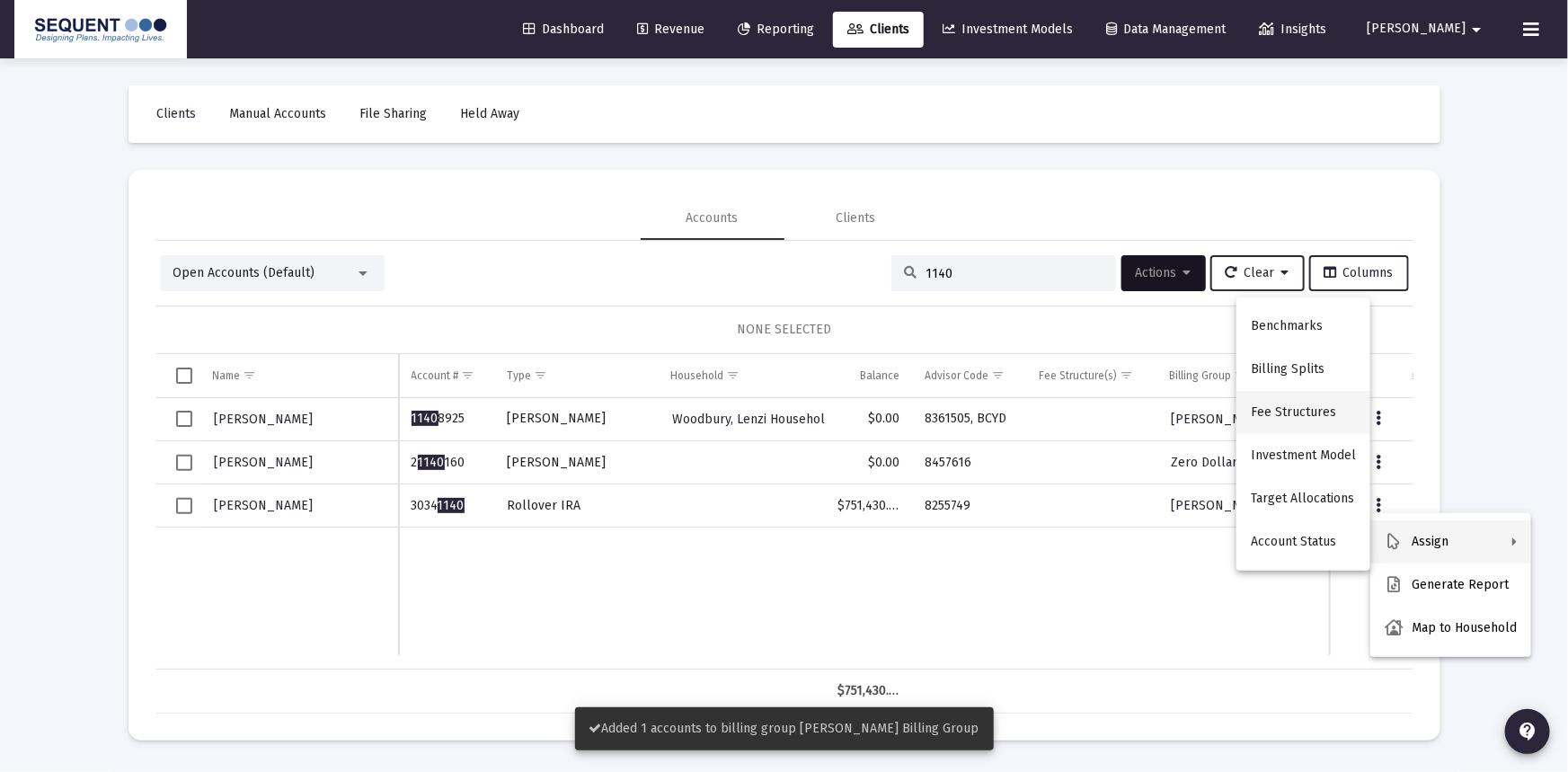
click at [1307, 409] on button "Fee Structures" at bounding box center [1304, 412] width 134 height 43
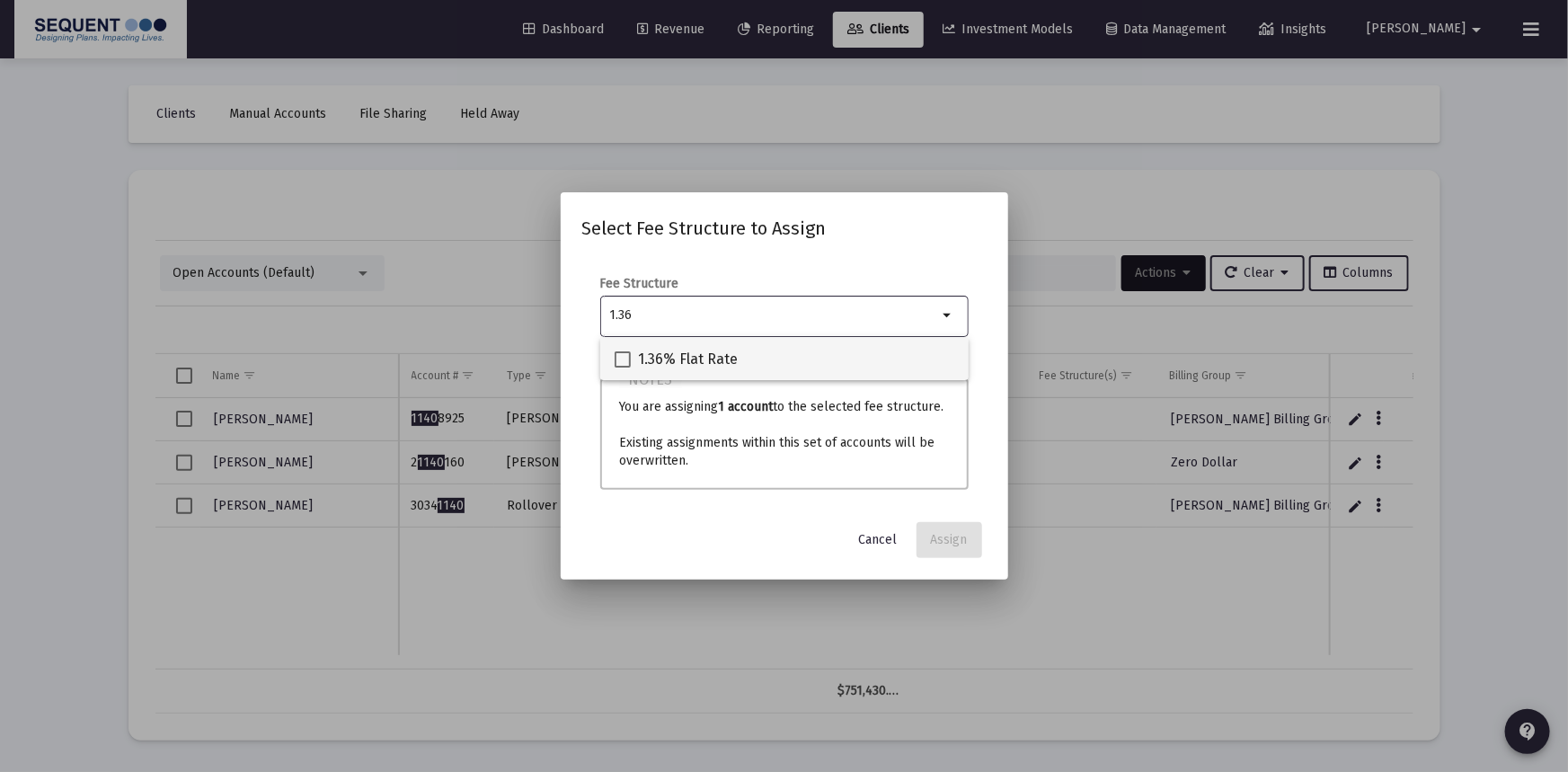
type input "1.36"
click at [679, 352] on span "1.36% Flat Rate" at bounding box center [687, 360] width 100 height 21
click at [623, 368] on input "1.36% Flat Rate" at bounding box center [622, 368] width 1 height 1
checkbox input "true"
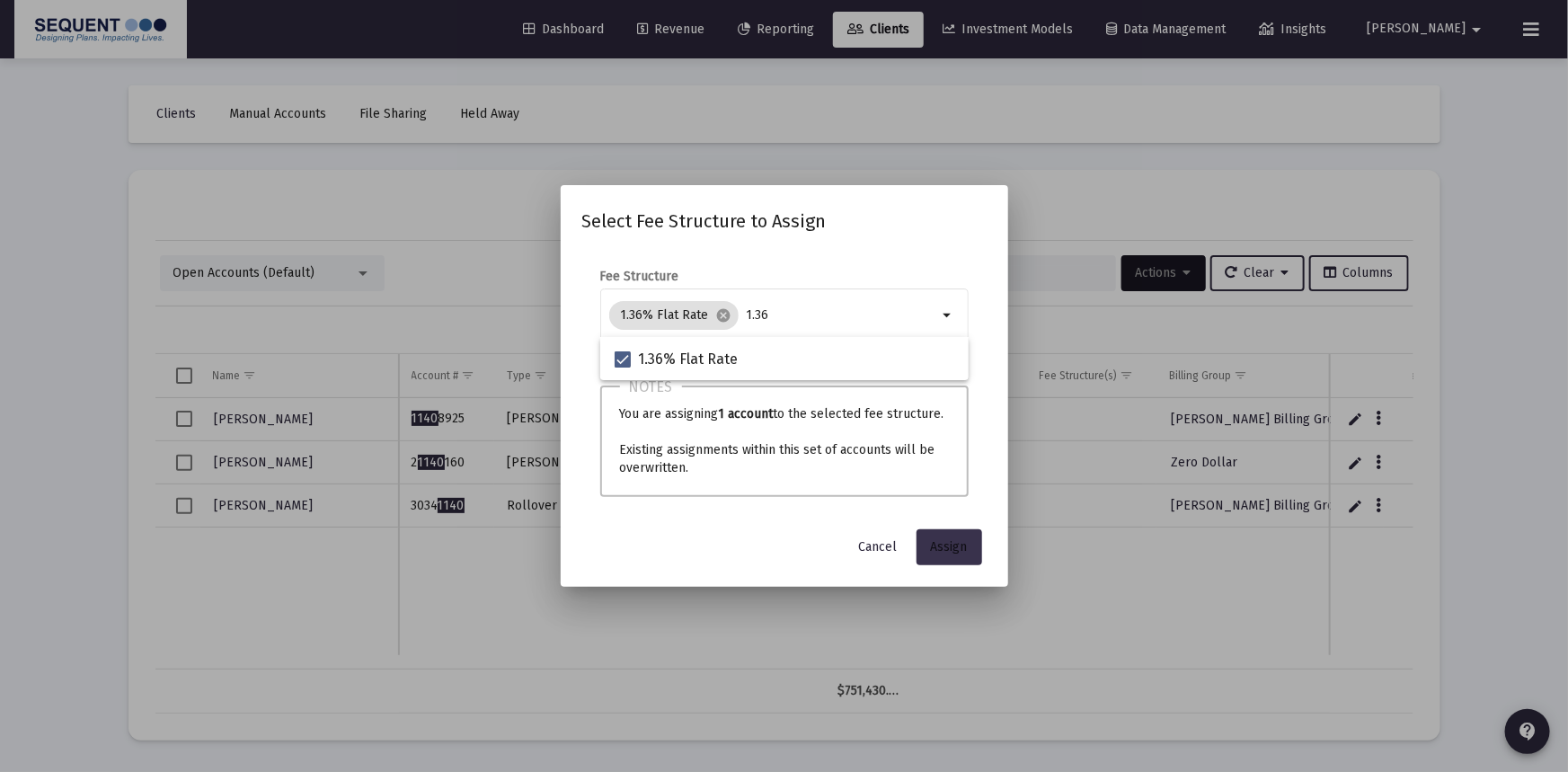
click at [939, 544] on span "Assign" at bounding box center [950, 547] width 37 height 16
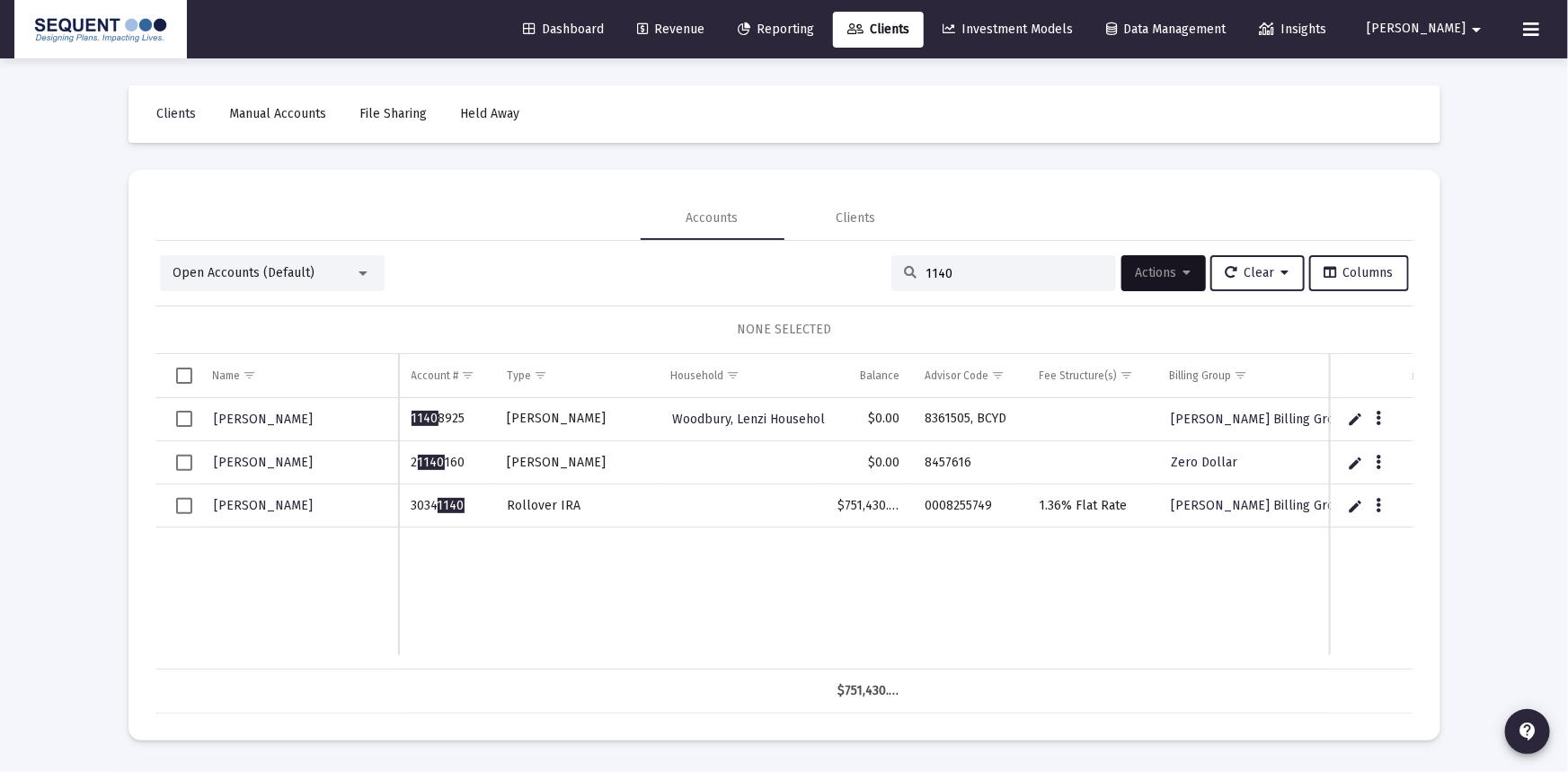
drag, startPoint x: 960, startPoint y: 267, endPoint x: 867, endPoint y: 269, distance: 93.0
click at [867, 269] on div "Open Accounts (Default) 1140 Actions Clear Columns" at bounding box center [784, 273] width 1249 height 36
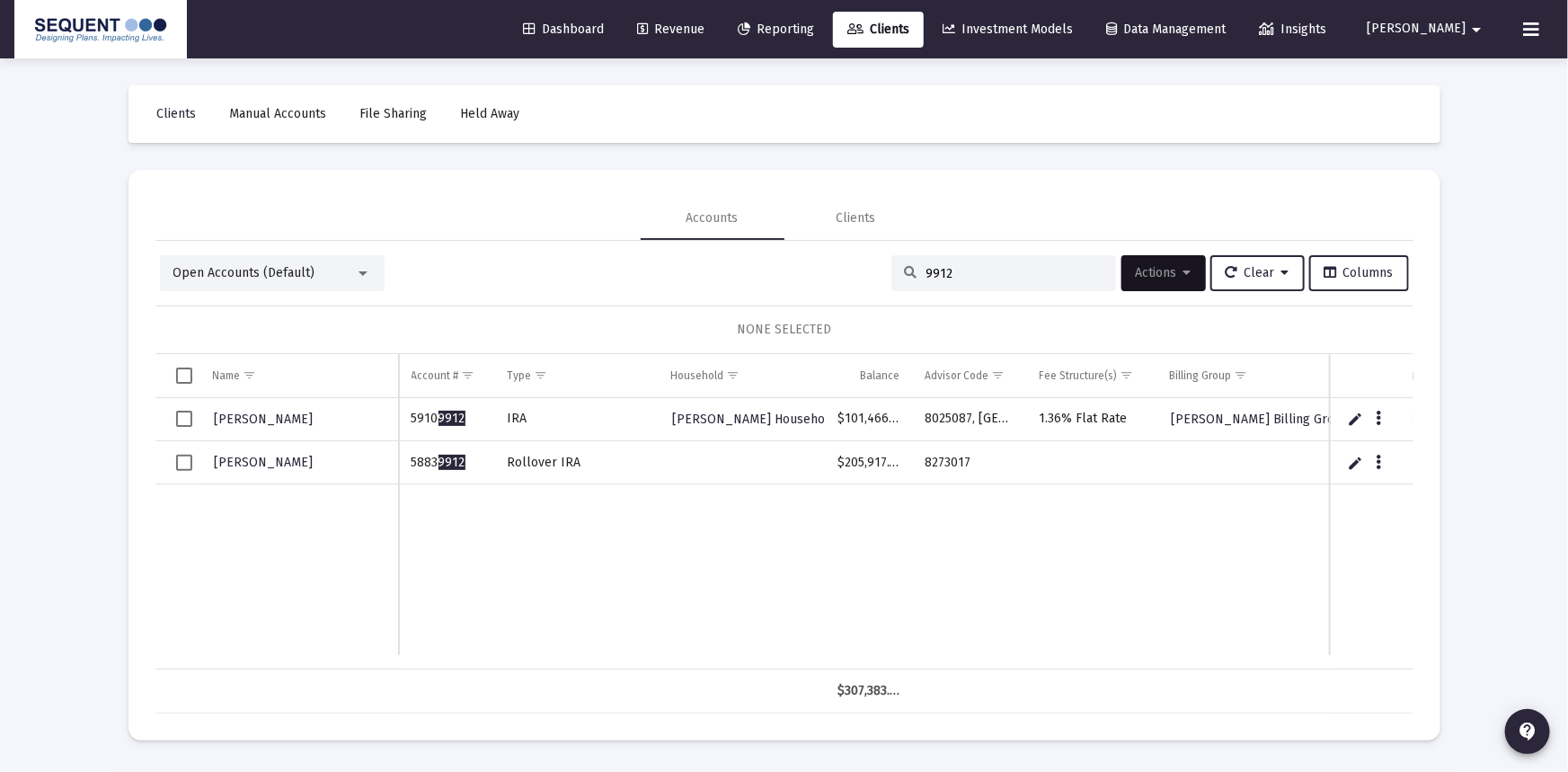
type input "9912"
drag, startPoint x: 460, startPoint y: 455, endPoint x: 410, endPoint y: 458, distance: 50.1
click at [410, 458] on td "5883 9912" at bounding box center [446, 463] width 95 height 43
copy td "5883 9912"
click at [994, 269] on input "9912" at bounding box center [1014, 274] width 176 height 16
